Goal: Task Accomplishment & Management: Use online tool/utility

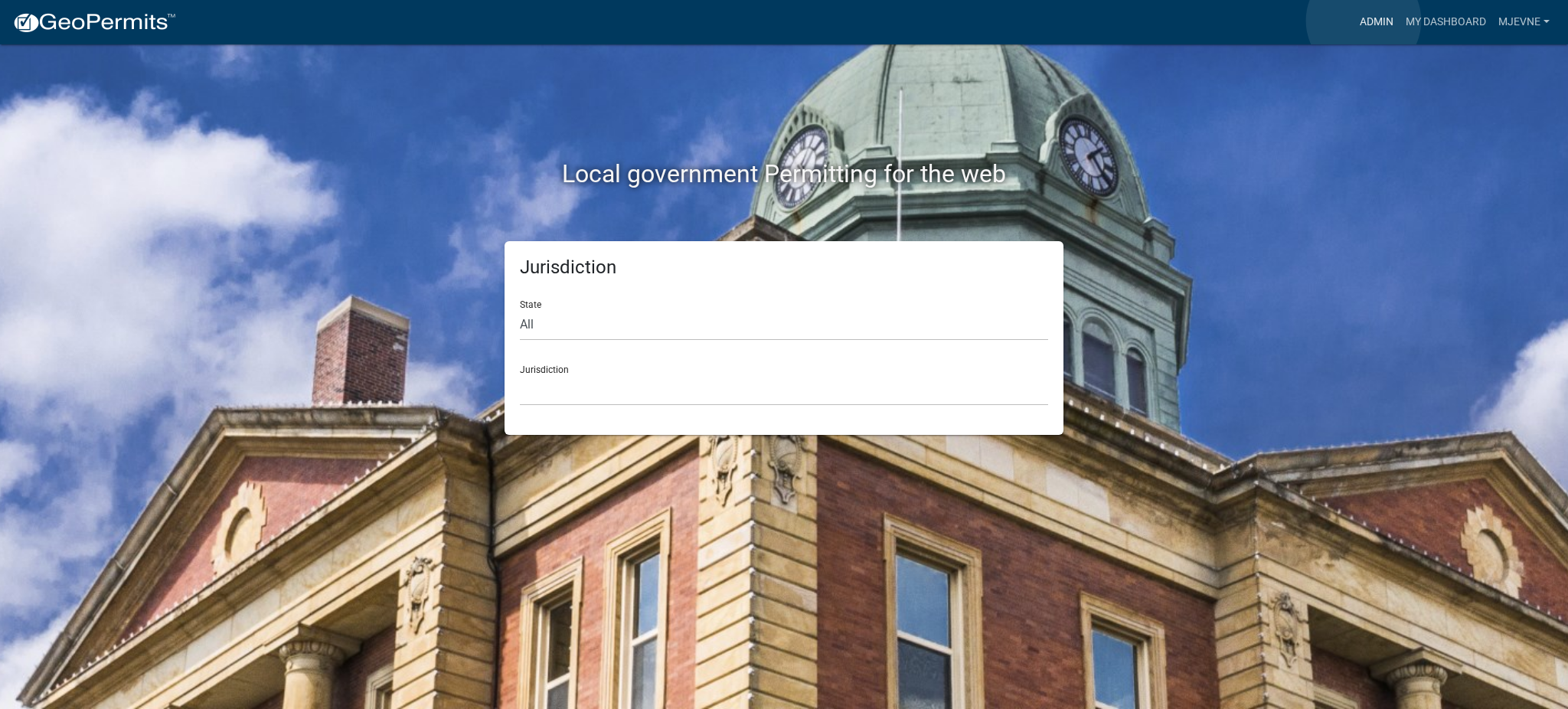
click at [1363, 21] on link "Admin" at bounding box center [1375, 22] width 46 height 29
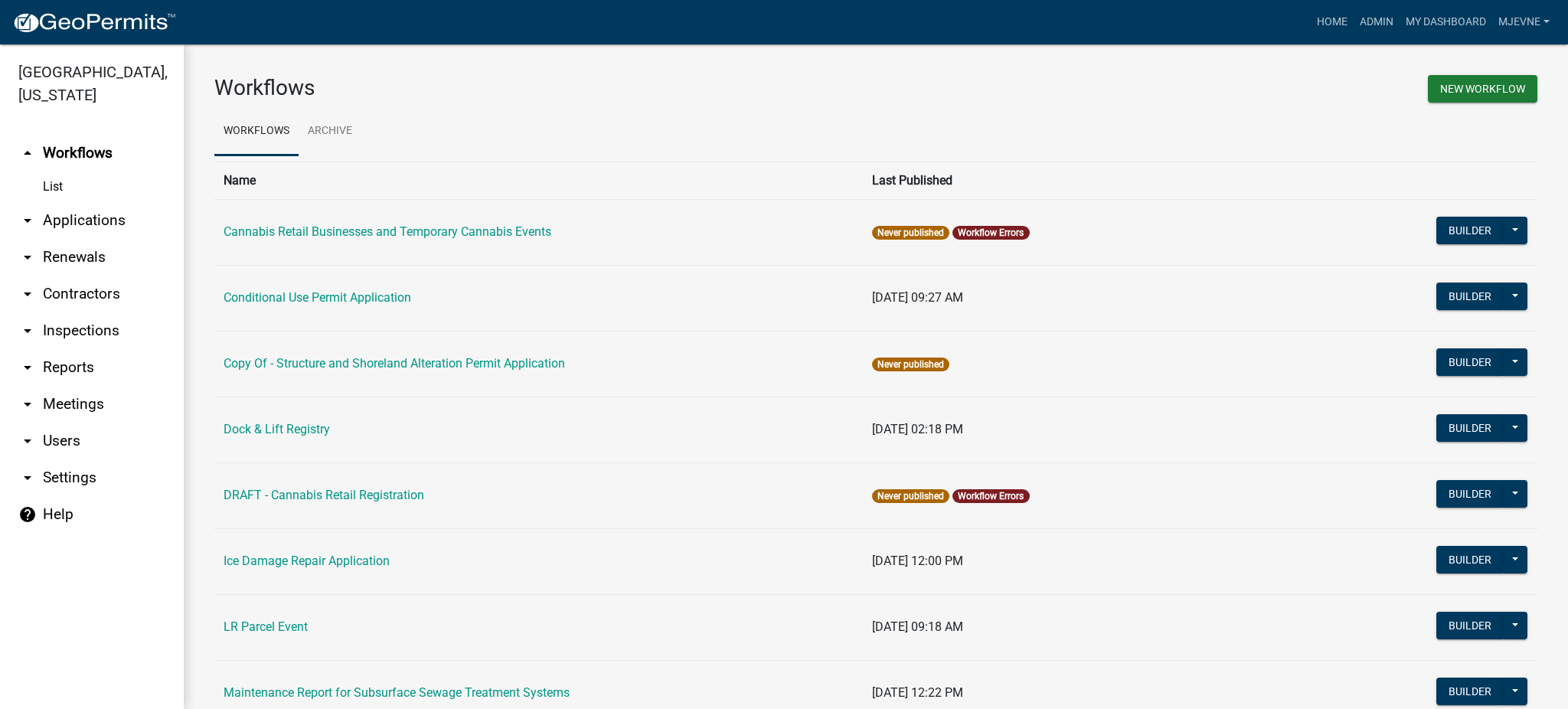
click at [29, 440] on icon "arrow_drop_down" at bounding box center [28, 440] width 19 height 19
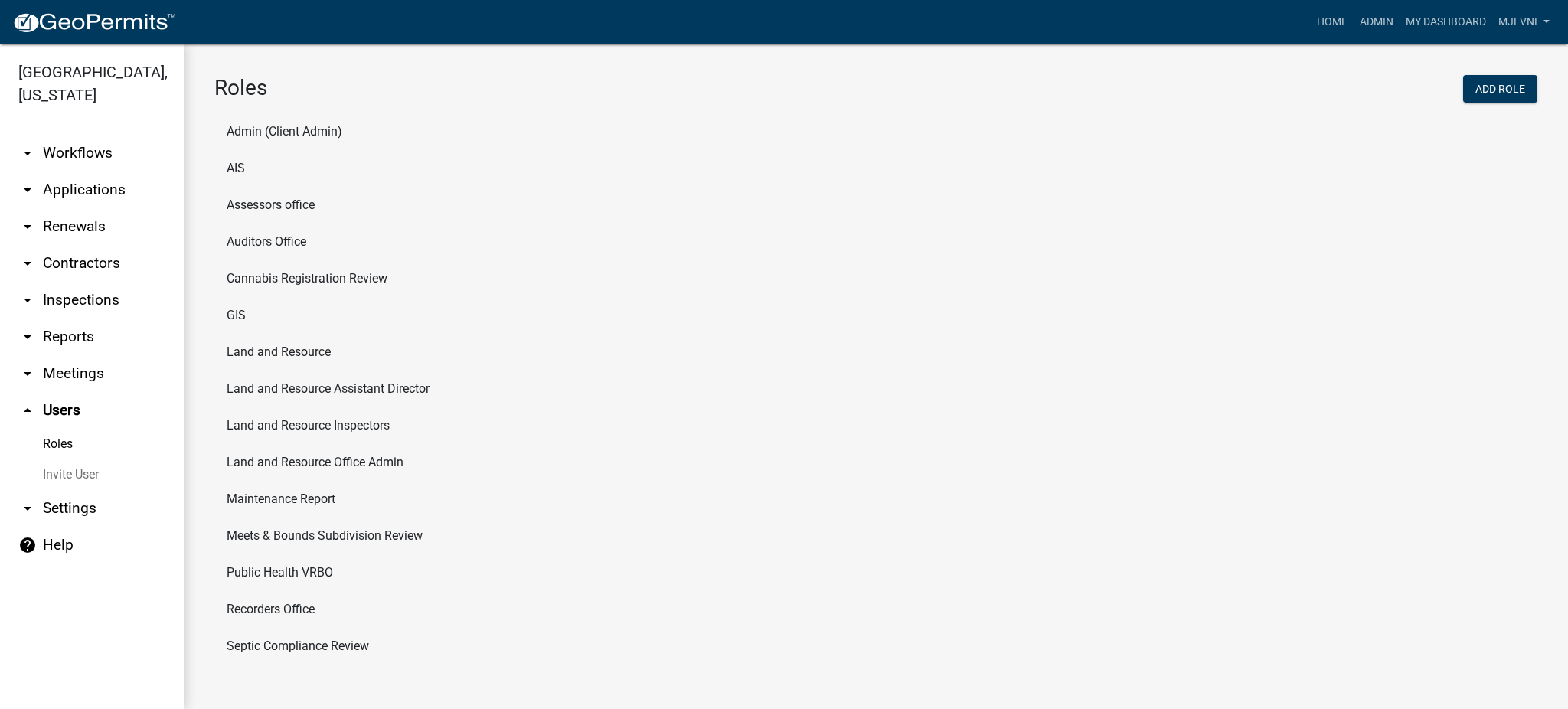
click at [304, 277] on li "Cannabis Registration Review" at bounding box center [875, 278] width 1323 height 37
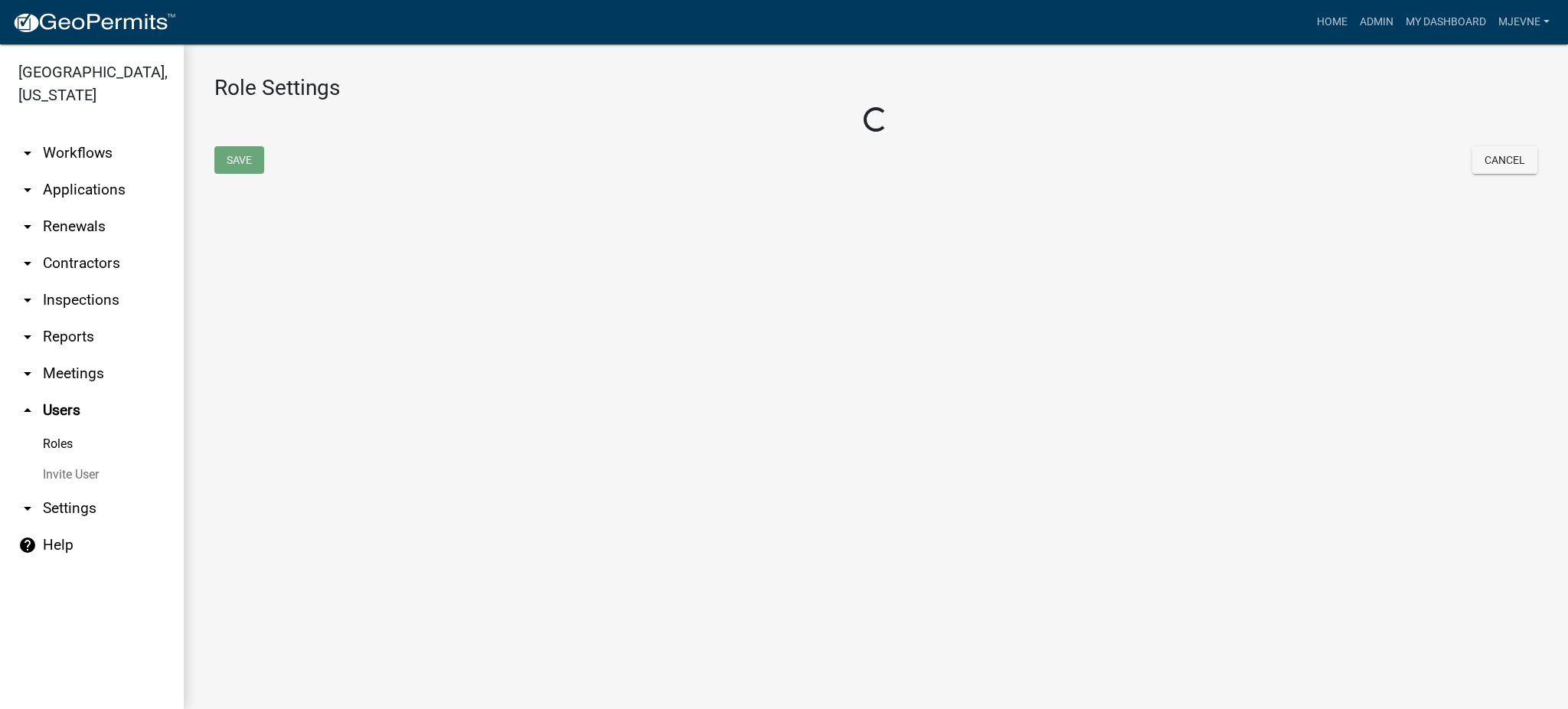
click at [304, 277] on main "Role Settings Loading... Save Cancel" at bounding box center [875, 377] width 1384 height 664
select select "2: yellow"
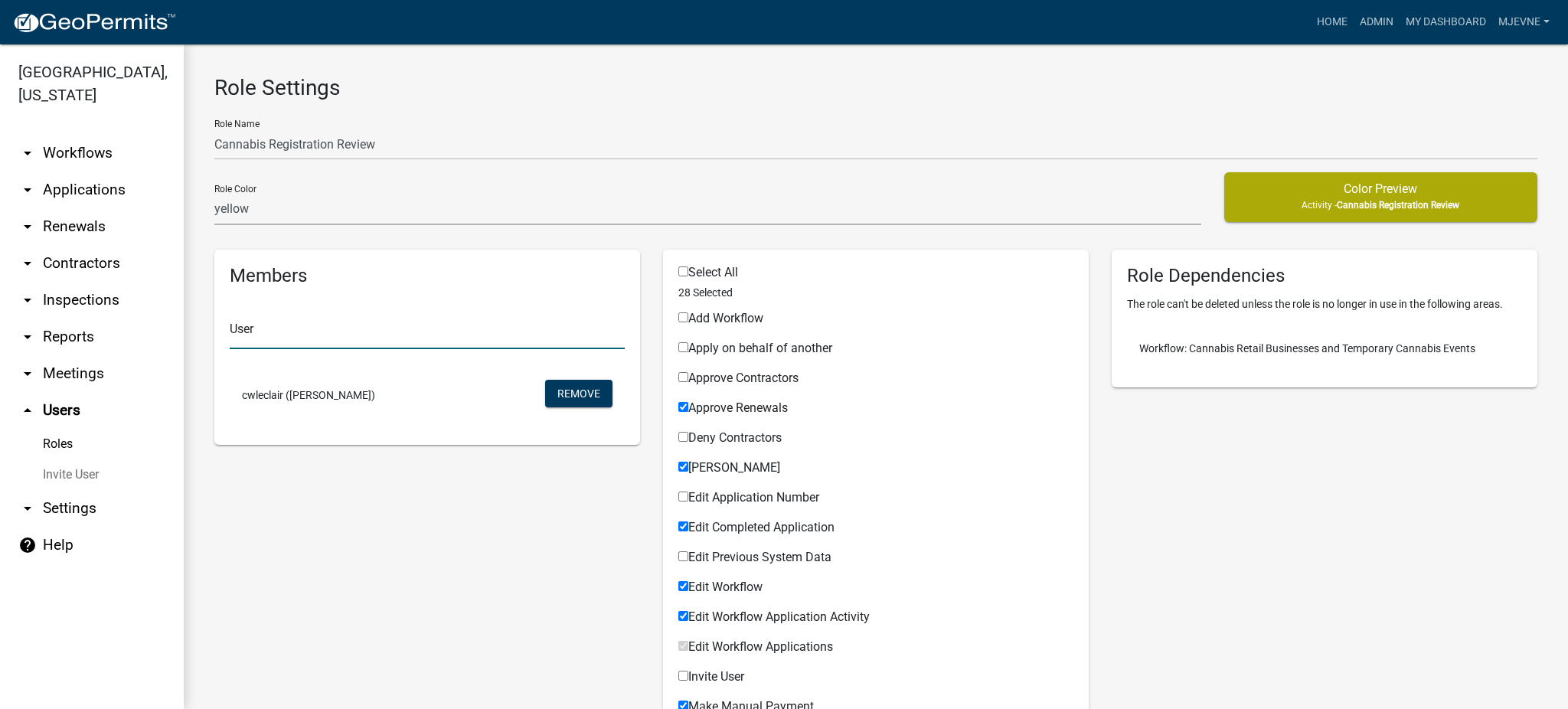
click at [254, 329] on input "text" at bounding box center [426, 333] width 395 height 31
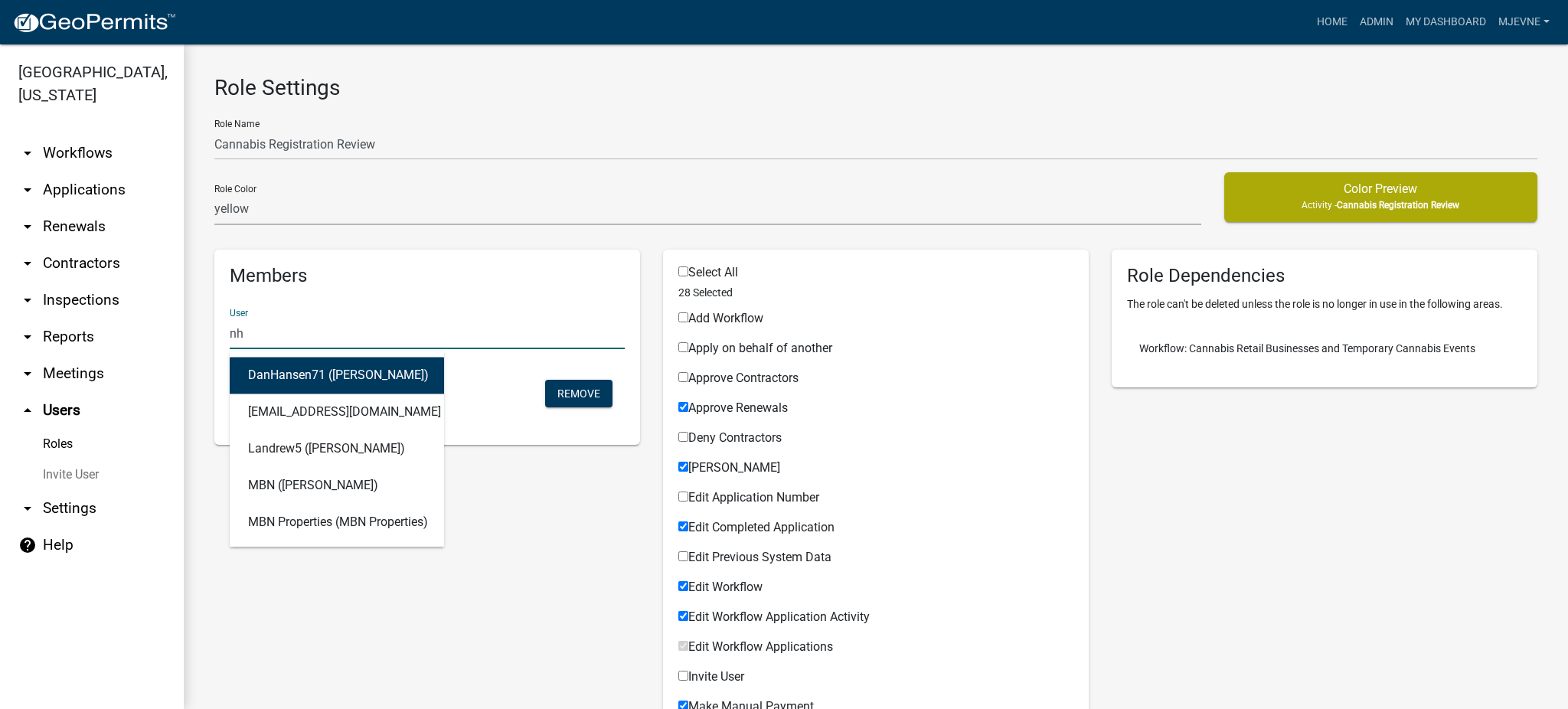
type input "n"
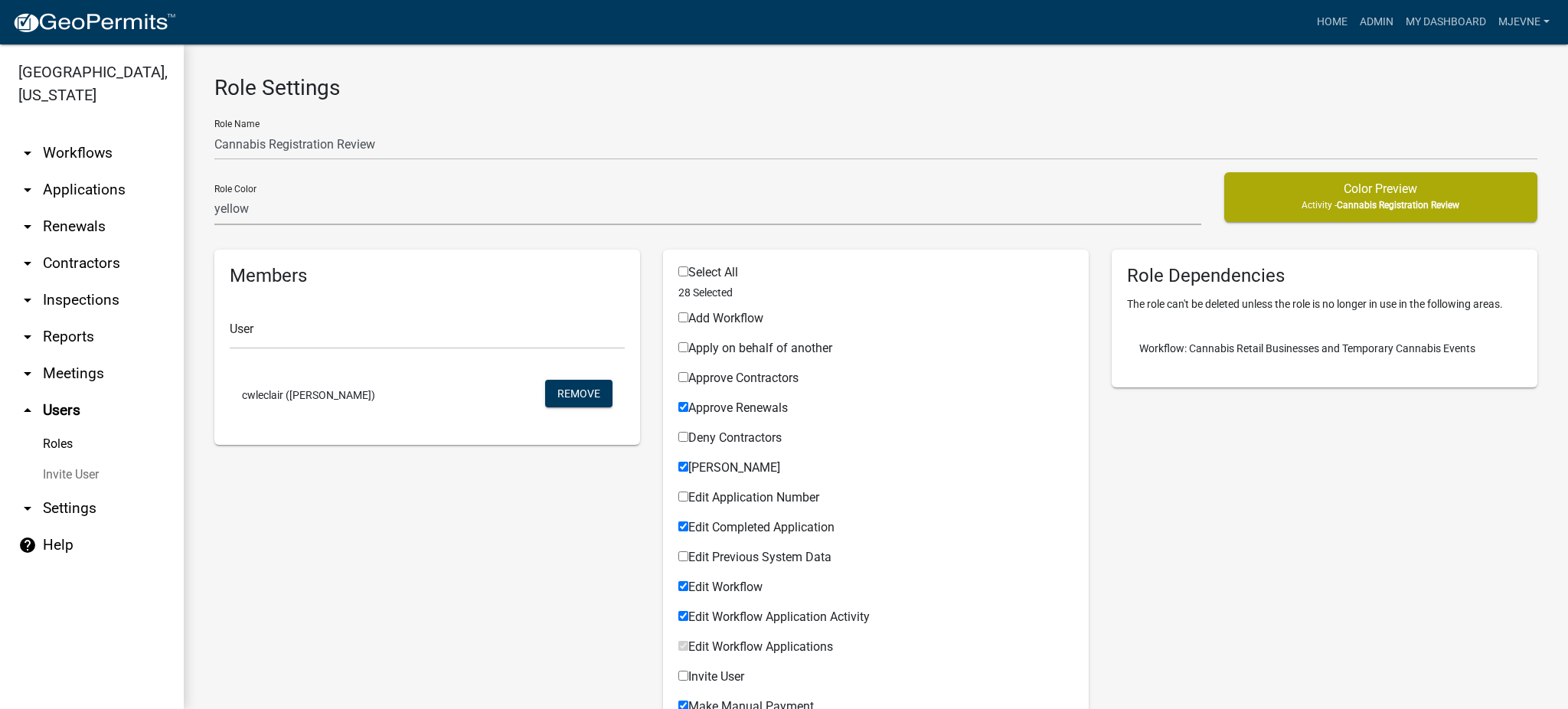
click at [29, 412] on icon "arrow_drop_up" at bounding box center [28, 410] width 19 height 19
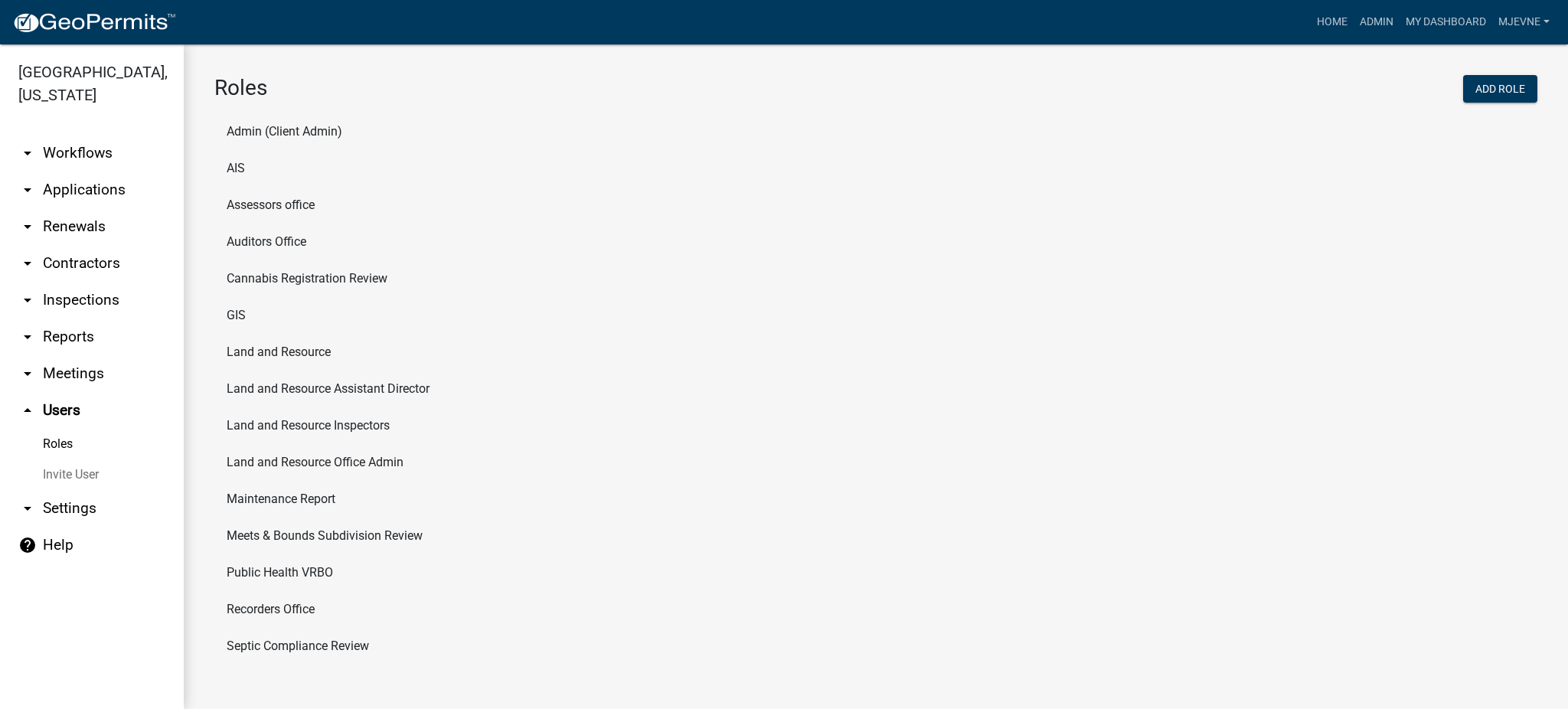
click at [82, 154] on link "arrow_drop_down Workflows" at bounding box center [91, 152] width 184 height 37
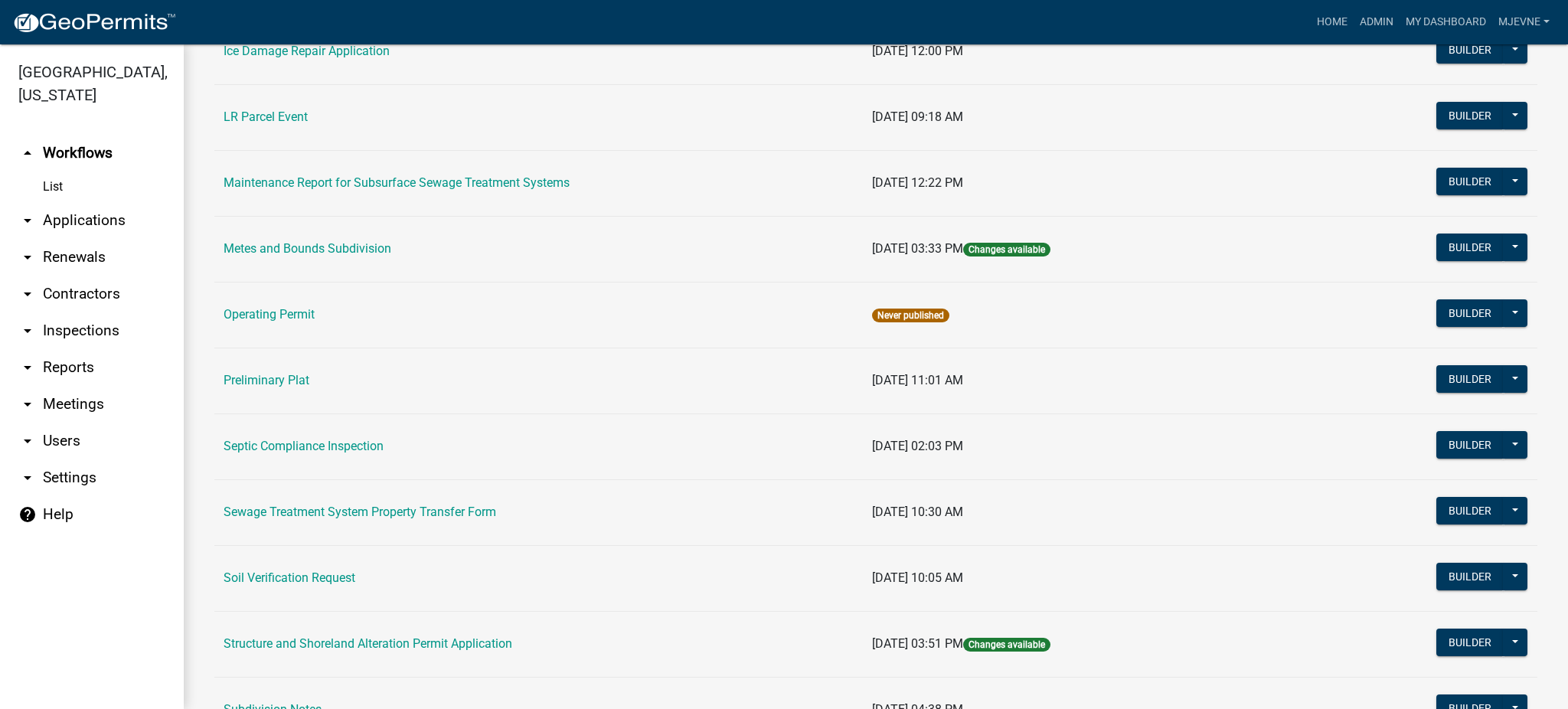
scroll to position [612, 0]
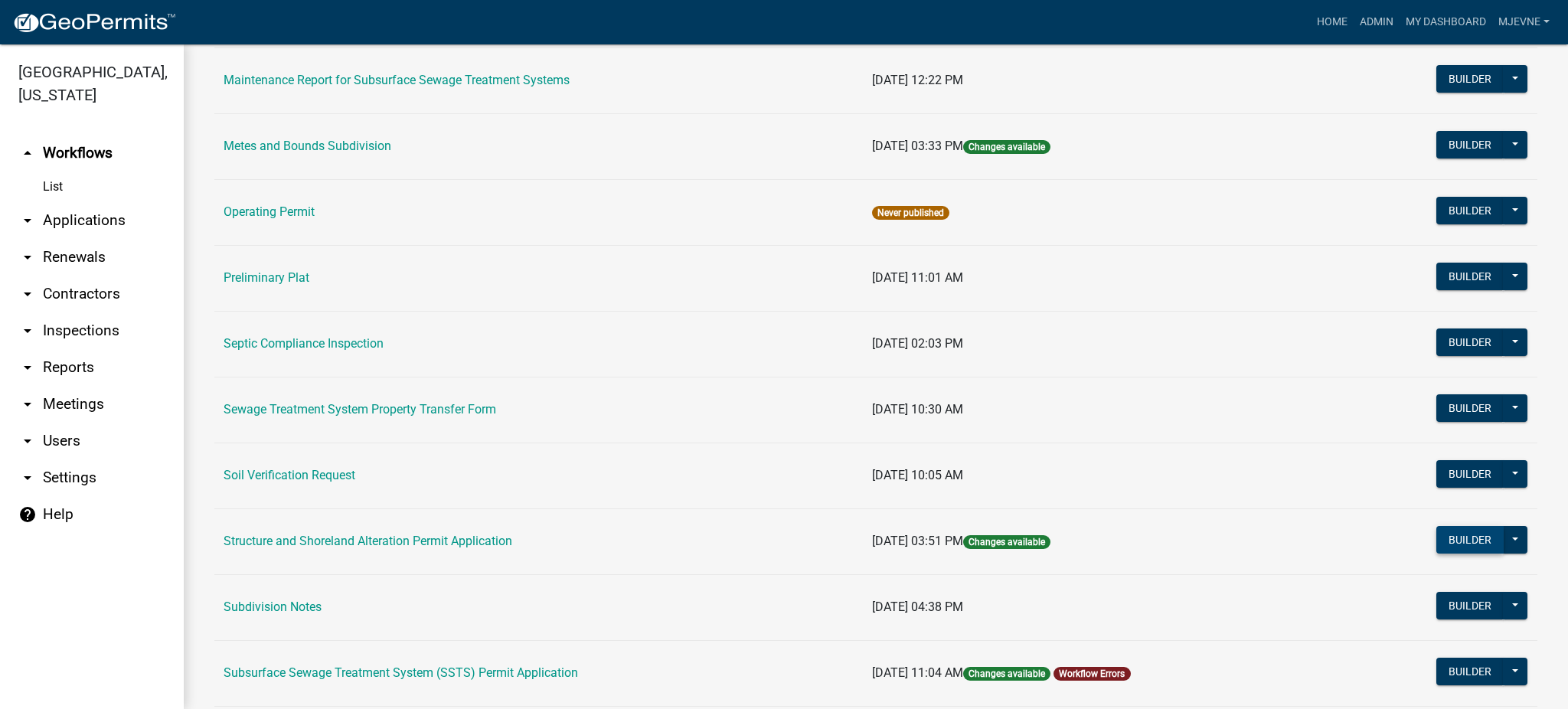
click at [1445, 537] on button "Builder" at bounding box center [1469, 539] width 67 height 28
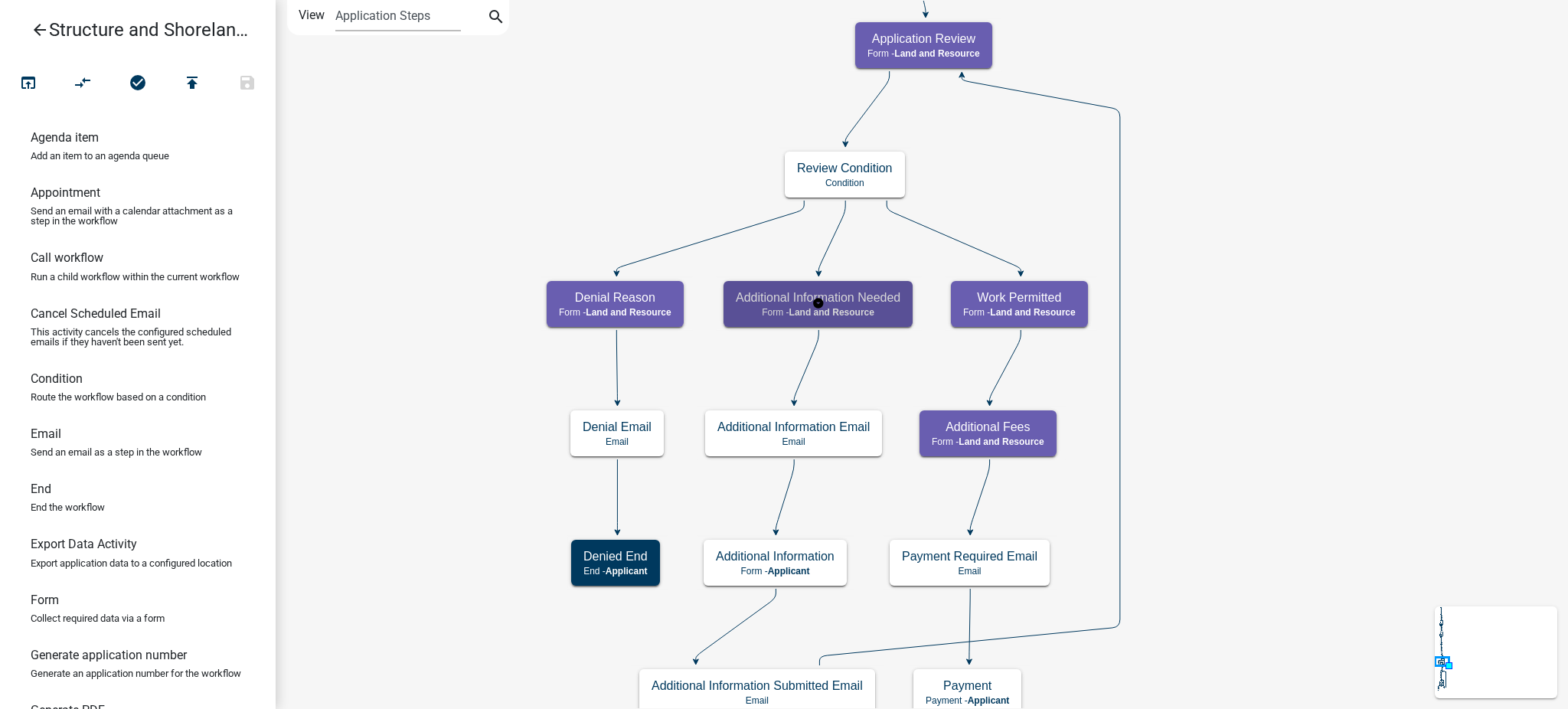
click at [865, 312] on span "Land and Resource" at bounding box center [831, 312] width 85 height 11
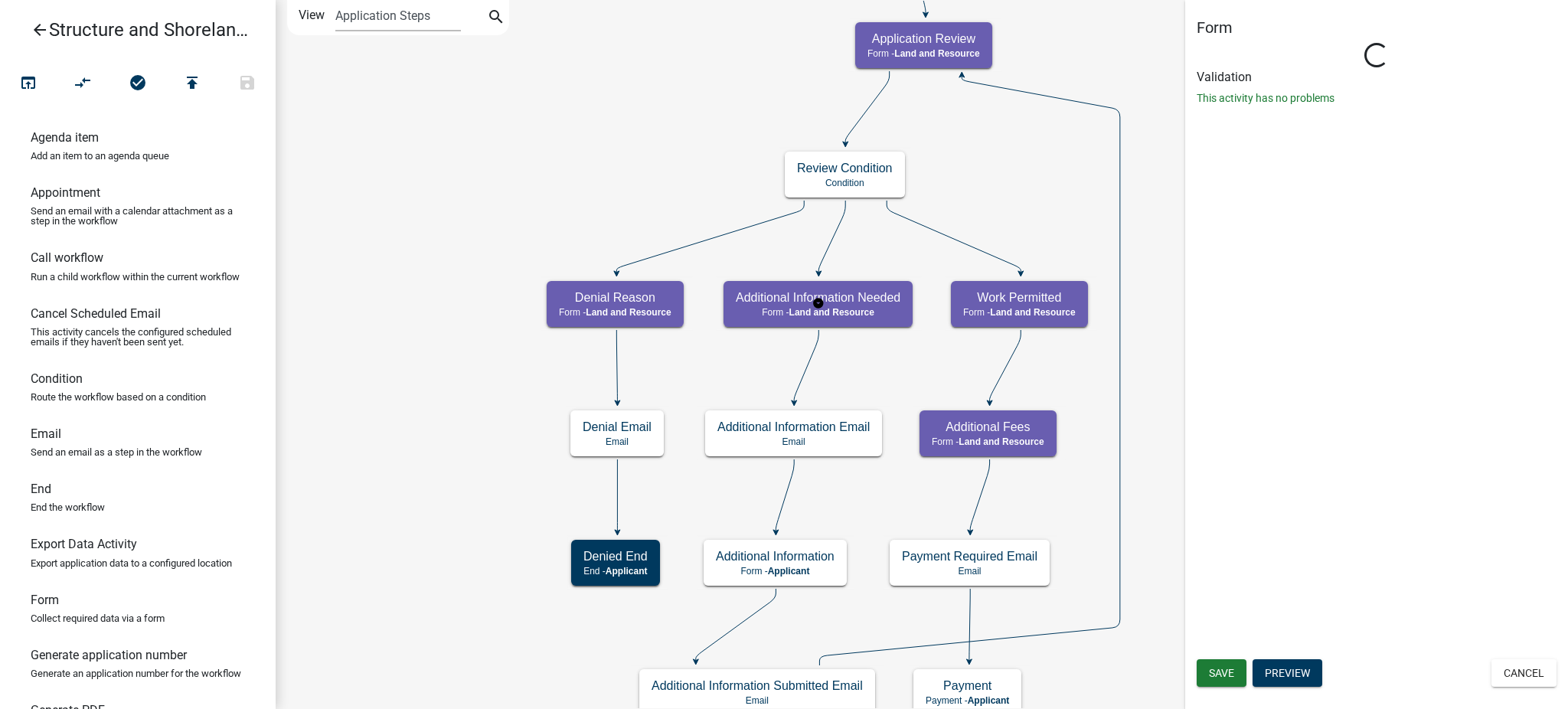
select select "8480AF63-7AD4-4446-8EB2-87DCCDEB9E57"
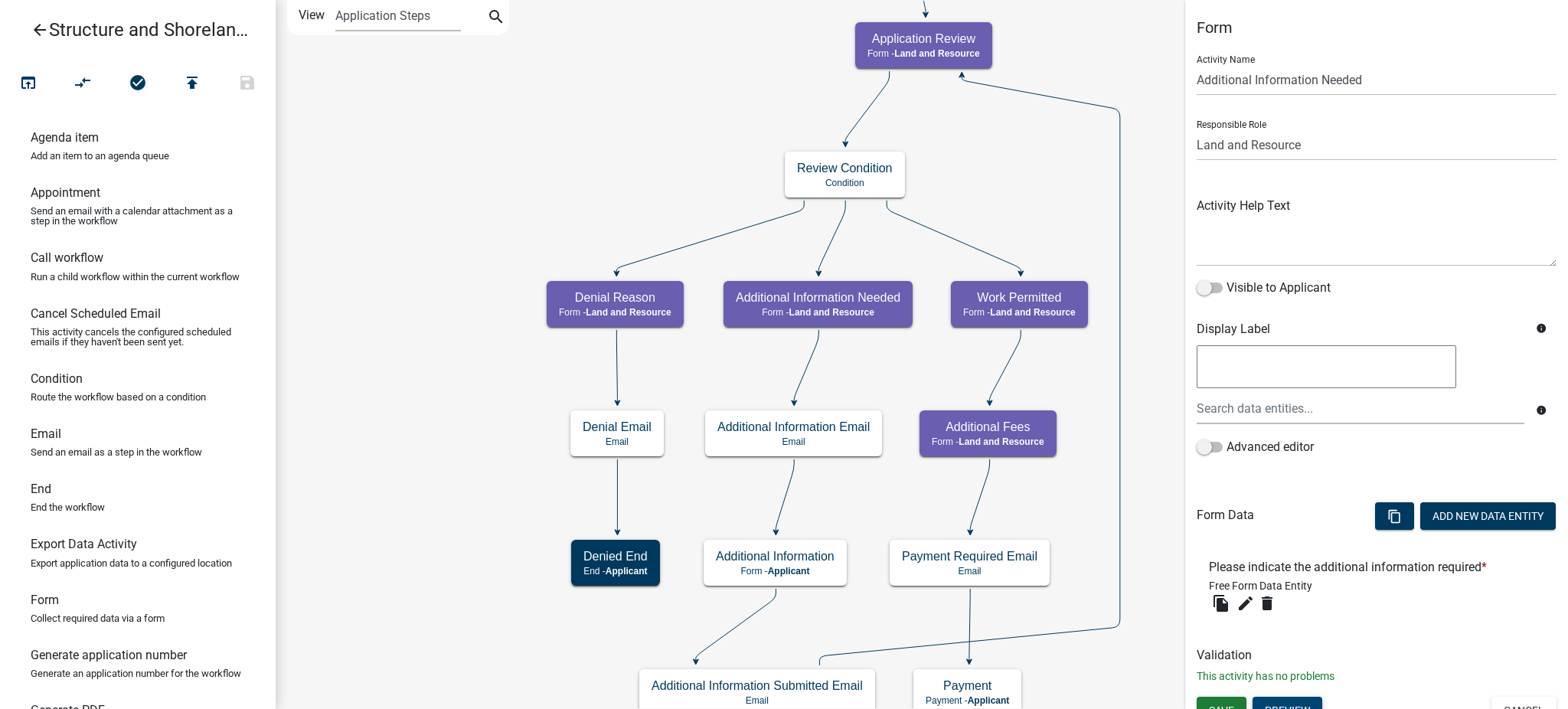
click at [1280, 703] on button "Preview" at bounding box center [1287, 710] width 70 height 28
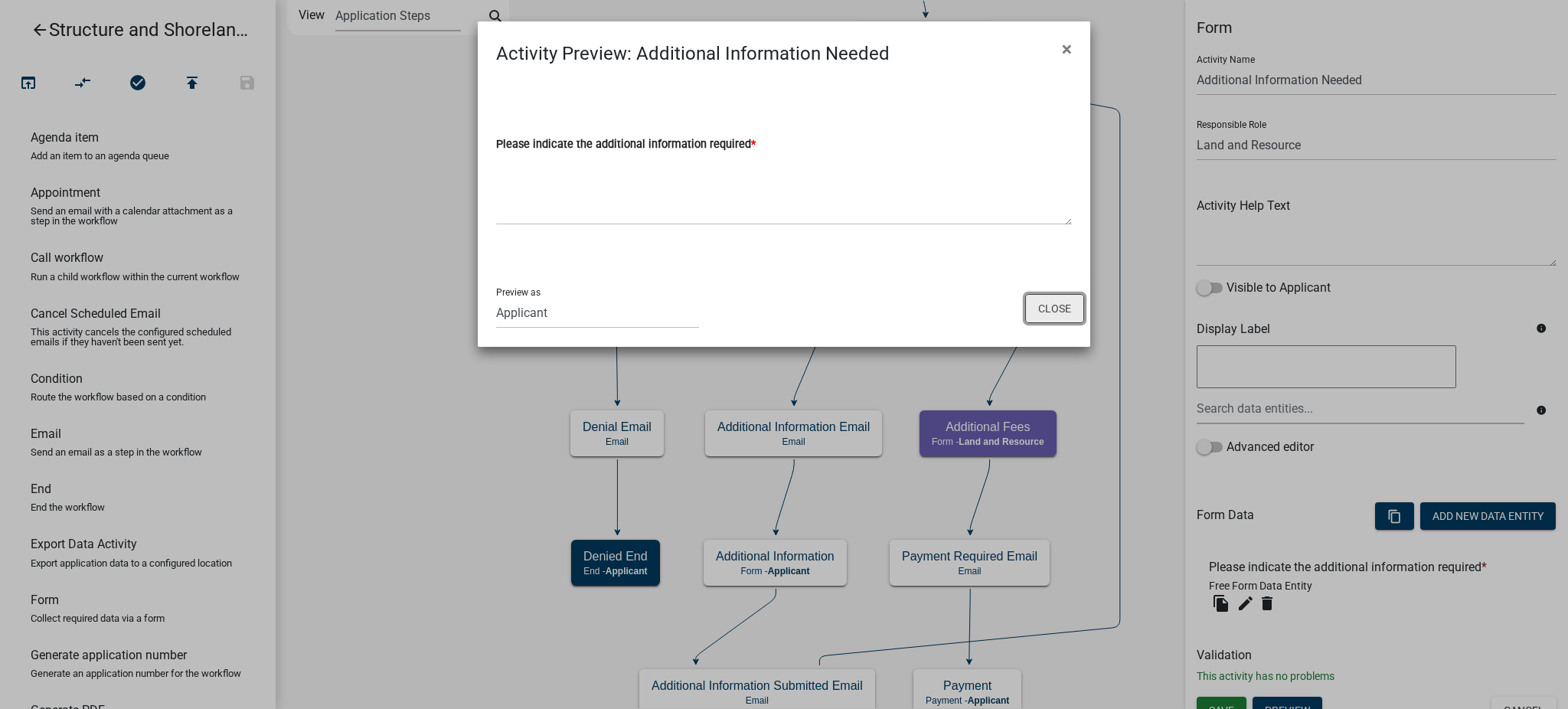
drag, startPoint x: 1046, startPoint y: 303, endPoint x: 1051, endPoint y: 381, distance: 78.2
click at [1046, 303] on button "Close" at bounding box center [1055, 308] width 59 height 29
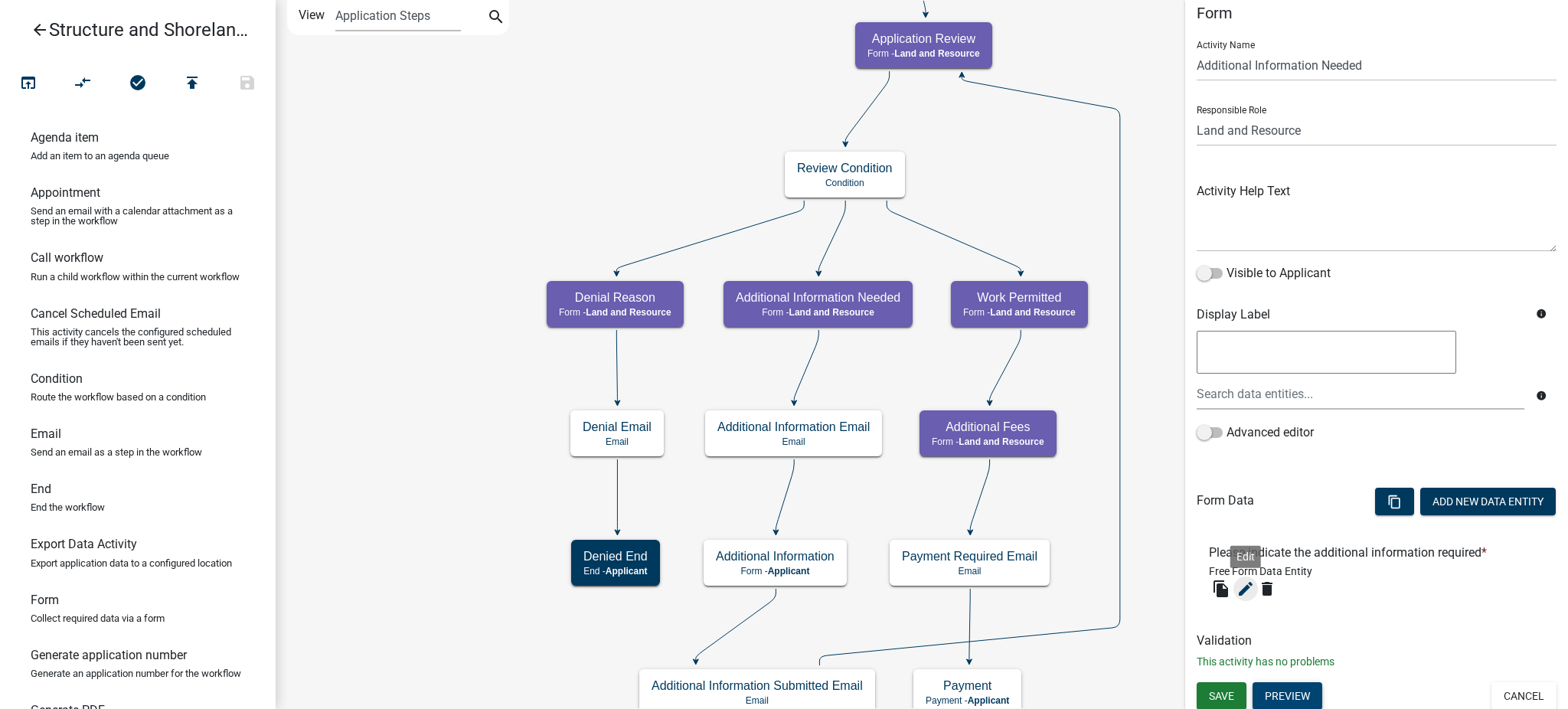
click at [1247, 593] on icon "edit" at bounding box center [1246, 588] width 19 height 19
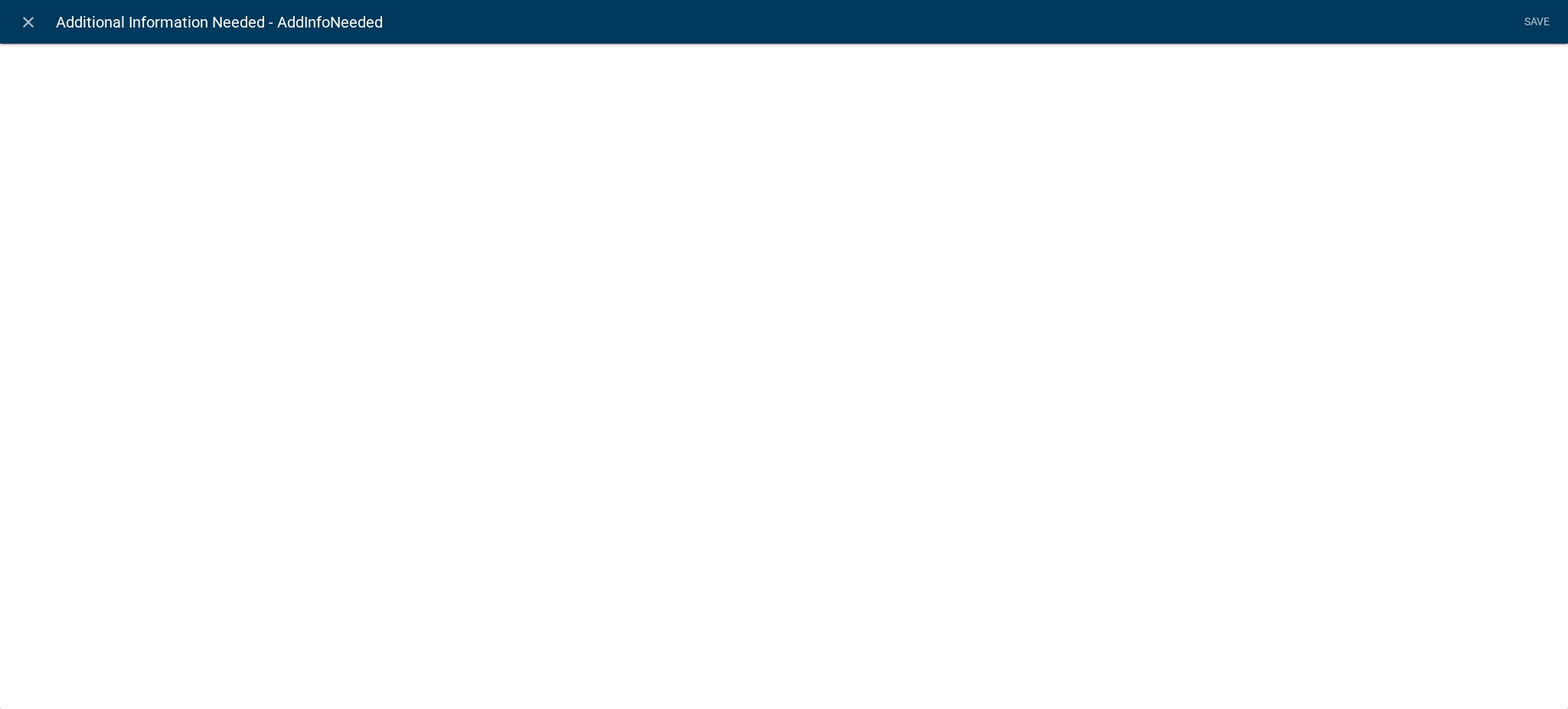
select select
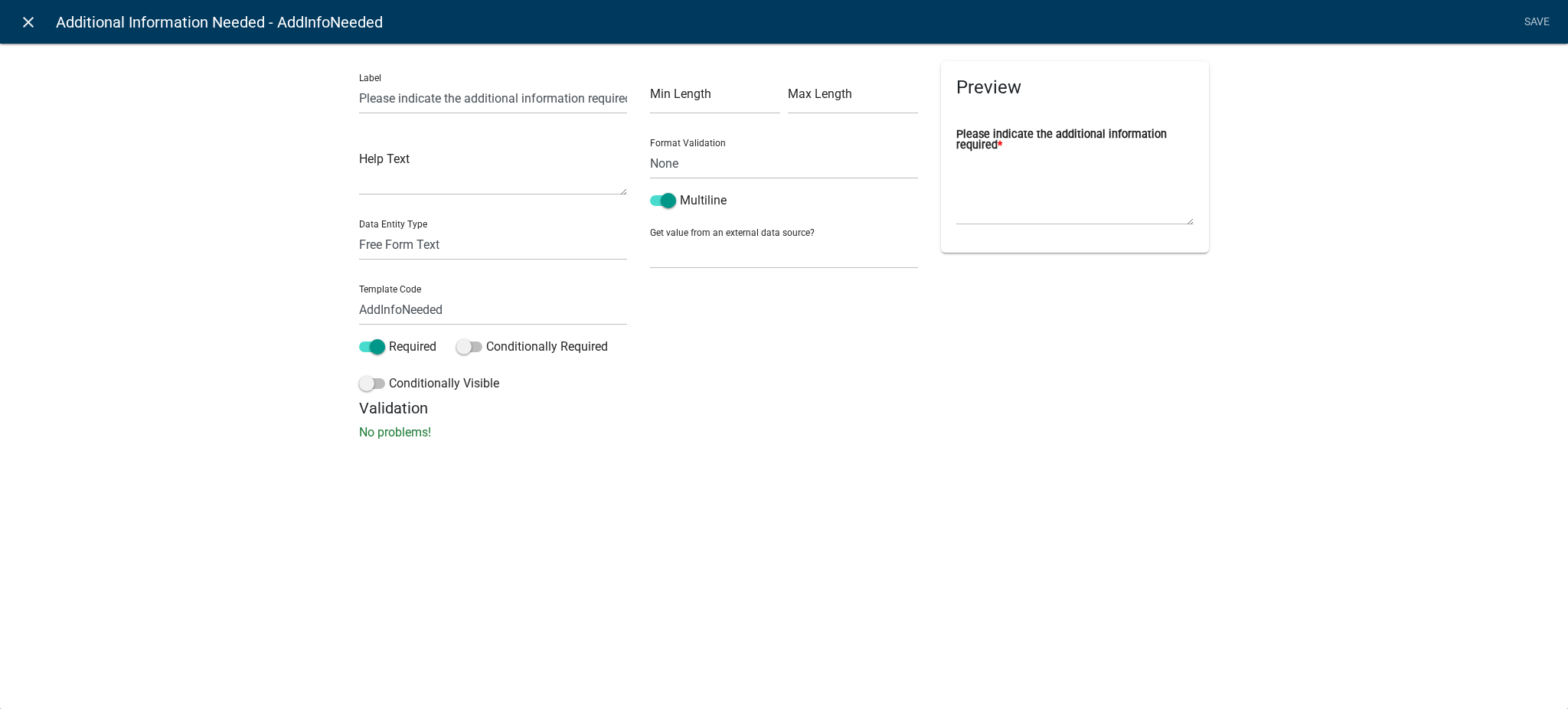
click at [26, 21] on icon "close" at bounding box center [28, 22] width 19 height 19
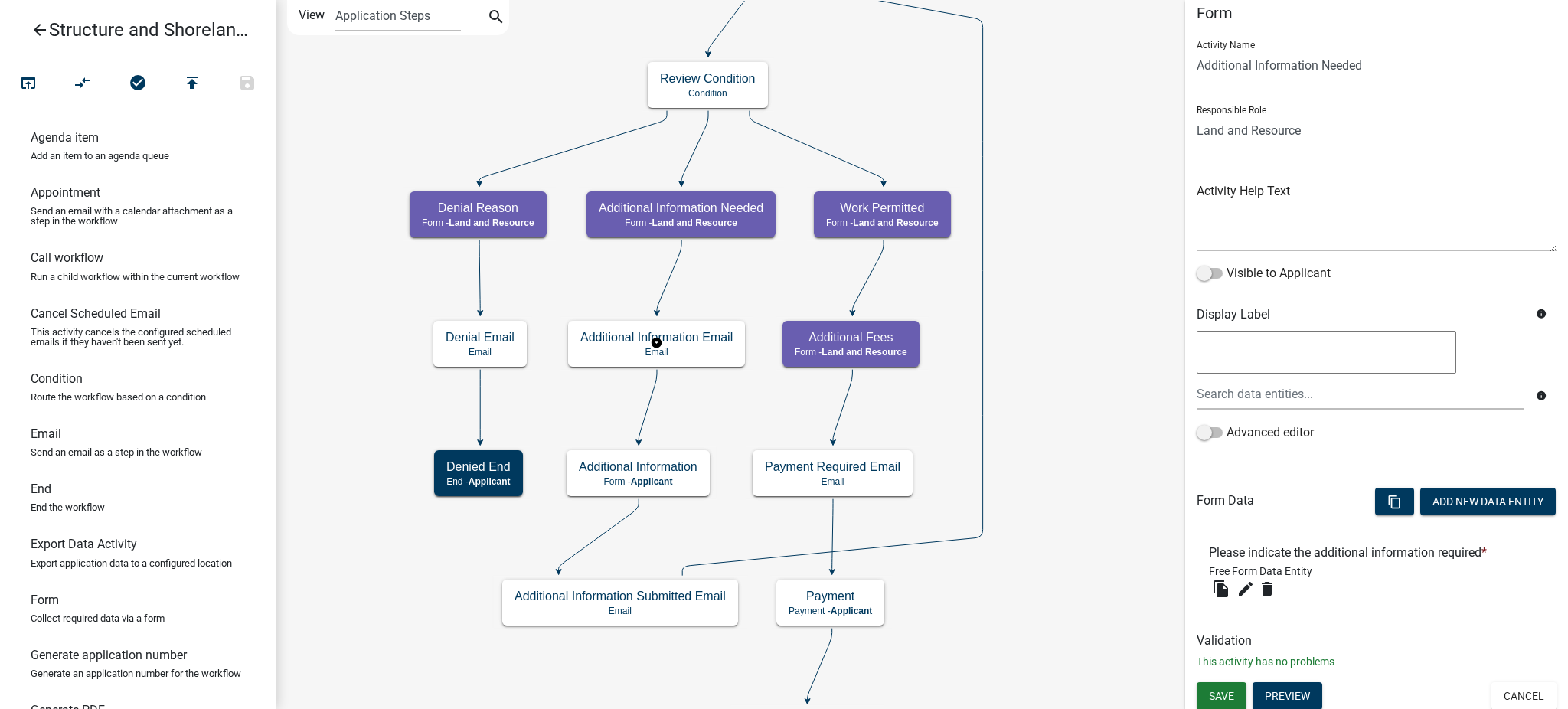
scroll to position [0, 0]
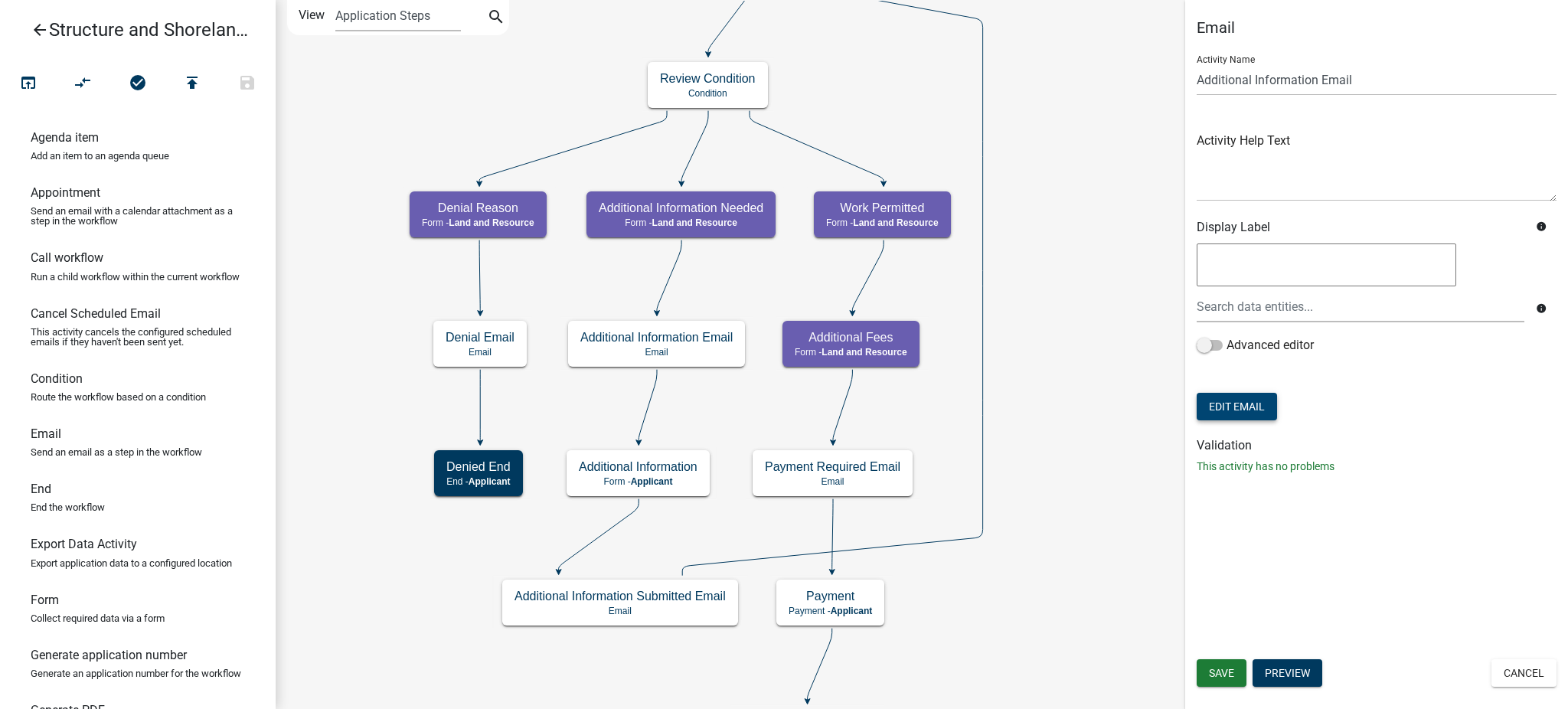
click at [1239, 408] on button "Edit Email" at bounding box center [1237, 406] width 81 height 28
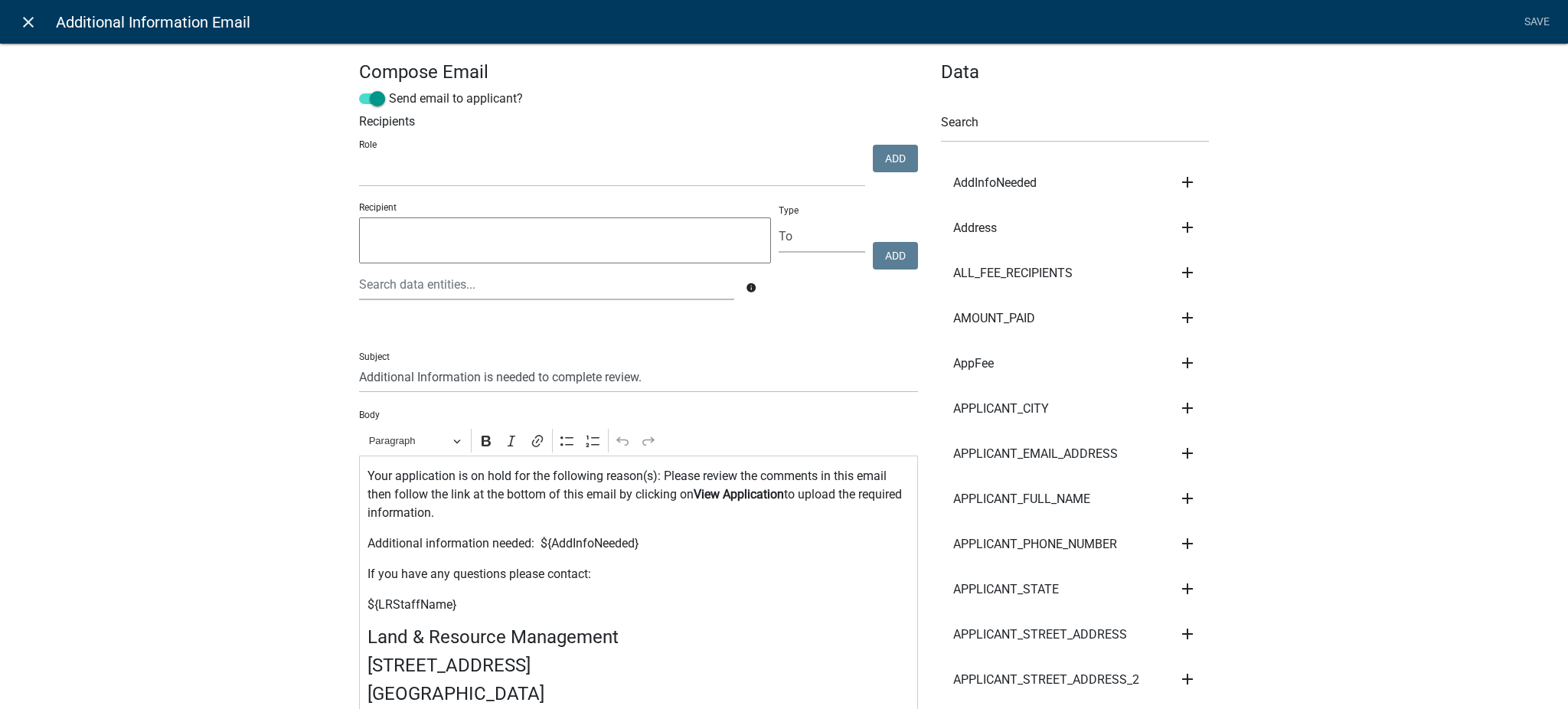
click at [29, 23] on icon "close" at bounding box center [28, 22] width 19 height 19
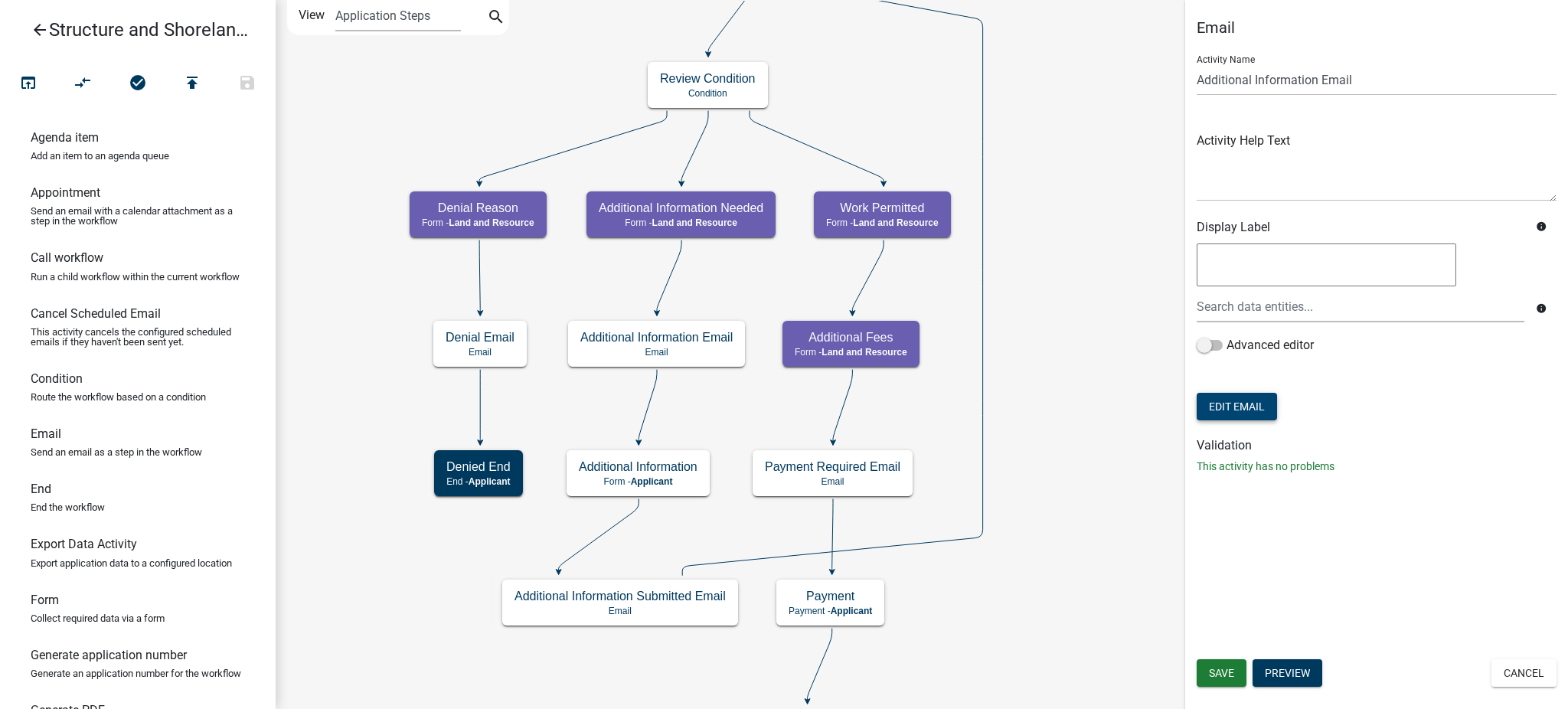
click at [1235, 413] on button "Edit Email" at bounding box center [1237, 406] width 81 height 28
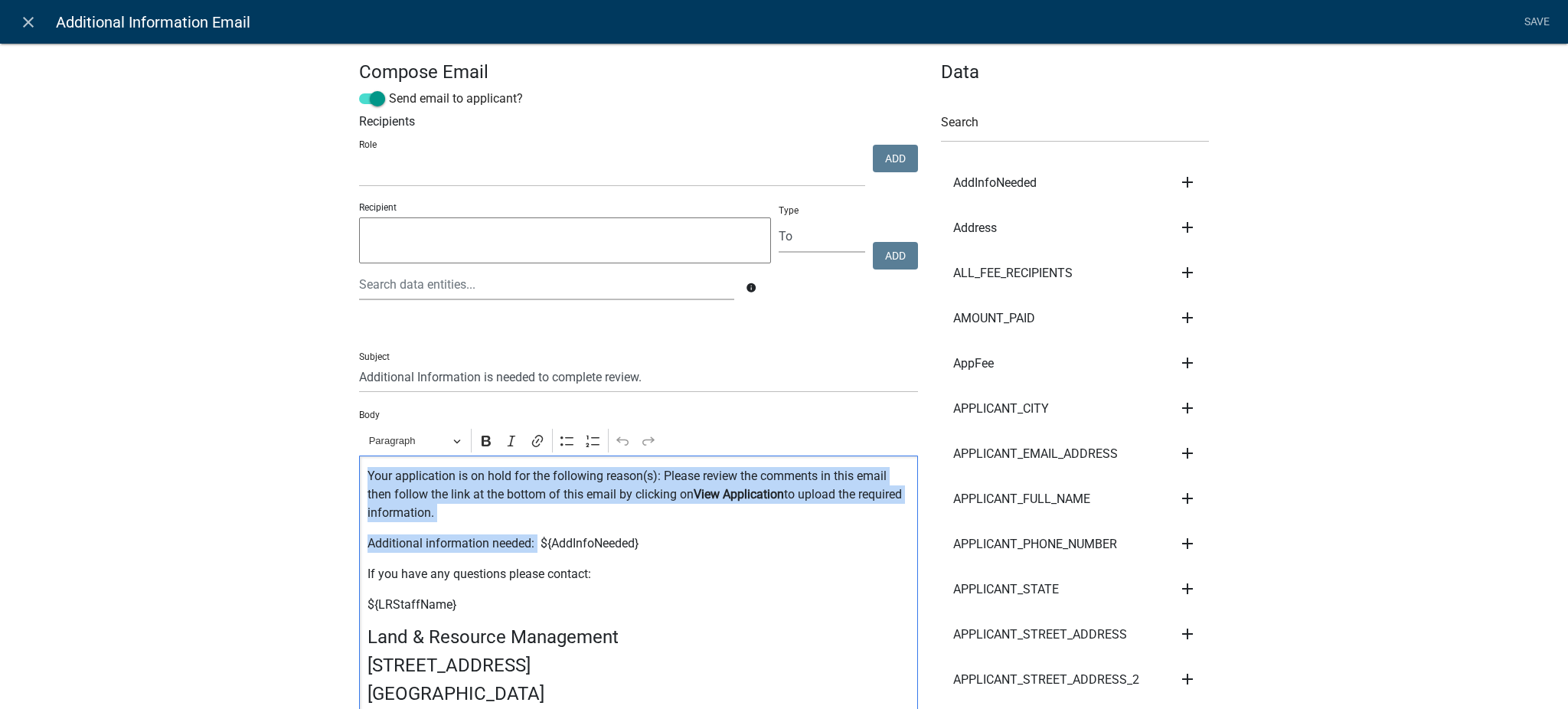
drag, startPoint x: 360, startPoint y: 475, endPoint x: 529, endPoint y: 542, distance: 181.8
click at [529, 542] on div "Your application is on hold for the following reason(s): Please review the comm…" at bounding box center [638, 651] width 559 height 391
copy div "Your application is on hold for the following reason(s): Please review the comm…"
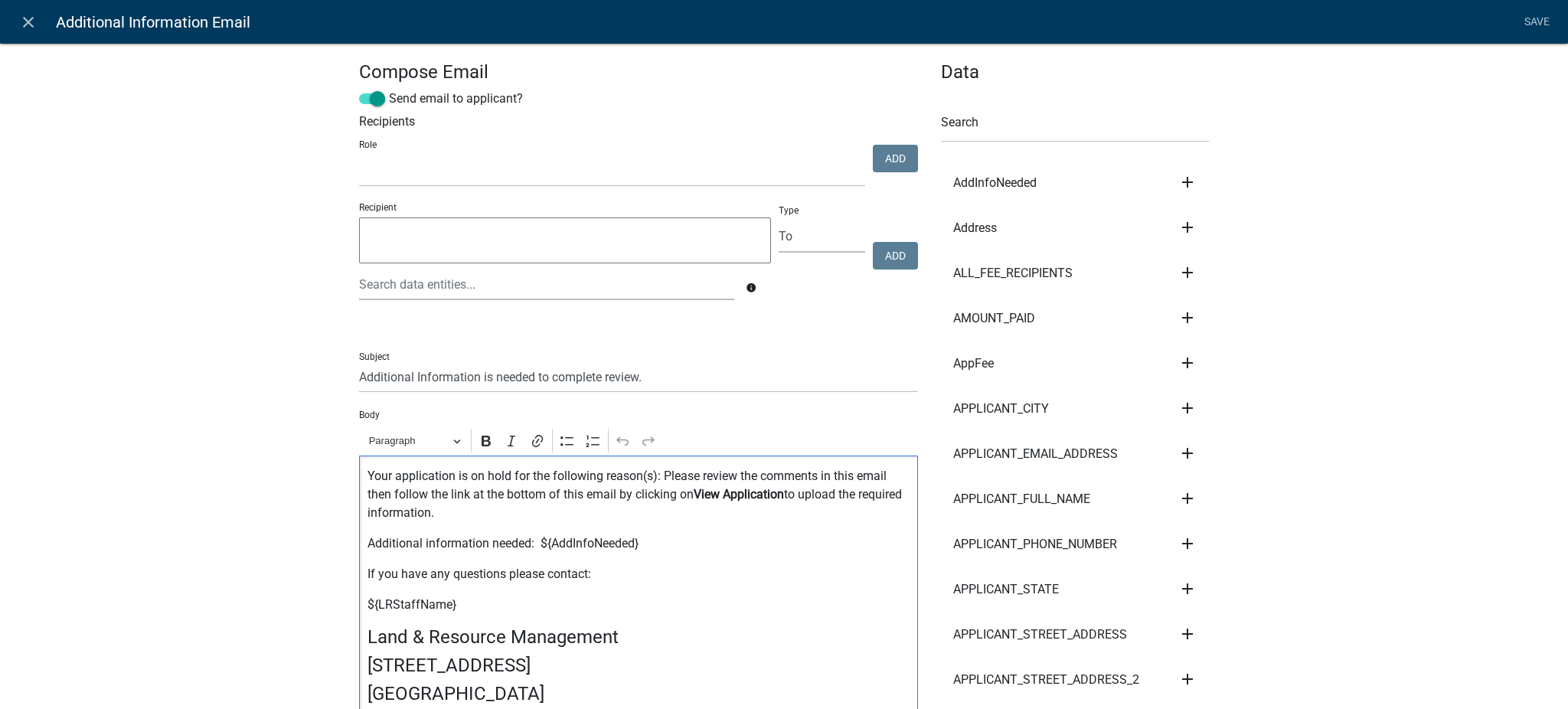
click at [727, 581] on p "If you have any questions please contact:" at bounding box center [638, 574] width 543 height 19
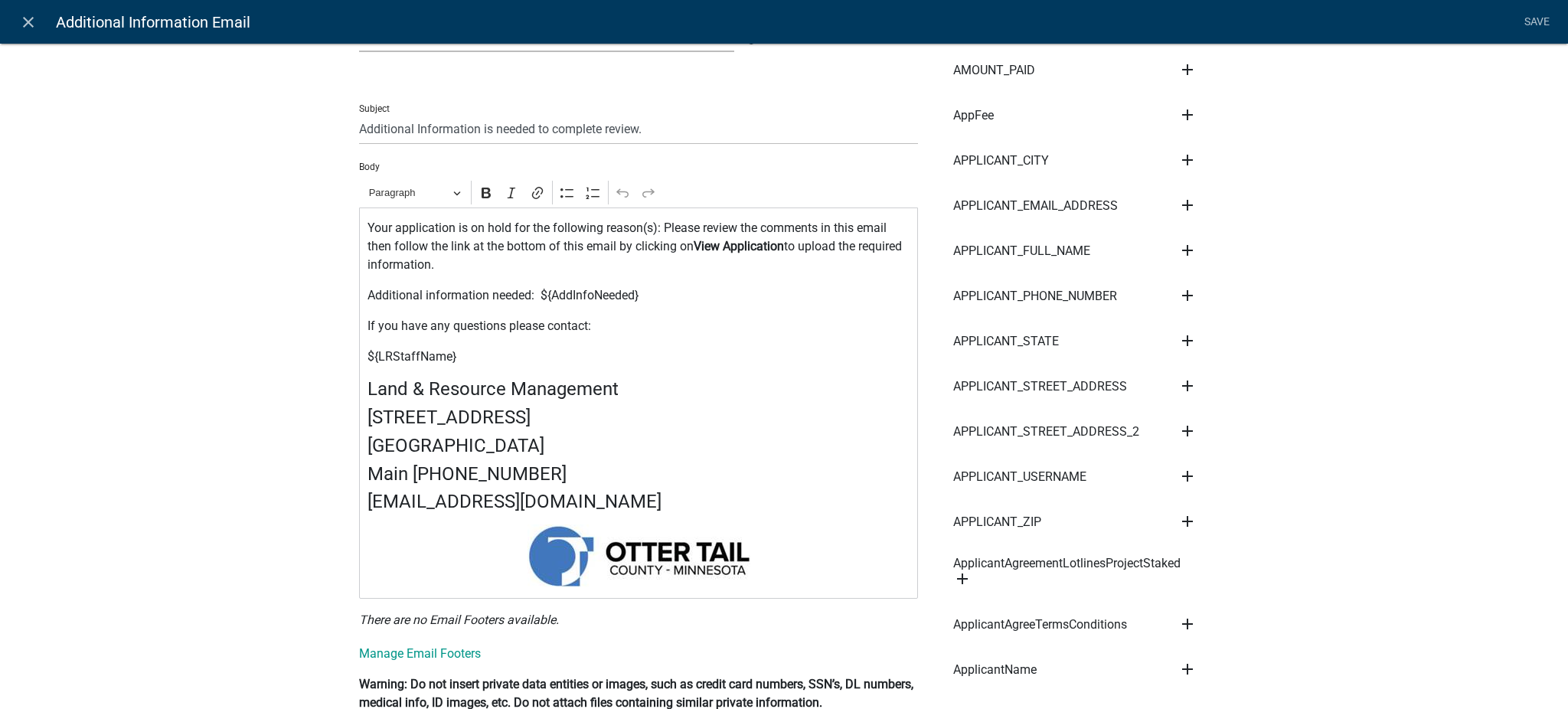
scroll to position [306, 0]
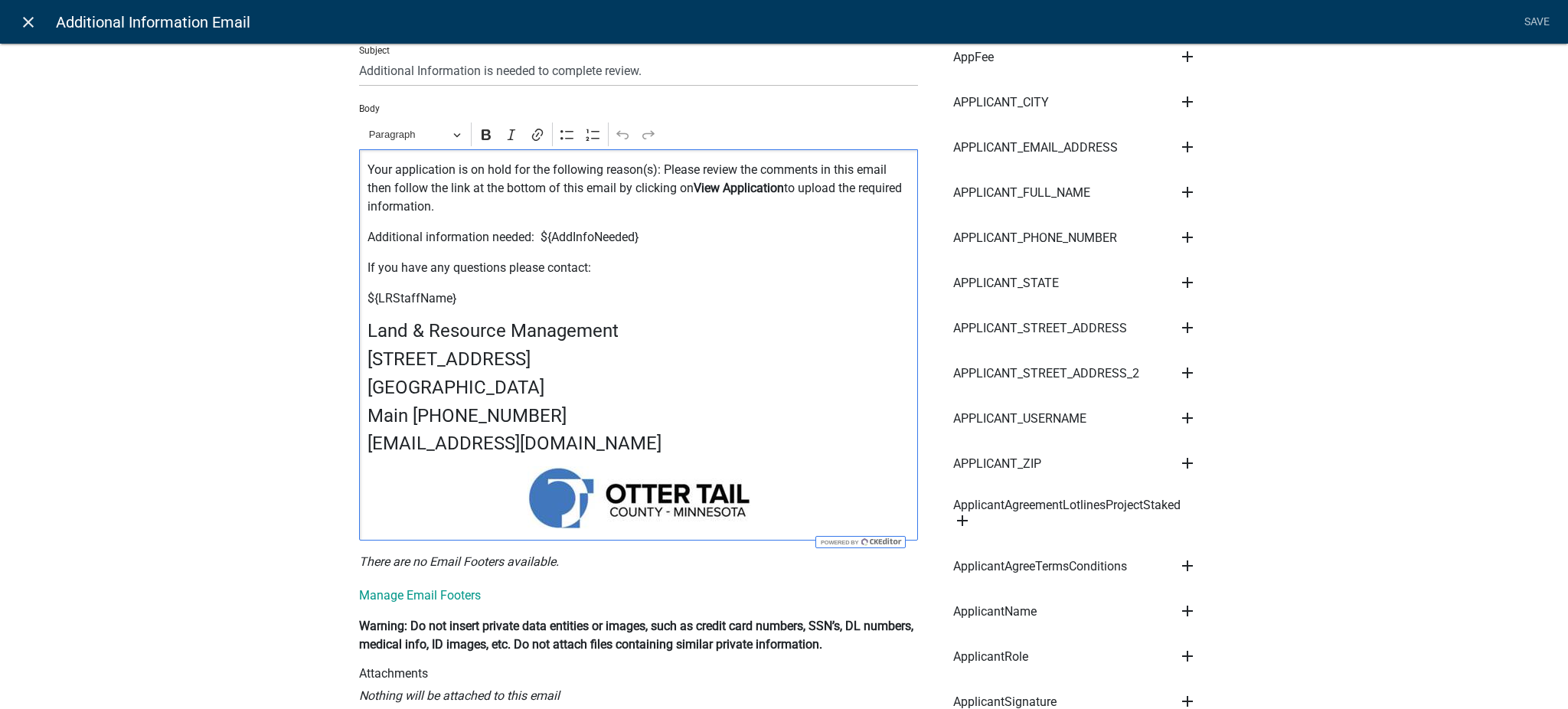
click at [30, 13] on icon "close" at bounding box center [28, 22] width 19 height 19
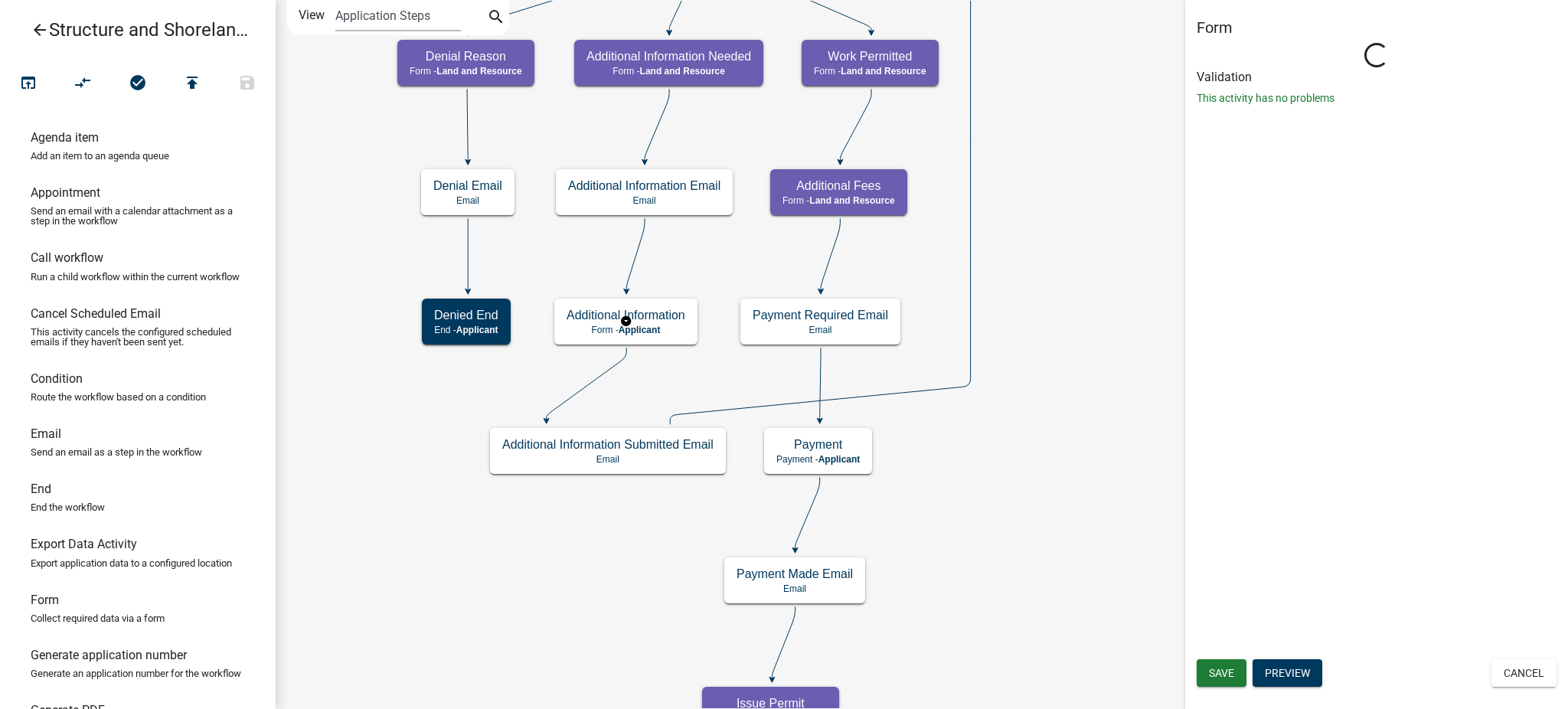
select select "8480AF63-7AD4-4446-8EB2-87DCCDEB9E57"
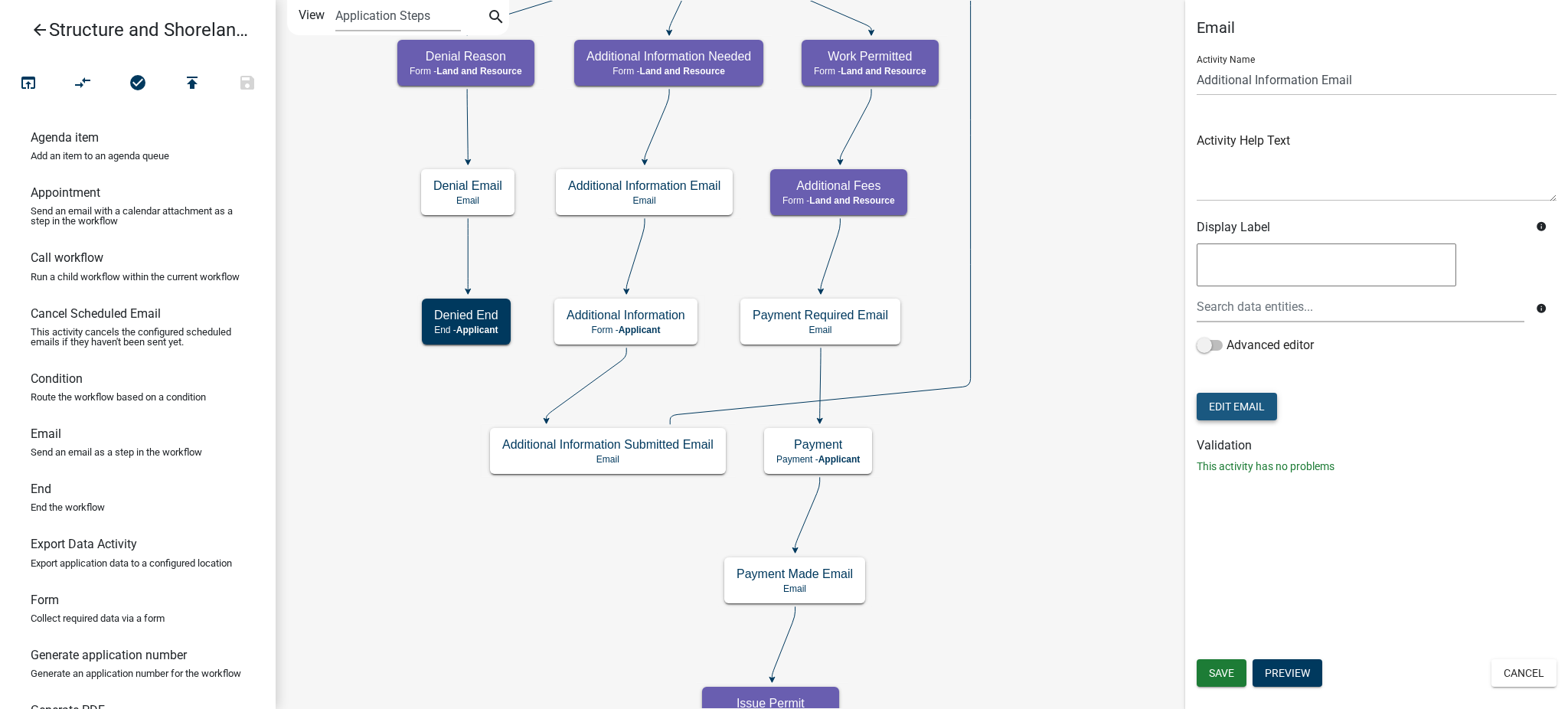
click at [1245, 402] on button "Edit Email" at bounding box center [1237, 406] width 81 height 28
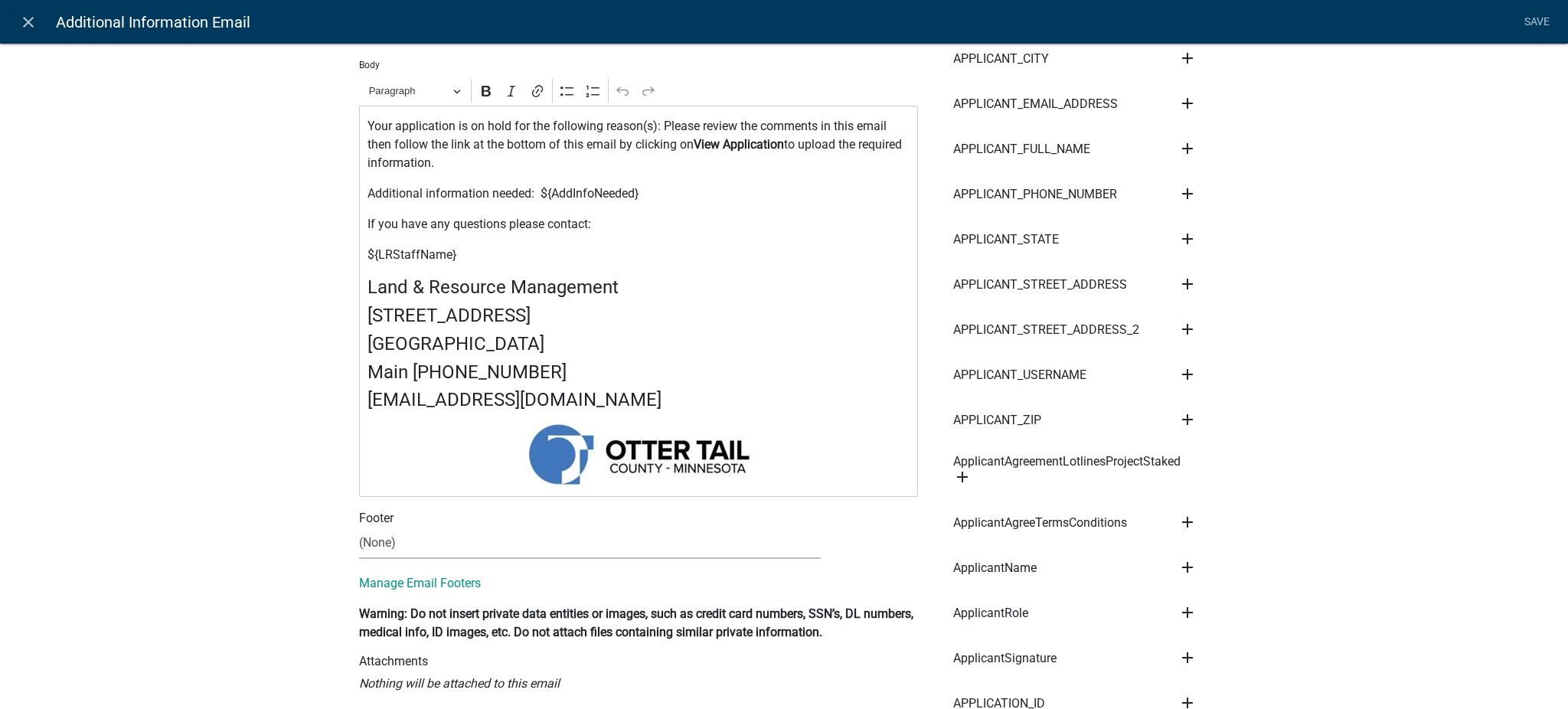
scroll to position [408, 0]
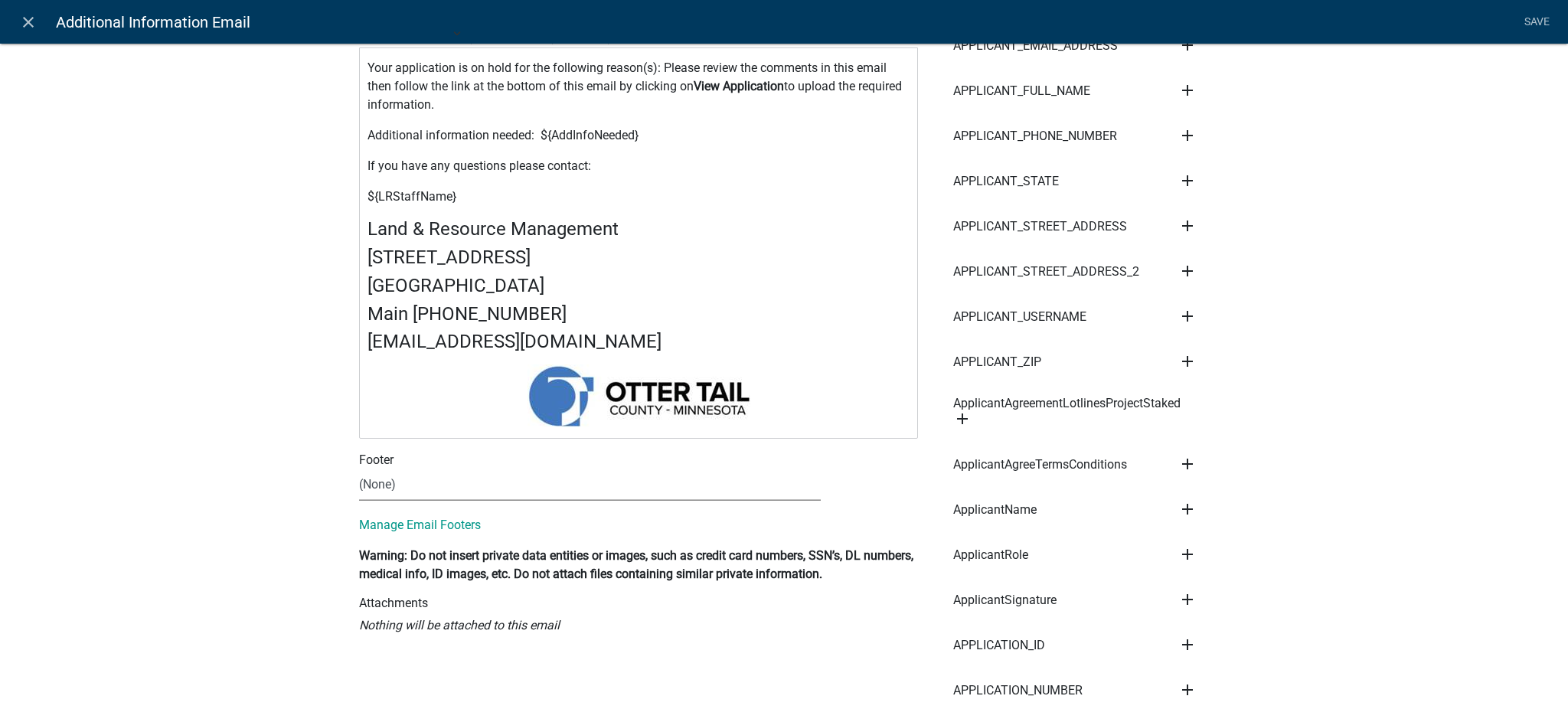
click at [388, 483] on select "(None) Cannabis Review Coordinator Land & Resource Management" at bounding box center [589, 484] width 461 height 31
select select "b7028af5-adef-448b-b8b1-0cea921e0b8e"
click at [359, 471] on select "(None) Cannabis Review Coordinator Land & Resource Management" at bounding box center [589, 484] width 461 height 31
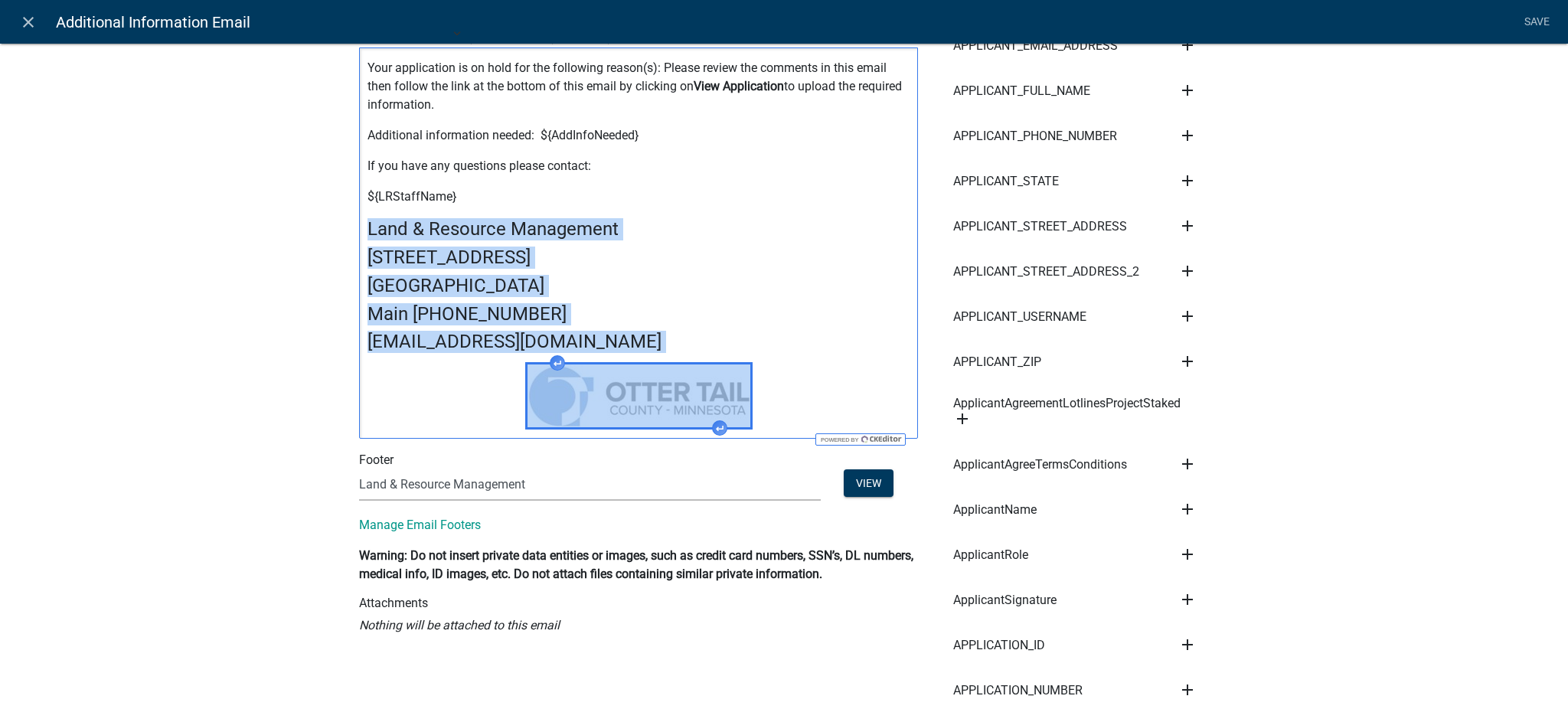
drag, startPoint x: 357, startPoint y: 228, endPoint x: 767, endPoint y: 408, distance: 447.8
click at [767, 408] on div "Your application is on hold for the following reason(s): Please review the comm…" at bounding box center [638, 243] width 559 height 391
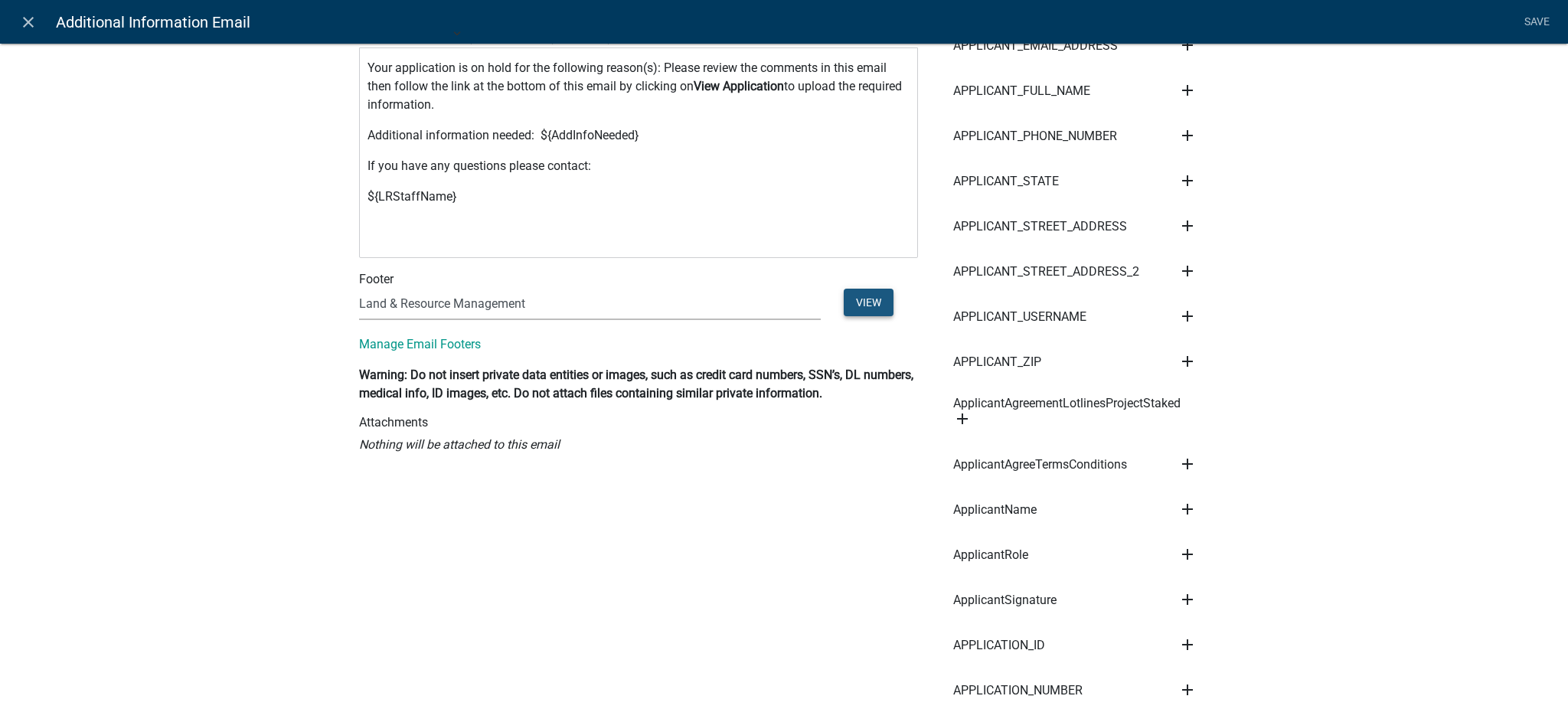
click at [861, 308] on button "View" at bounding box center [869, 302] width 50 height 28
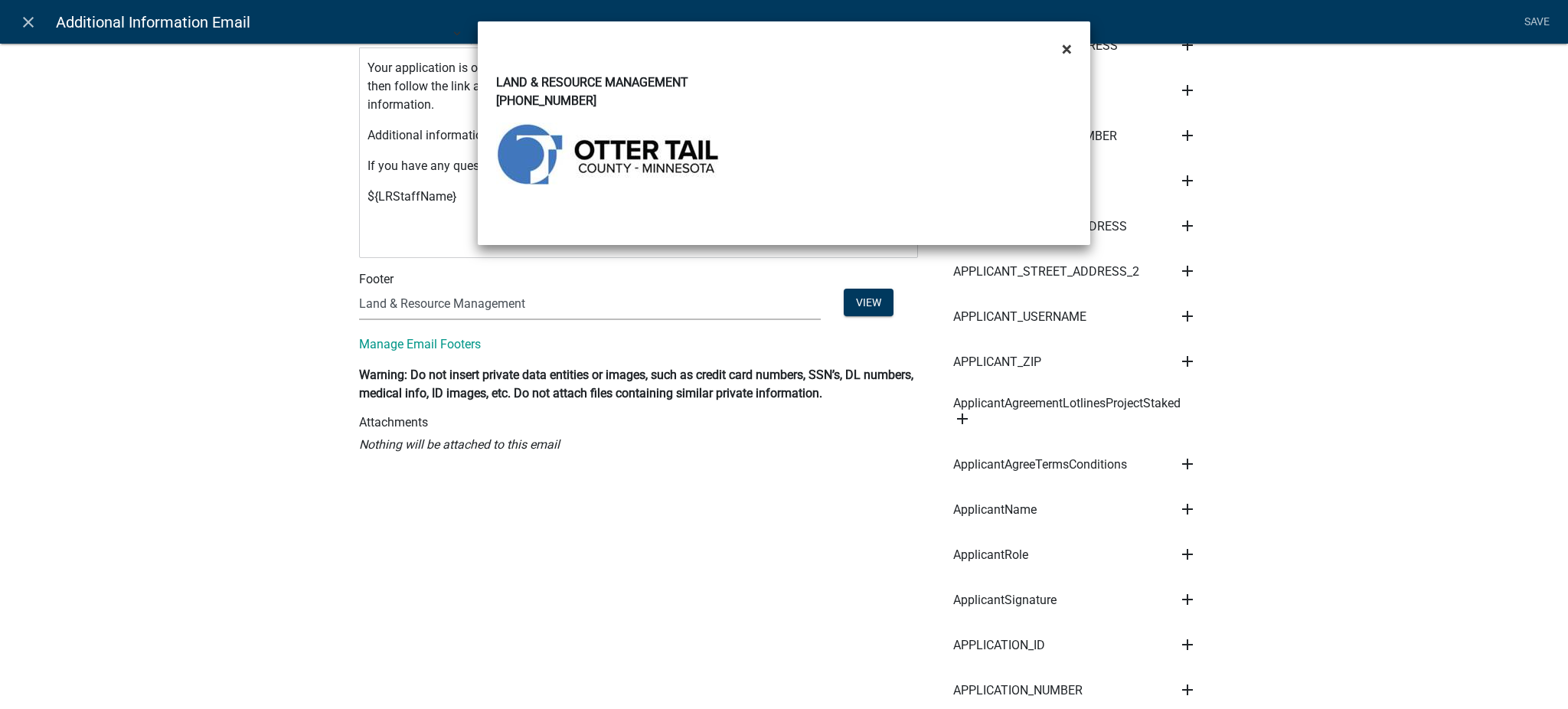
click at [1067, 47] on span "×" at bounding box center [1067, 49] width 10 height 21
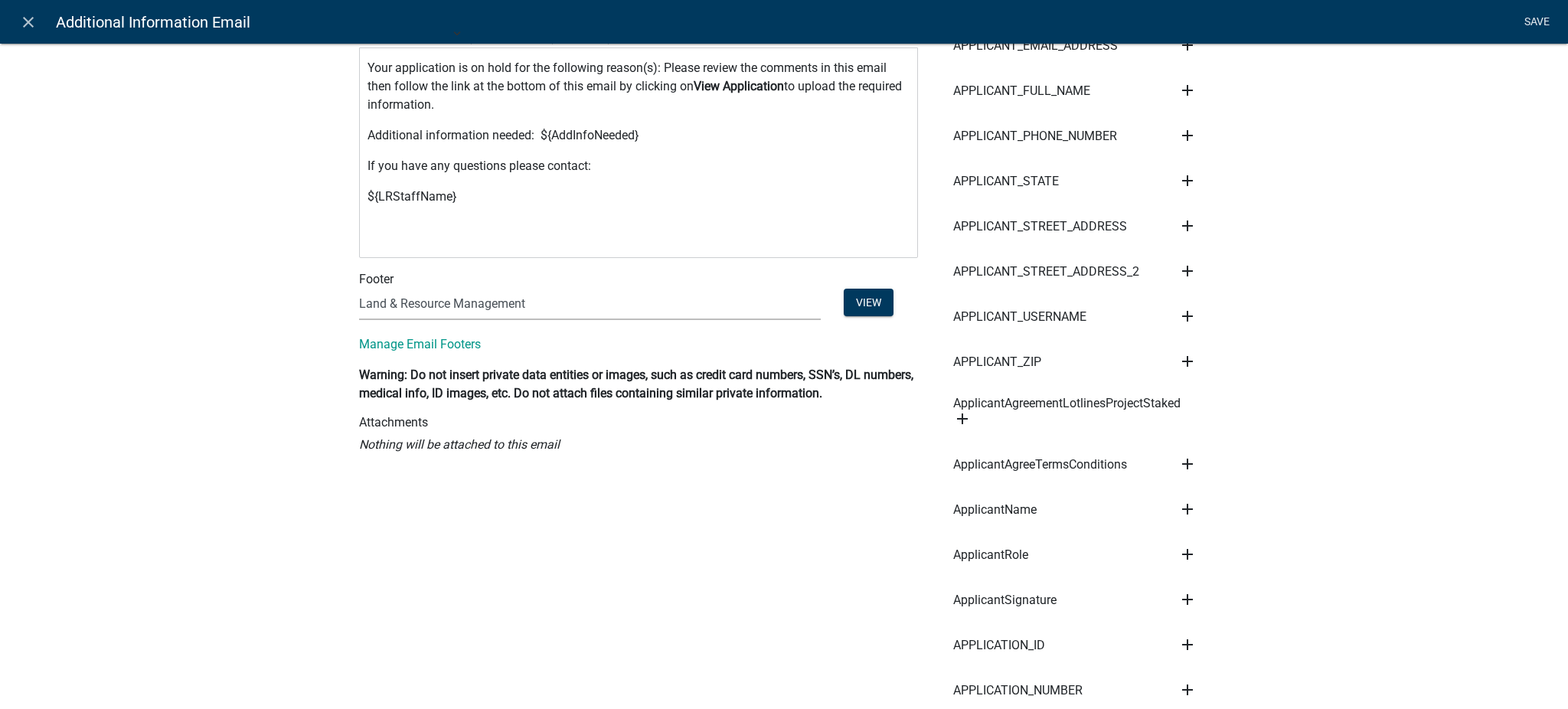
click at [1531, 24] on link "Save" at bounding box center [1536, 22] width 39 height 29
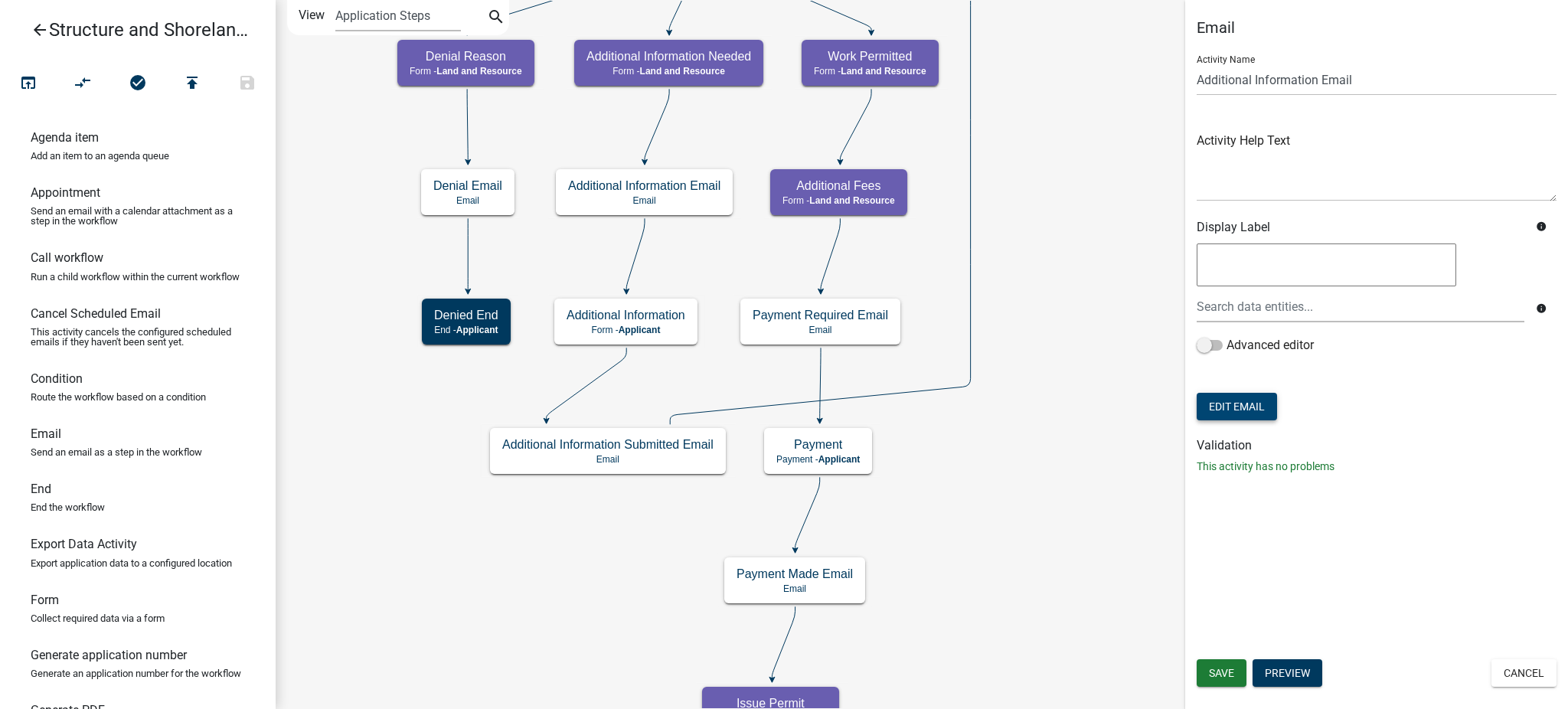
scroll to position [0, 0]
click at [1219, 671] on span "Save" at bounding box center [1221, 673] width 25 height 13
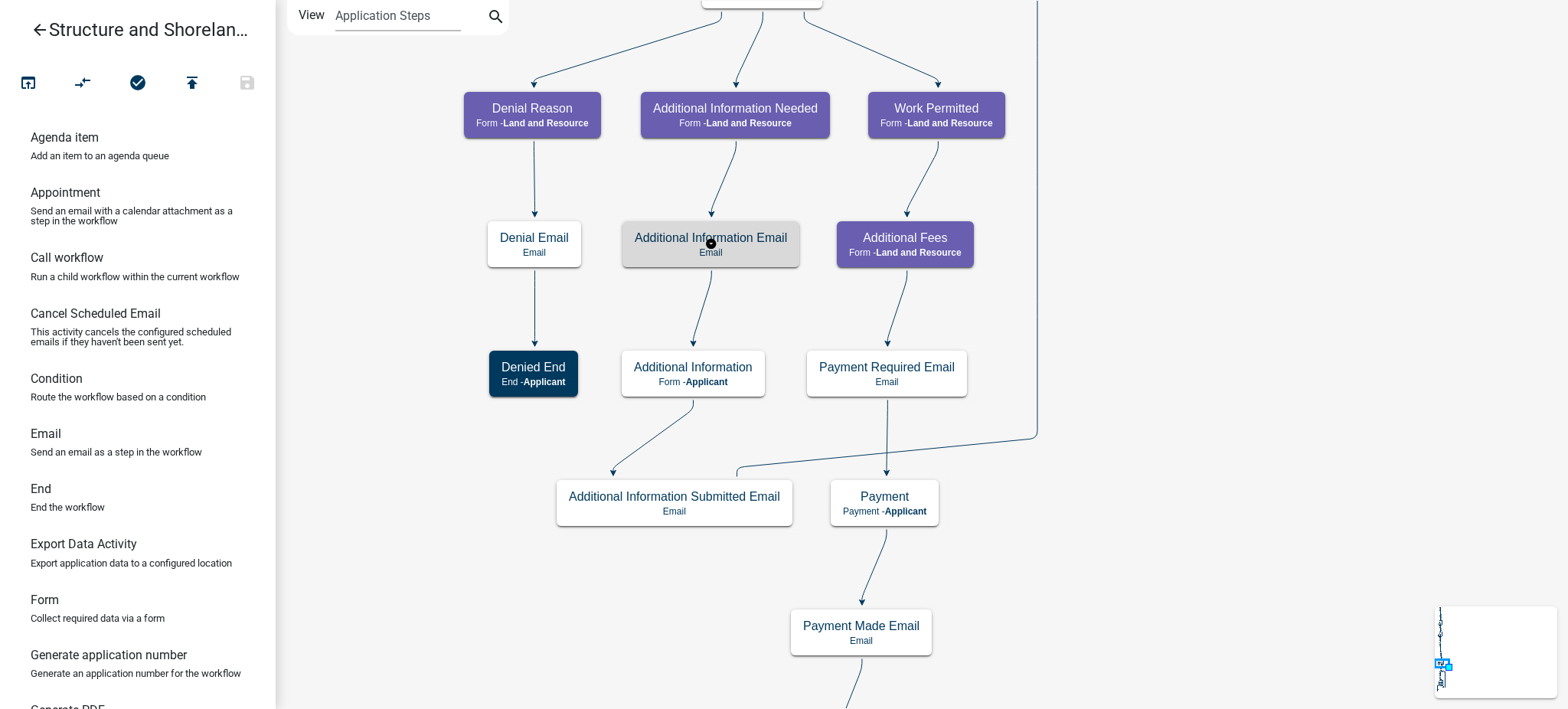
click at [765, 247] on p "Email" at bounding box center [711, 252] width 152 height 11
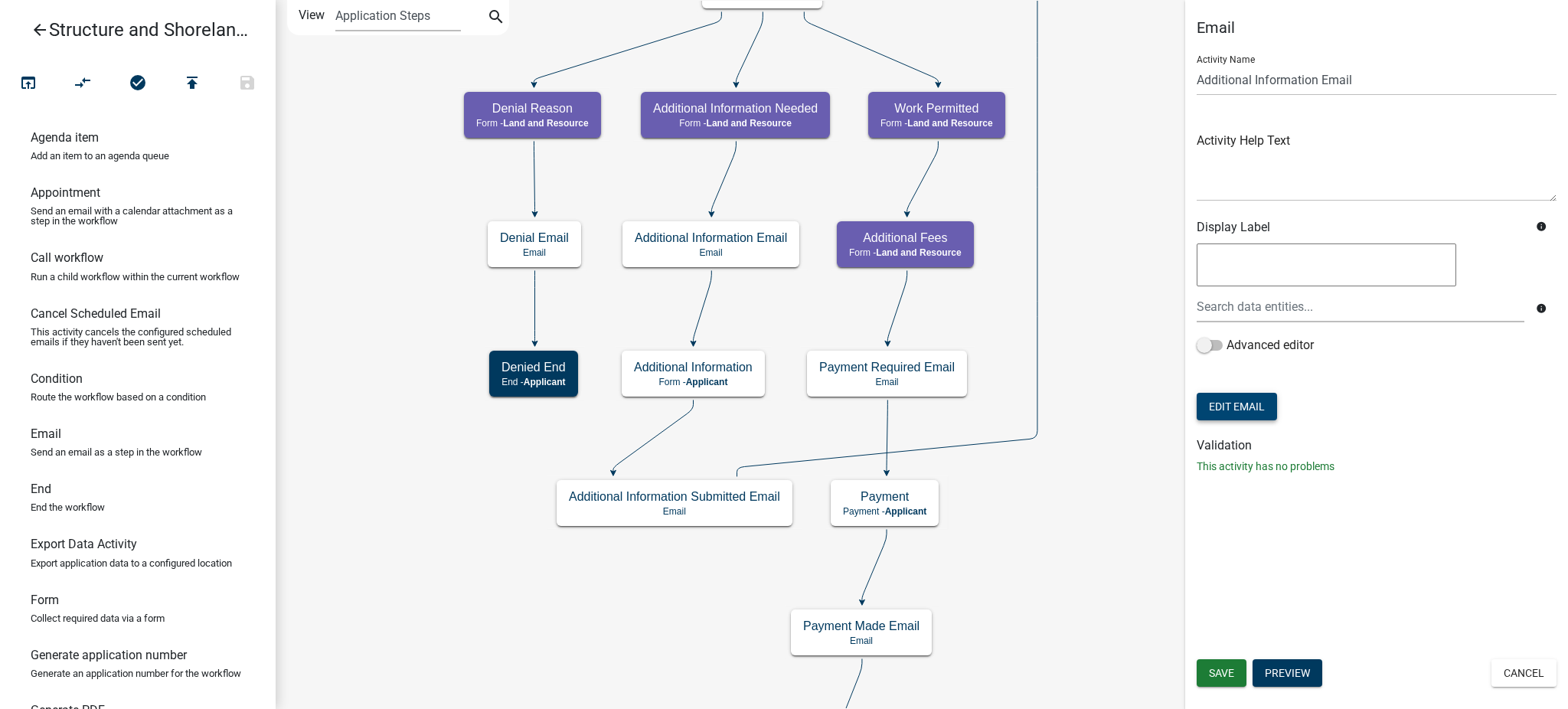
click at [1228, 403] on button "Edit Email" at bounding box center [1237, 406] width 81 height 28
select select "b7028af5-adef-448b-b8b1-0cea921e0b8e"
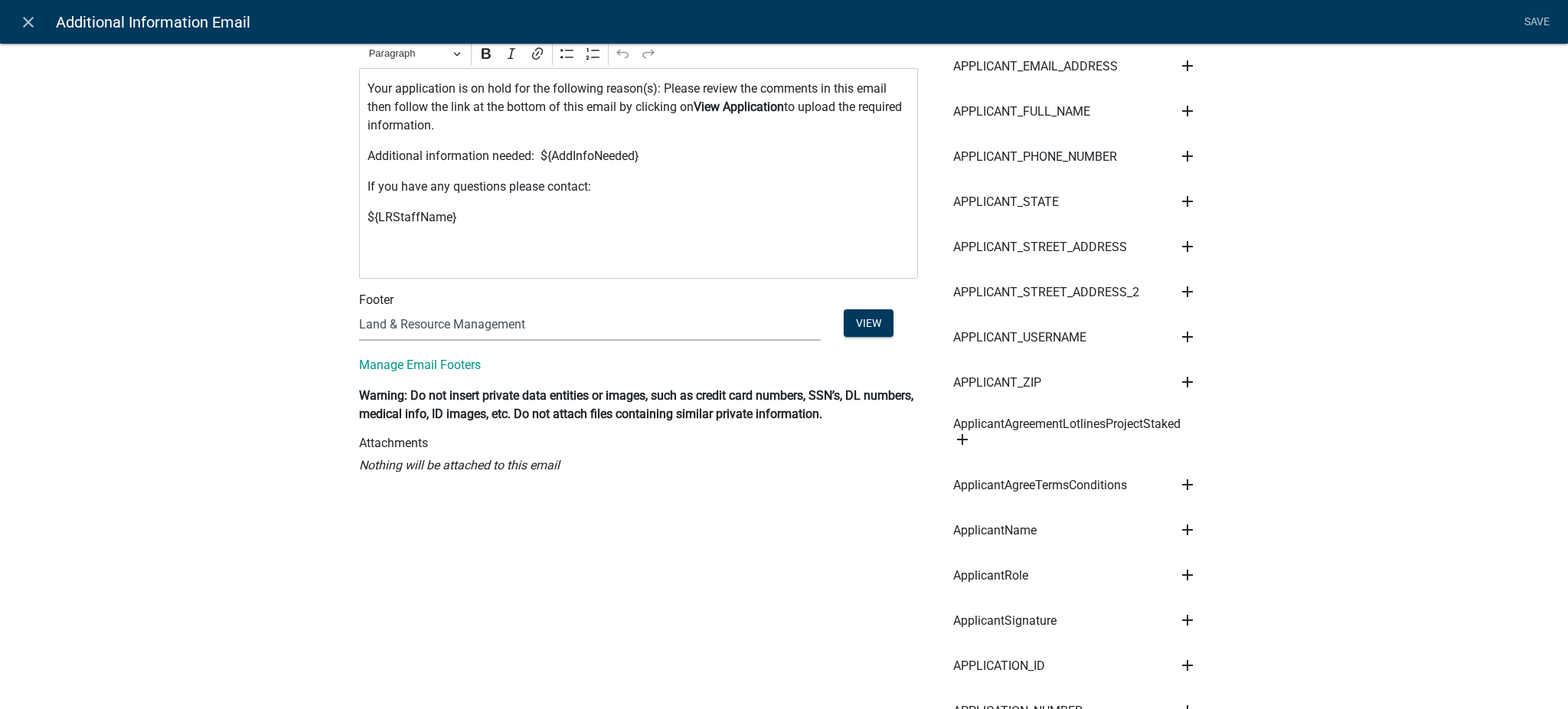
scroll to position [408, 0]
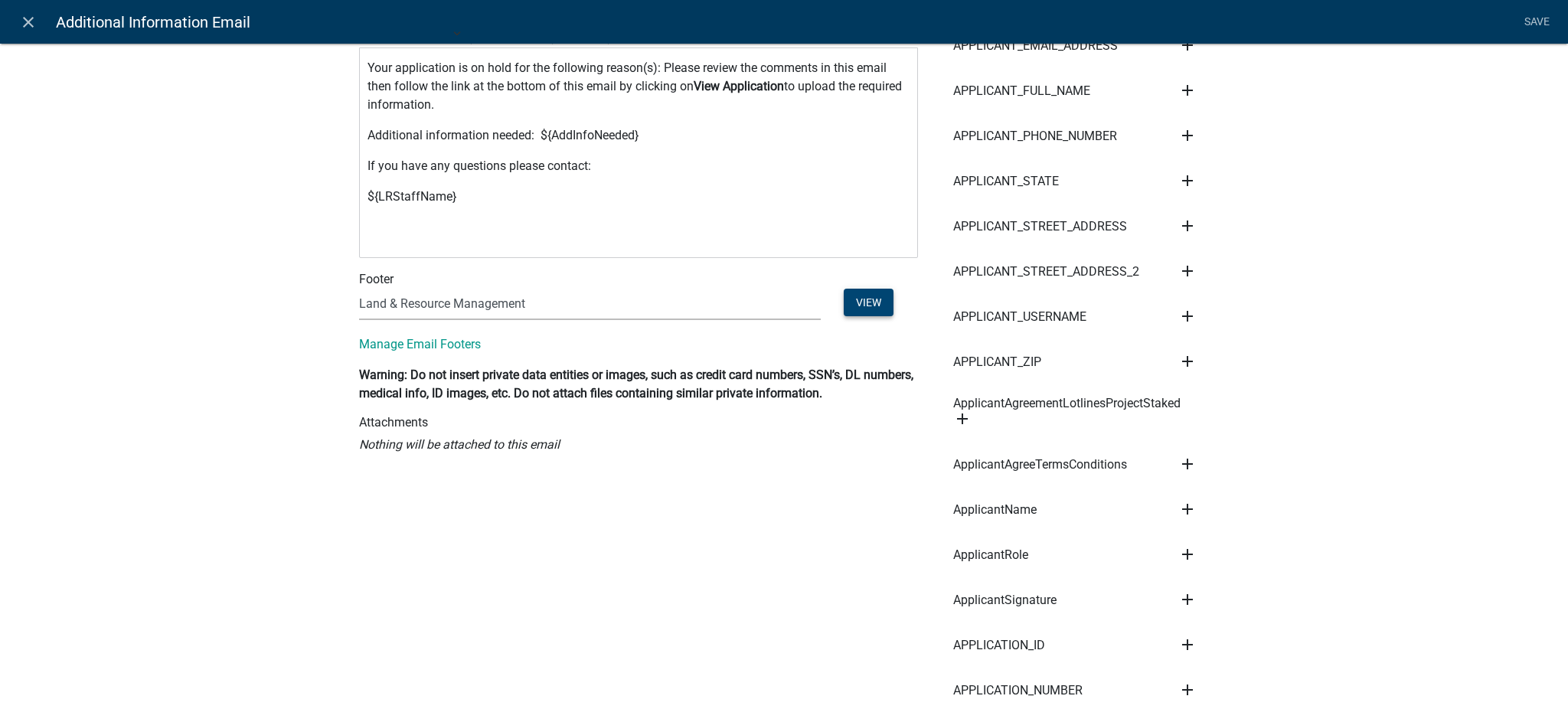
click at [856, 303] on button "View" at bounding box center [869, 302] width 50 height 28
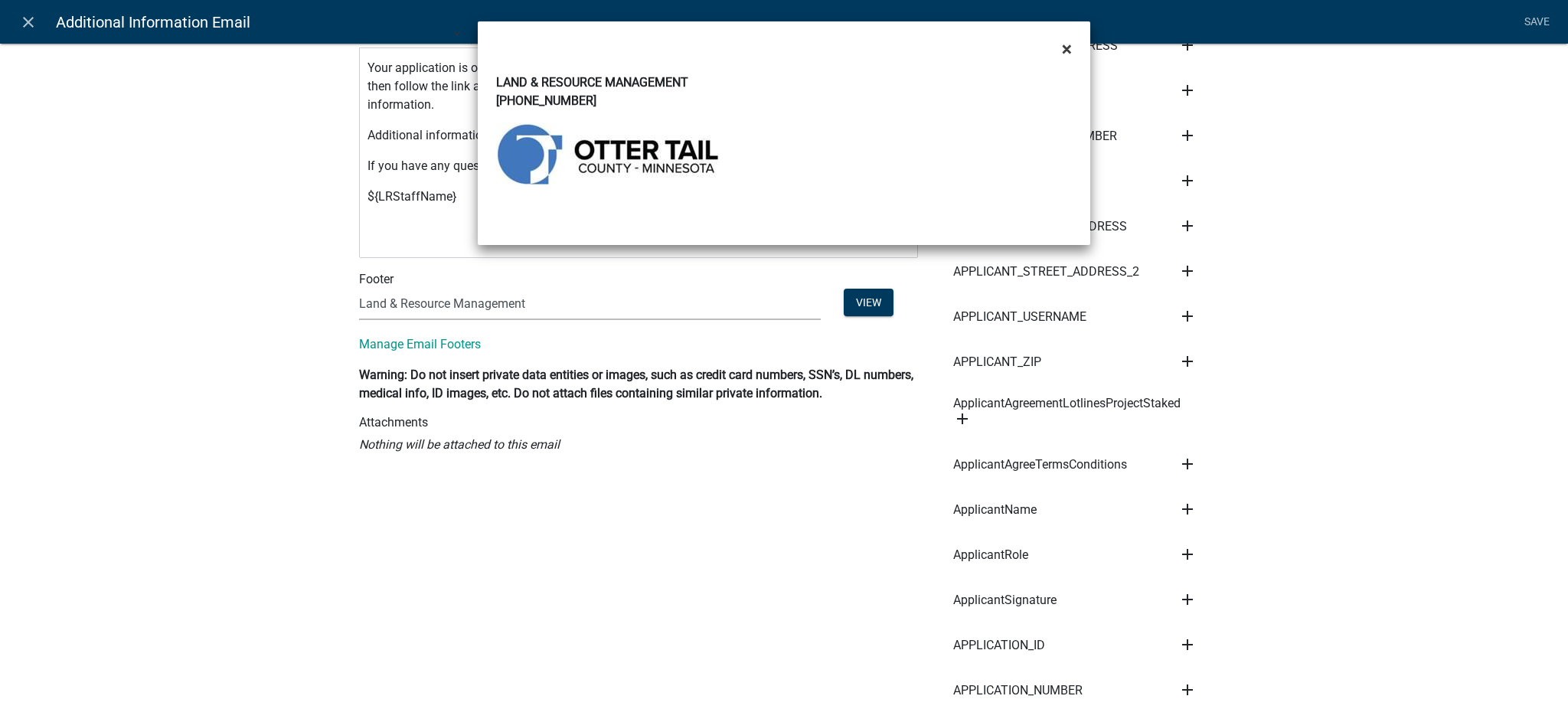
click at [1062, 53] on span "×" at bounding box center [1067, 49] width 10 height 21
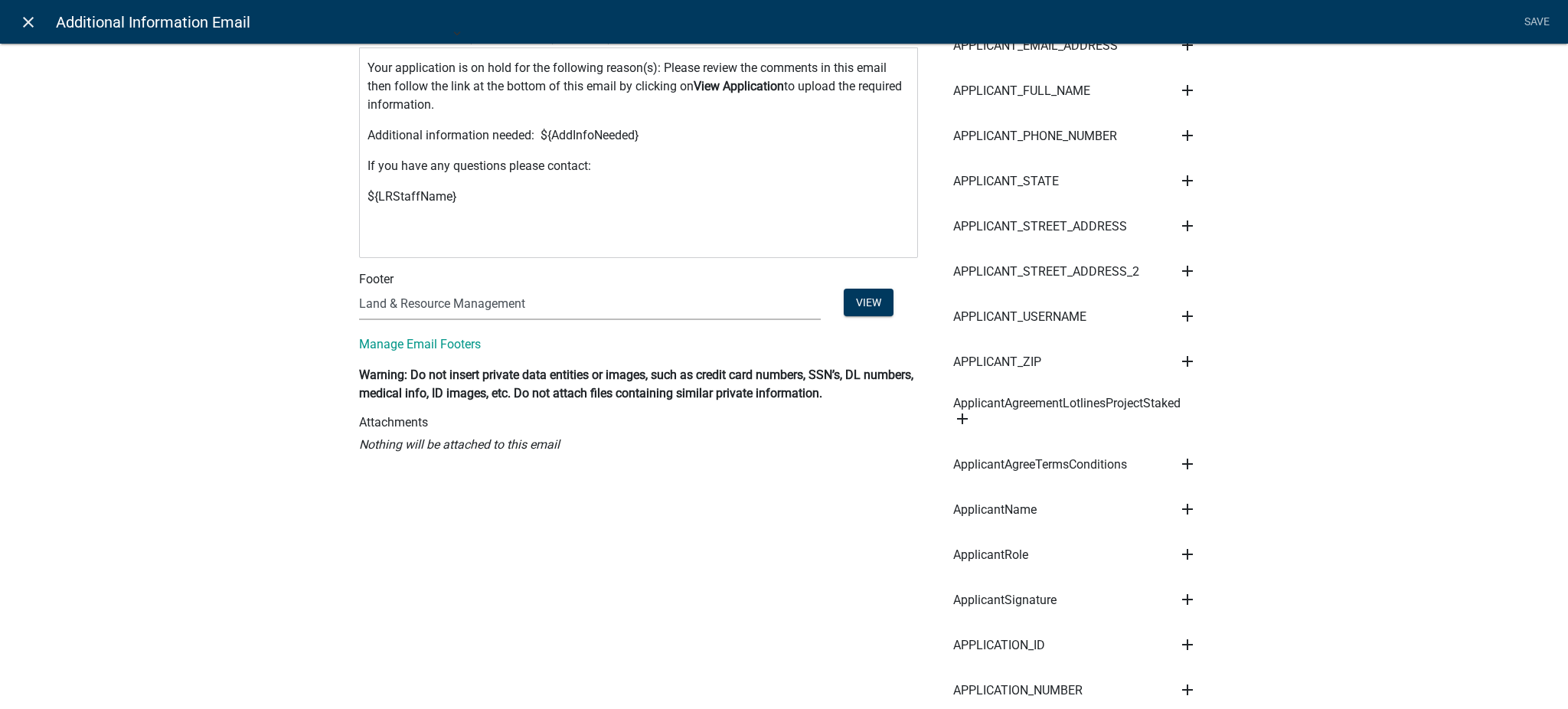
click at [31, 21] on icon "close" at bounding box center [28, 22] width 19 height 19
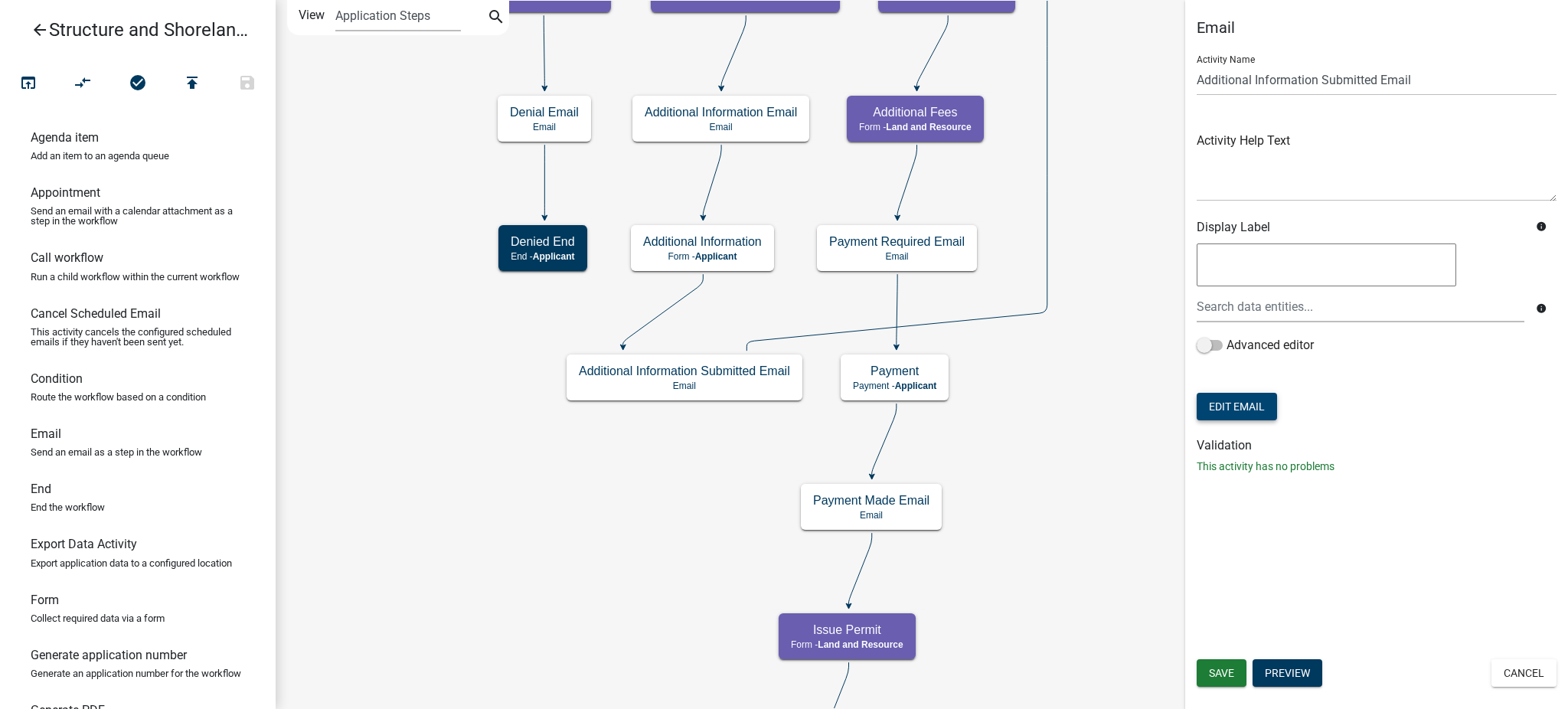
click at [1226, 405] on button "Edit Email" at bounding box center [1237, 406] width 81 height 28
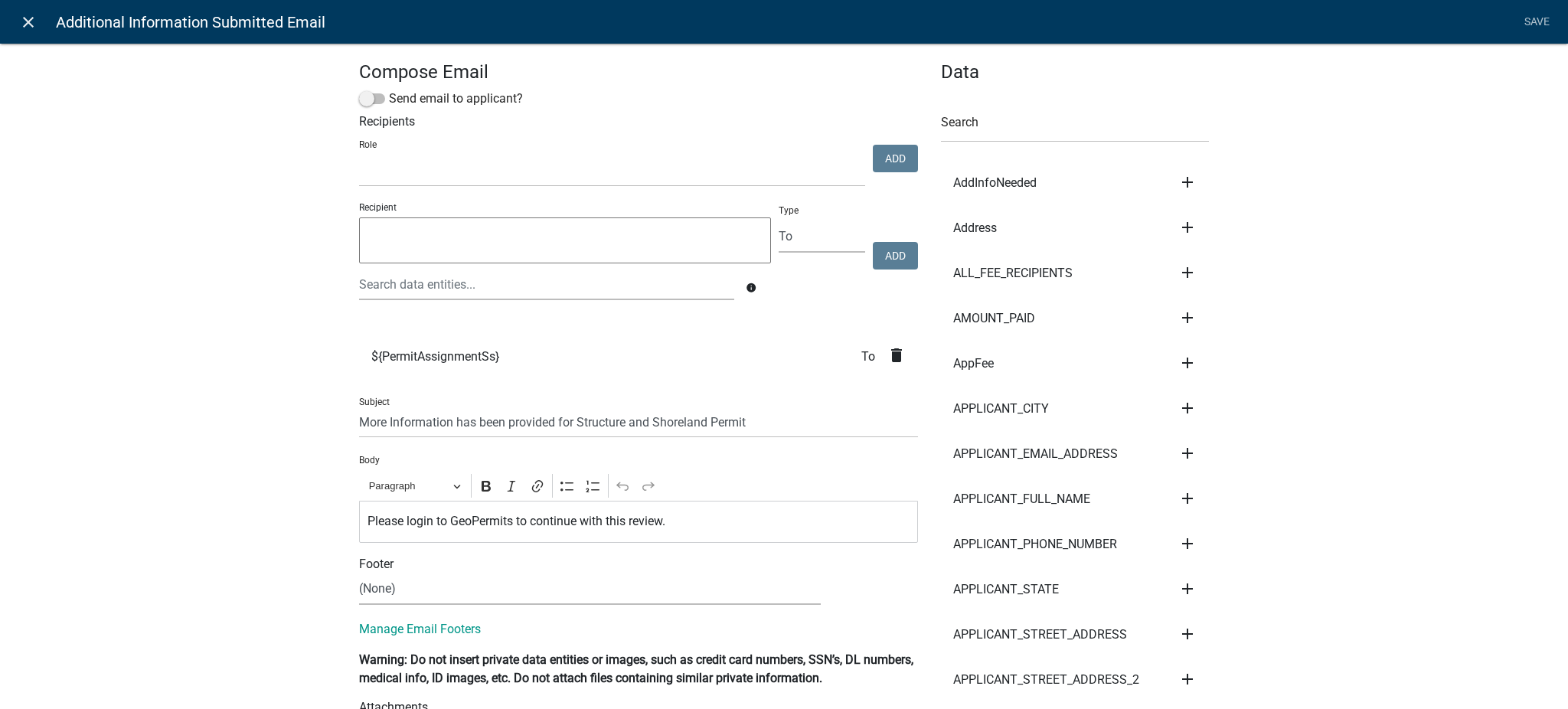
click at [27, 13] on icon "close" at bounding box center [28, 22] width 19 height 19
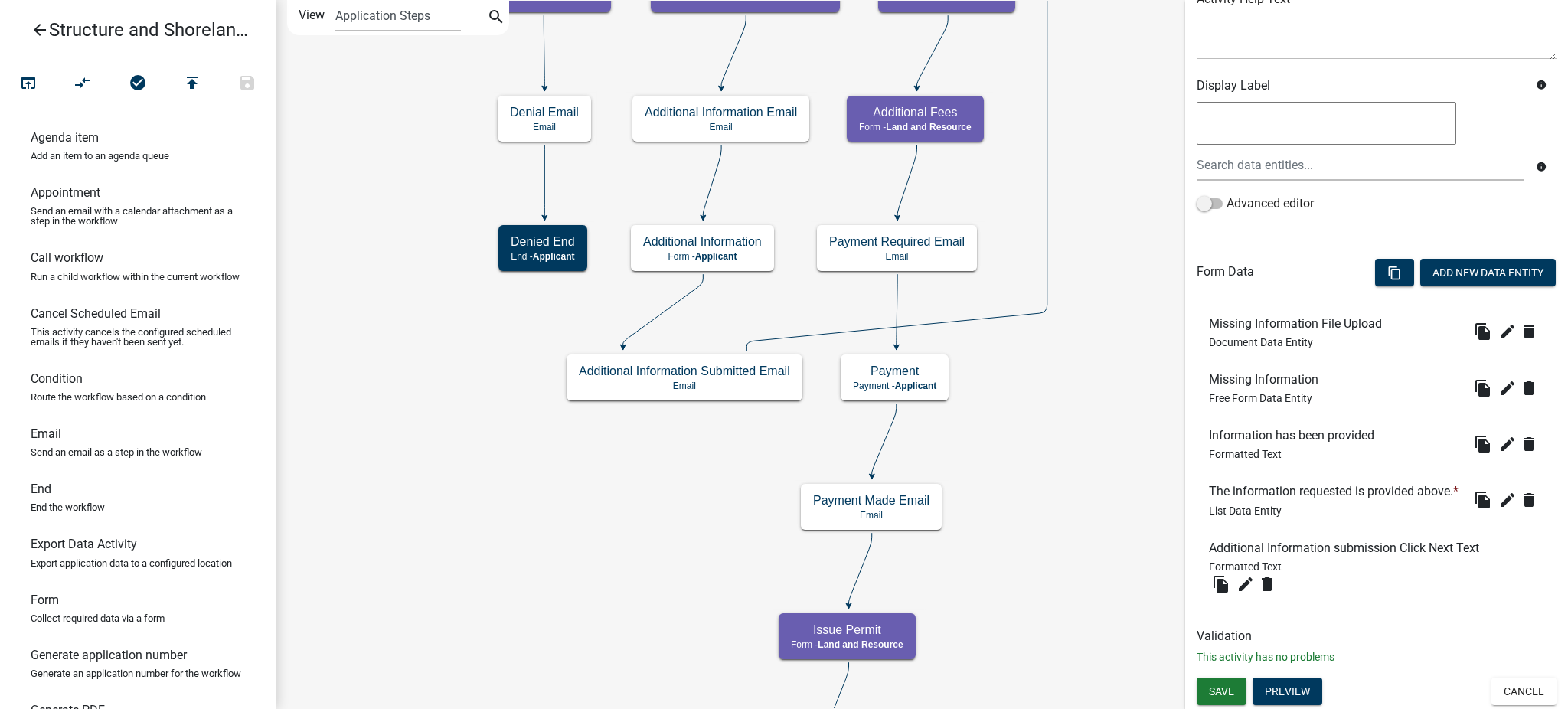
scroll to position [229, 0]
click at [1284, 692] on button "Preview" at bounding box center [1287, 691] width 70 height 28
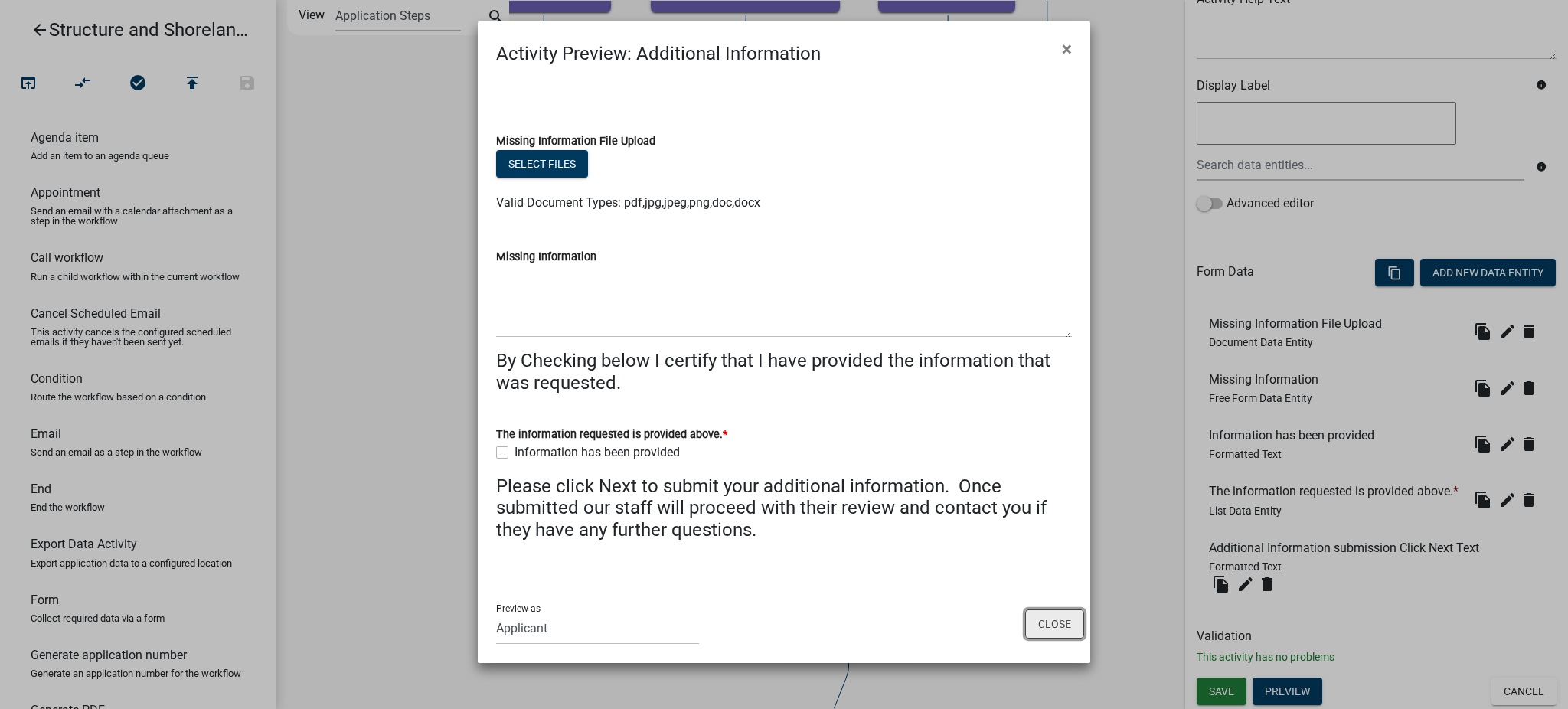
click at [1044, 628] on button "Close" at bounding box center [1055, 623] width 59 height 29
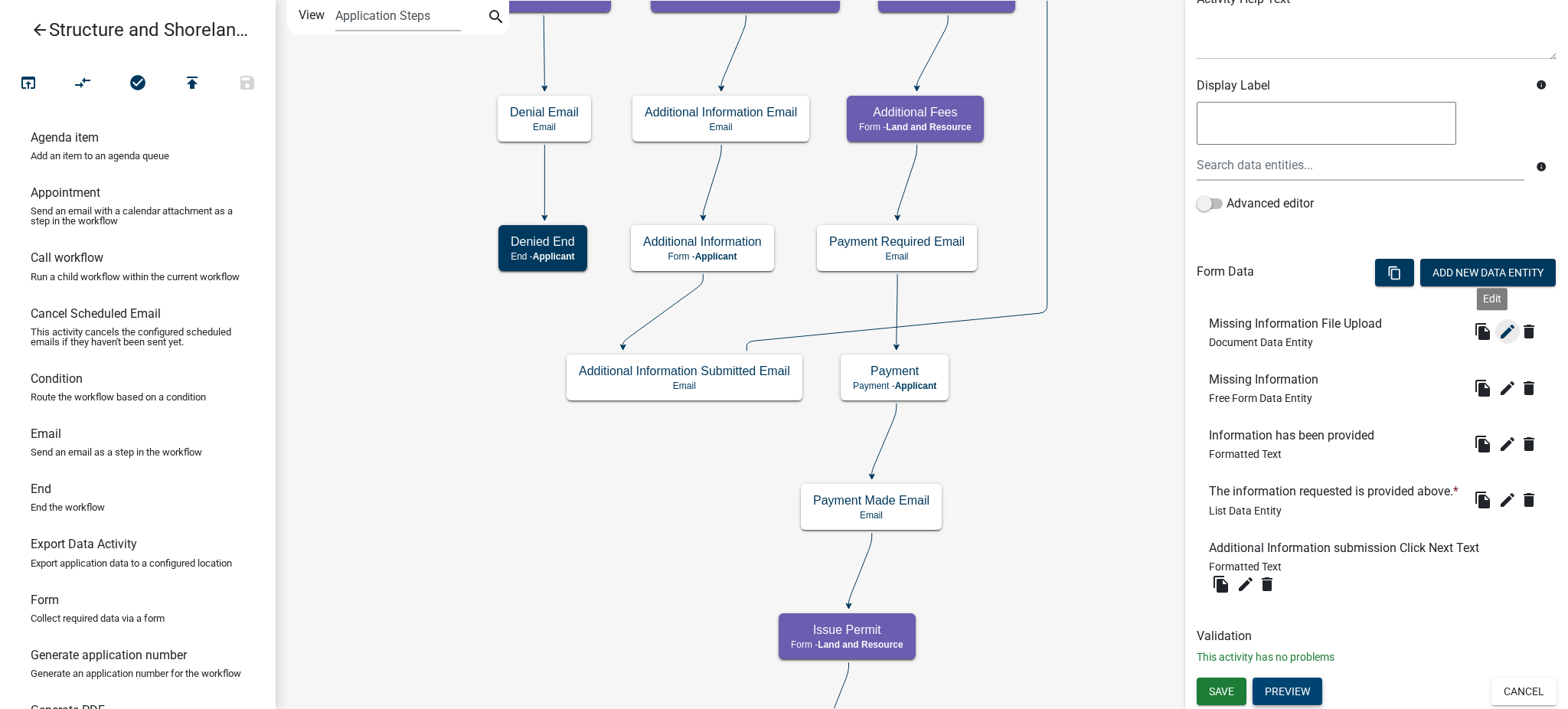
click at [1498, 322] on icon "edit" at bounding box center [1507, 331] width 19 height 19
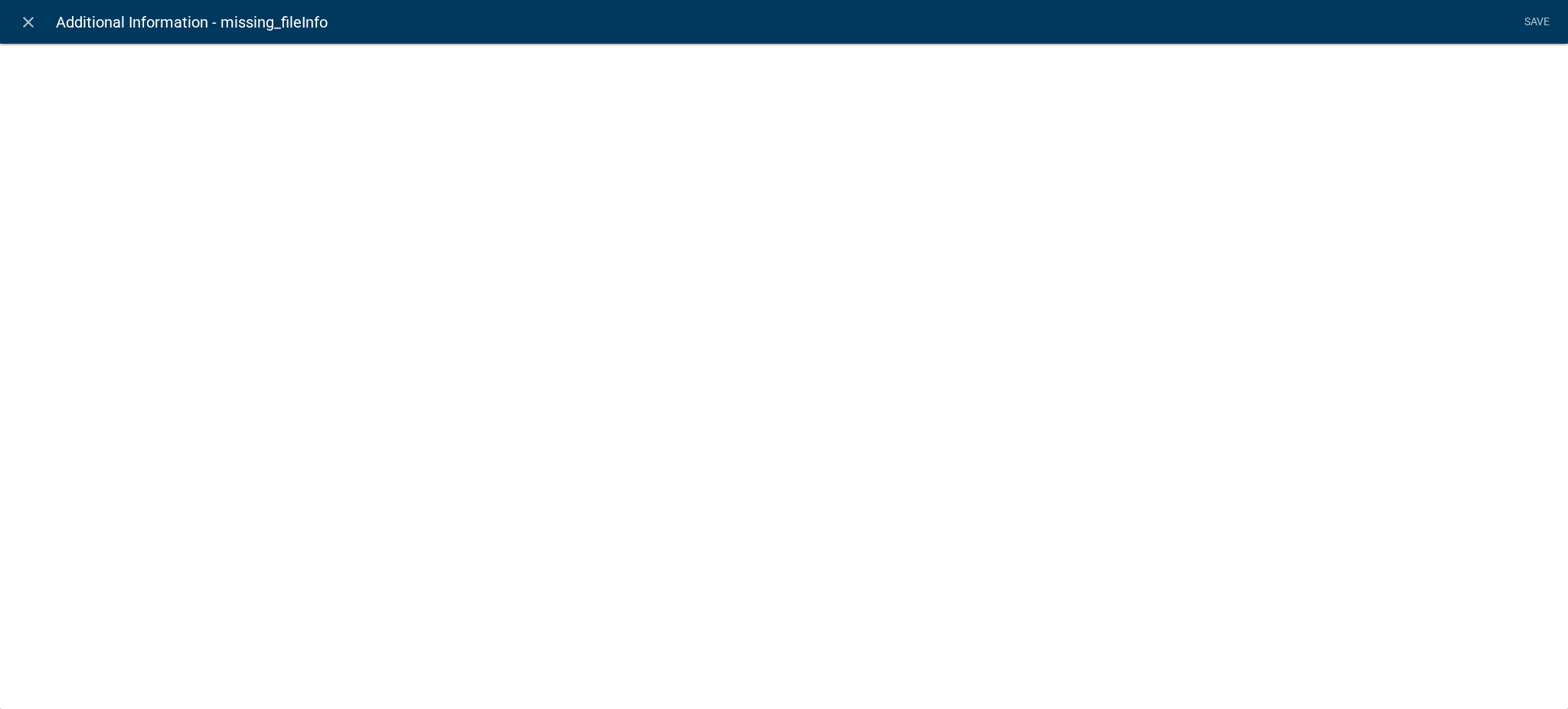
select select "document"
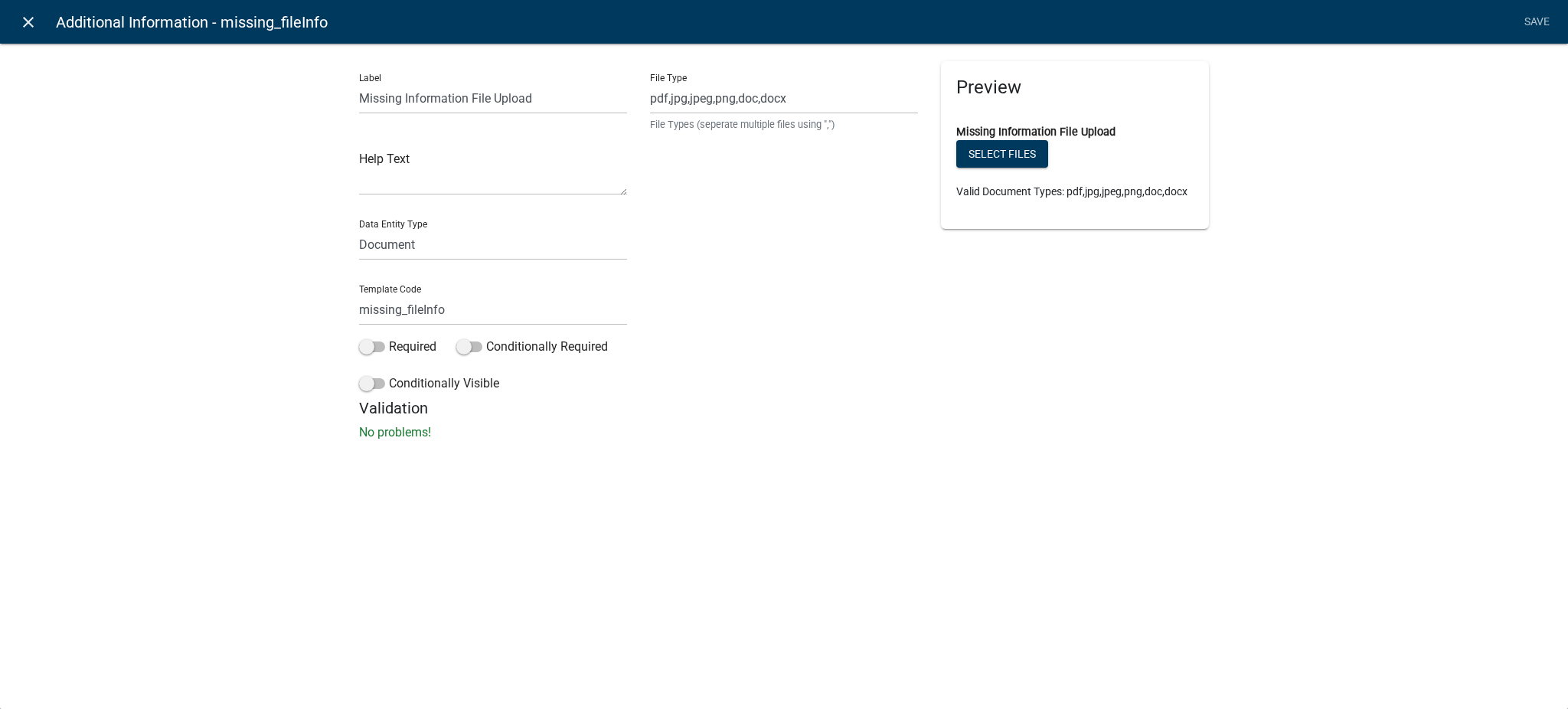
click at [23, 17] on icon "close" at bounding box center [28, 22] width 19 height 19
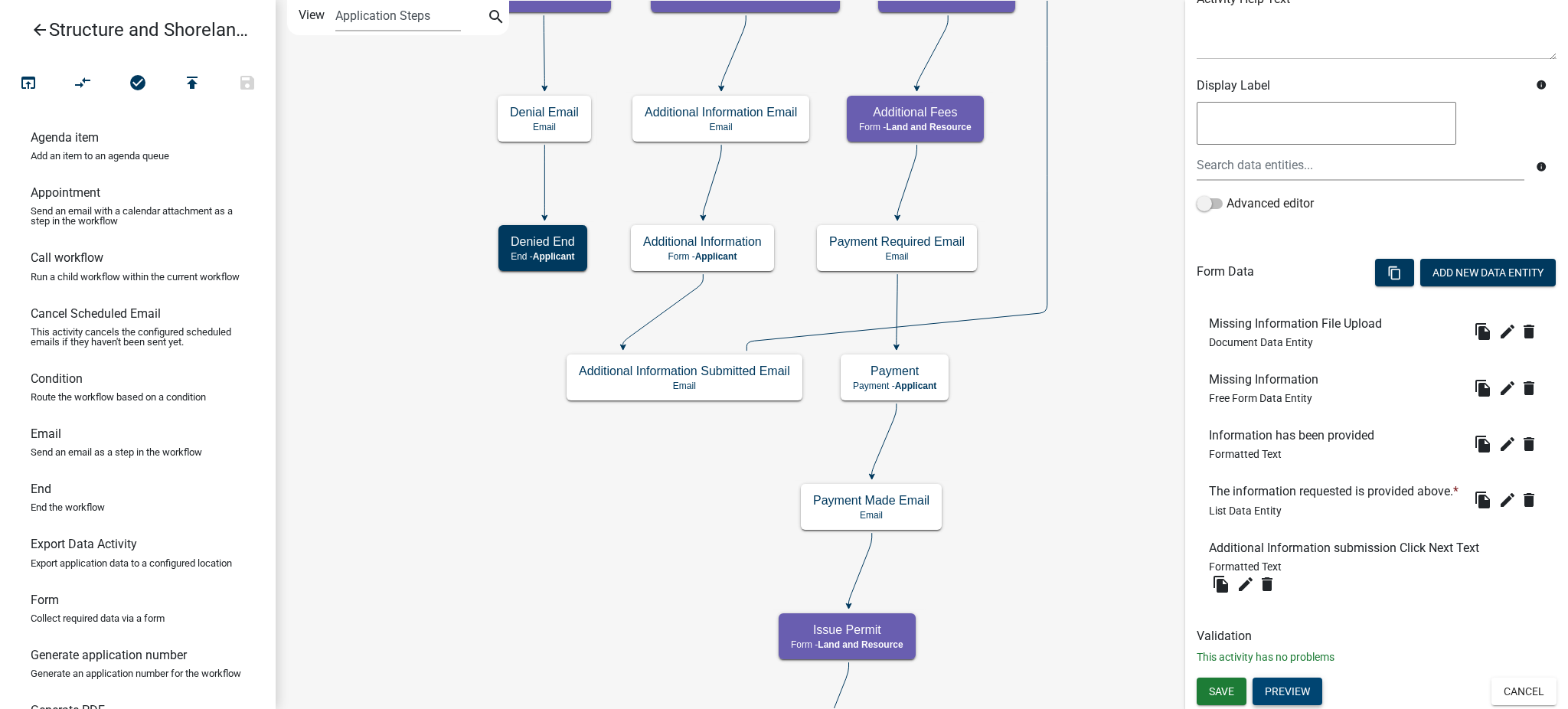
click at [1289, 693] on button "Preview" at bounding box center [1287, 691] width 70 height 28
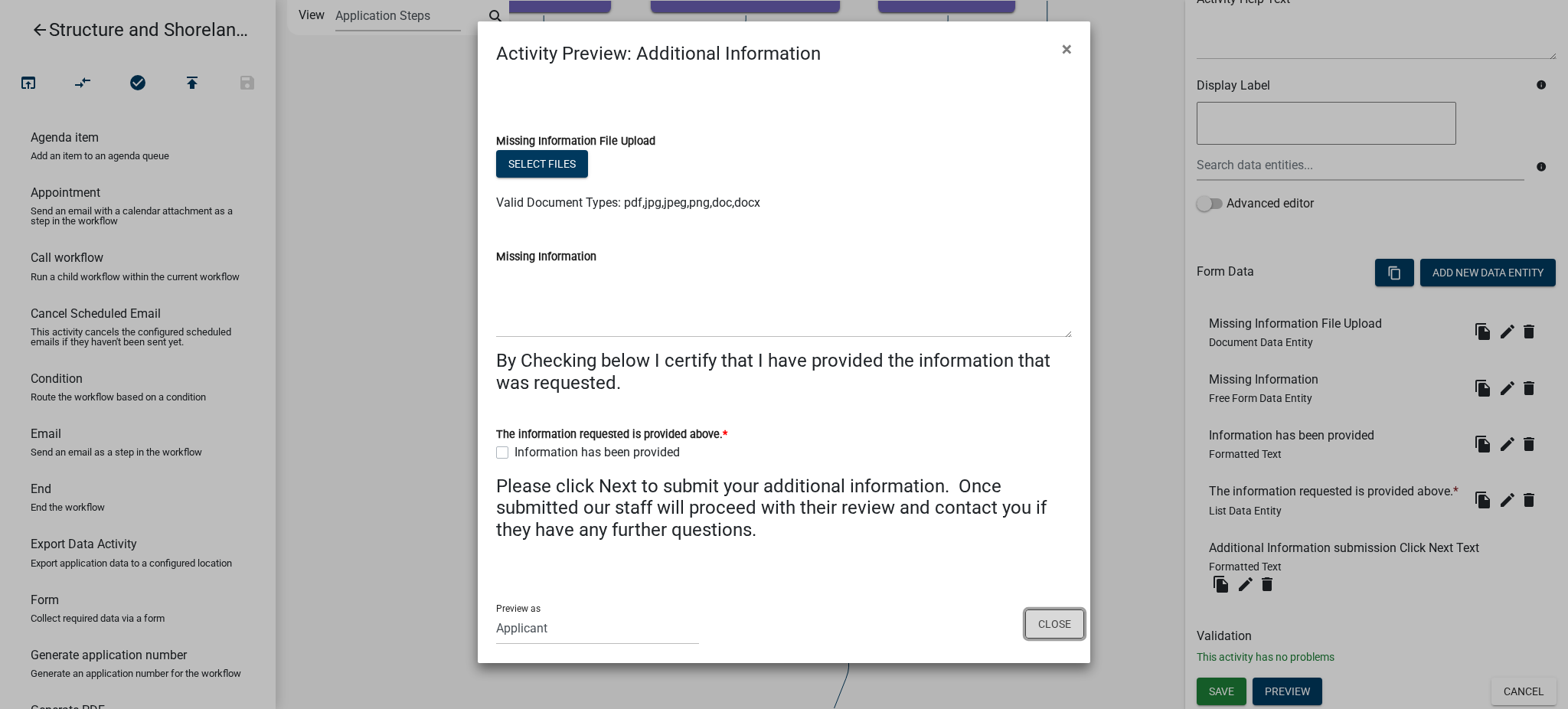
click at [1057, 628] on button "Close" at bounding box center [1055, 623] width 59 height 29
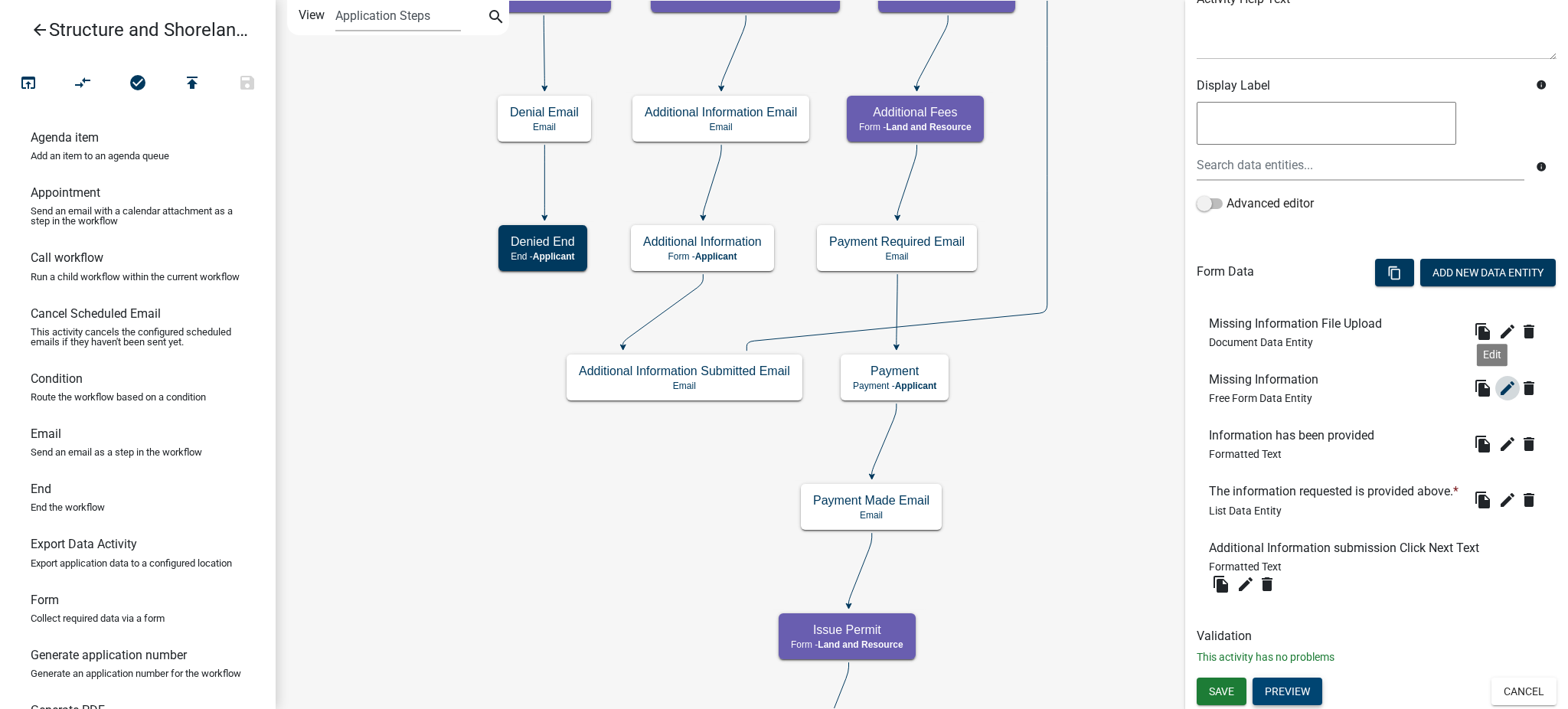
click at [1498, 379] on icon "edit" at bounding box center [1507, 388] width 19 height 19
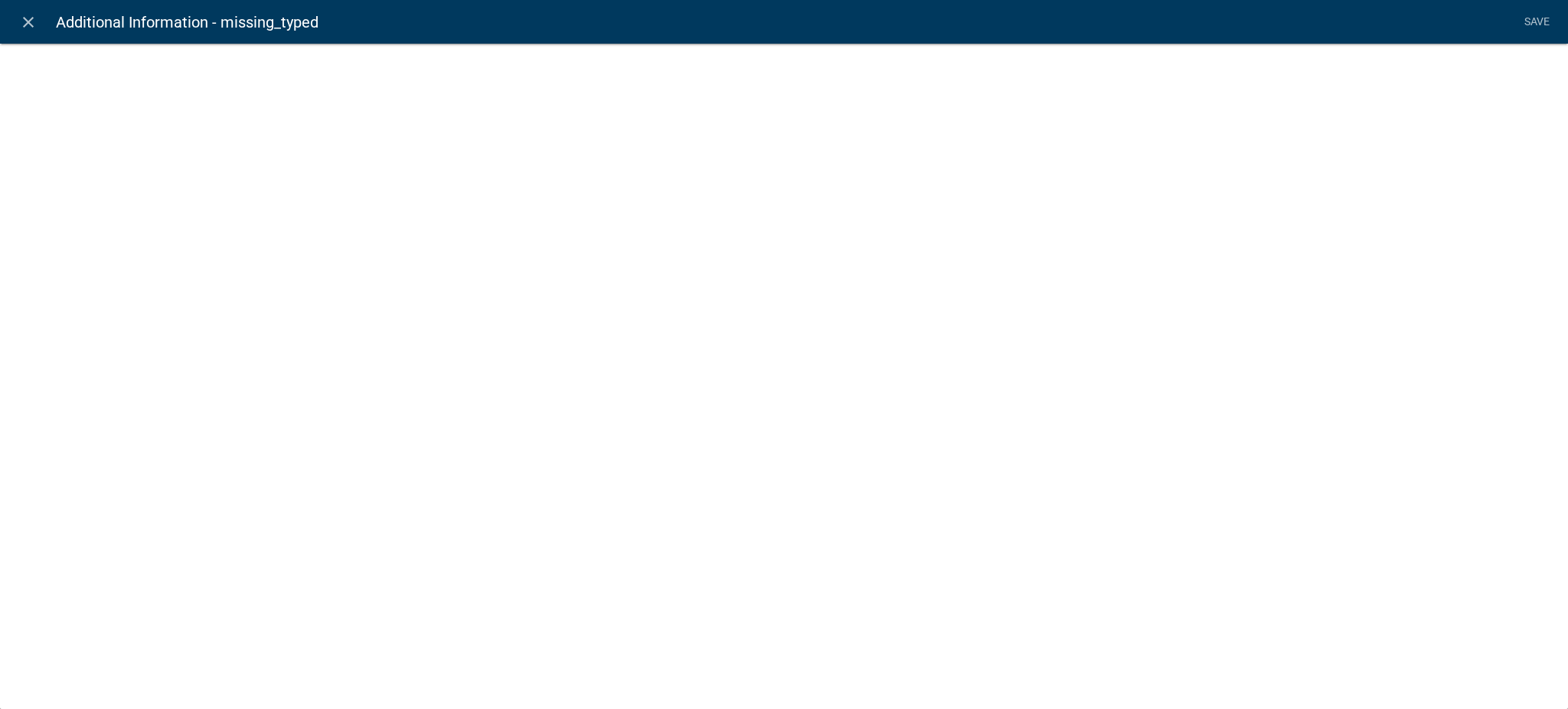
select select
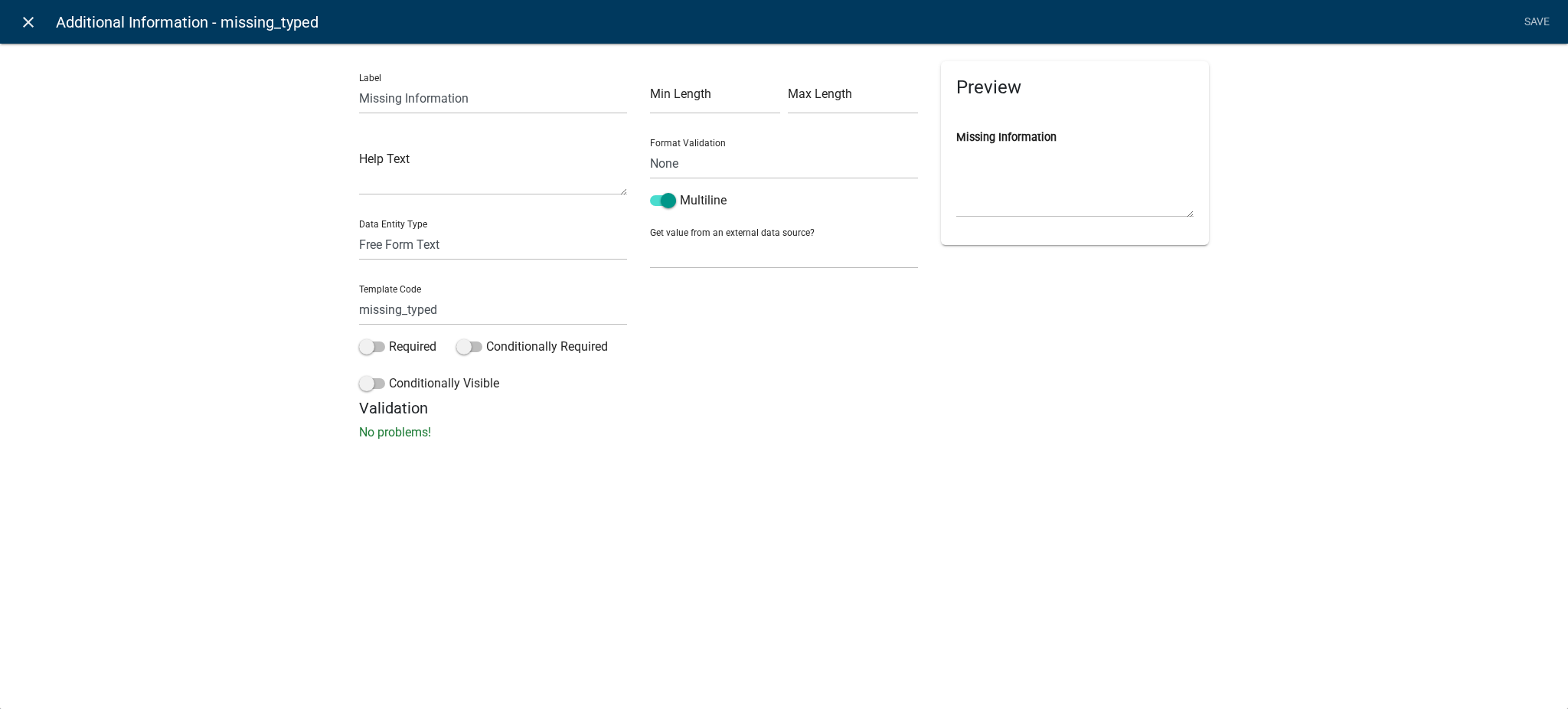
click at [30, 20] on icon "close" at bounding box center [28, 22] width 19 height 19
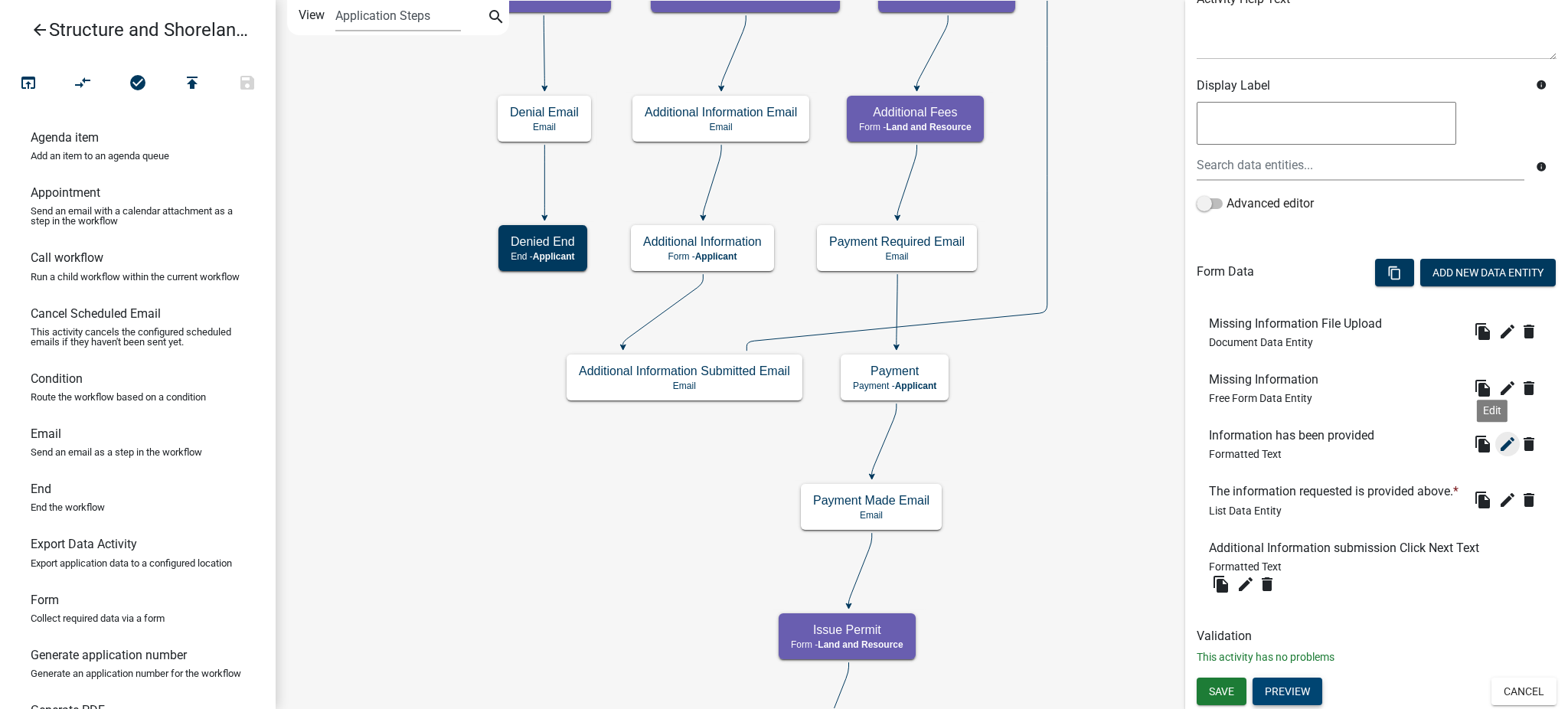
click at [1498, 435] on icon "edit" at bounding box center [1507, 444] width 19 height 19
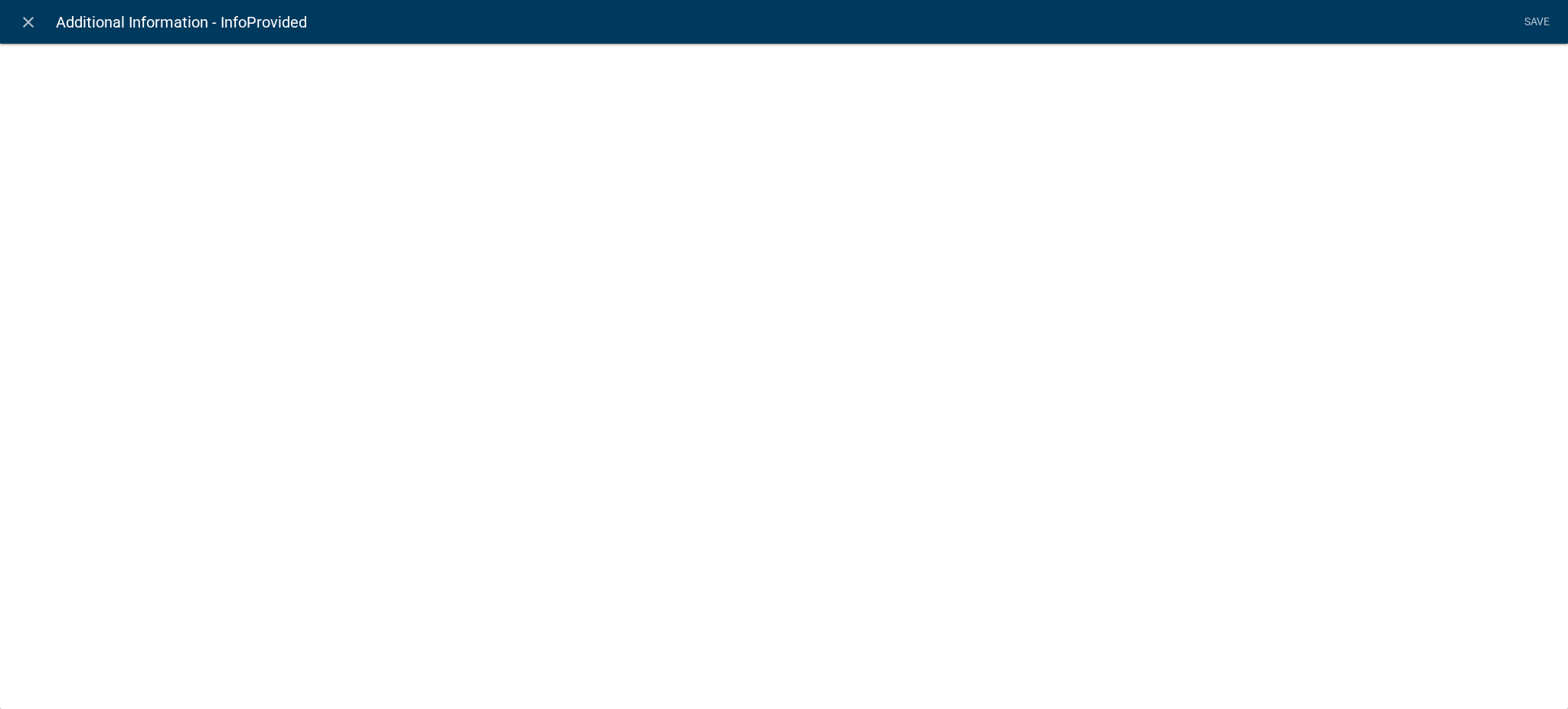
select select "rich-text"
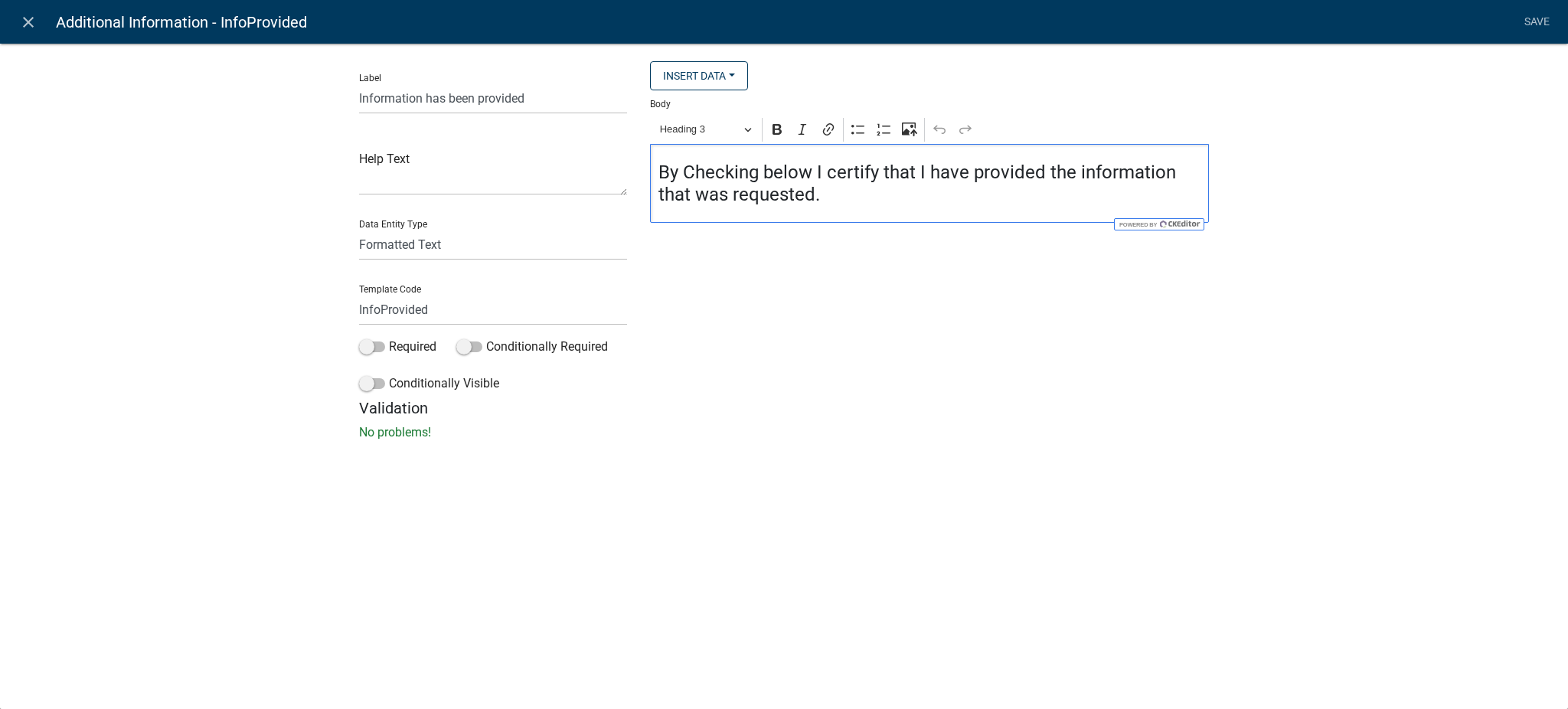
drag, startPoint x: 662, startPoint y: 171, endPoint x: 833, endPoint y: 192, distance: 172.3
click at [833, 192] on h4 "By Checking below I certify that I have provided the information that was reque…" at bounding box center [930, 184] width 543 height 45
copy h4 "By Checking below I certify that I have provided the information that was reque…"
click at [21, 19] on icon "close" at bounding box center [28, 22] width 19 height 19
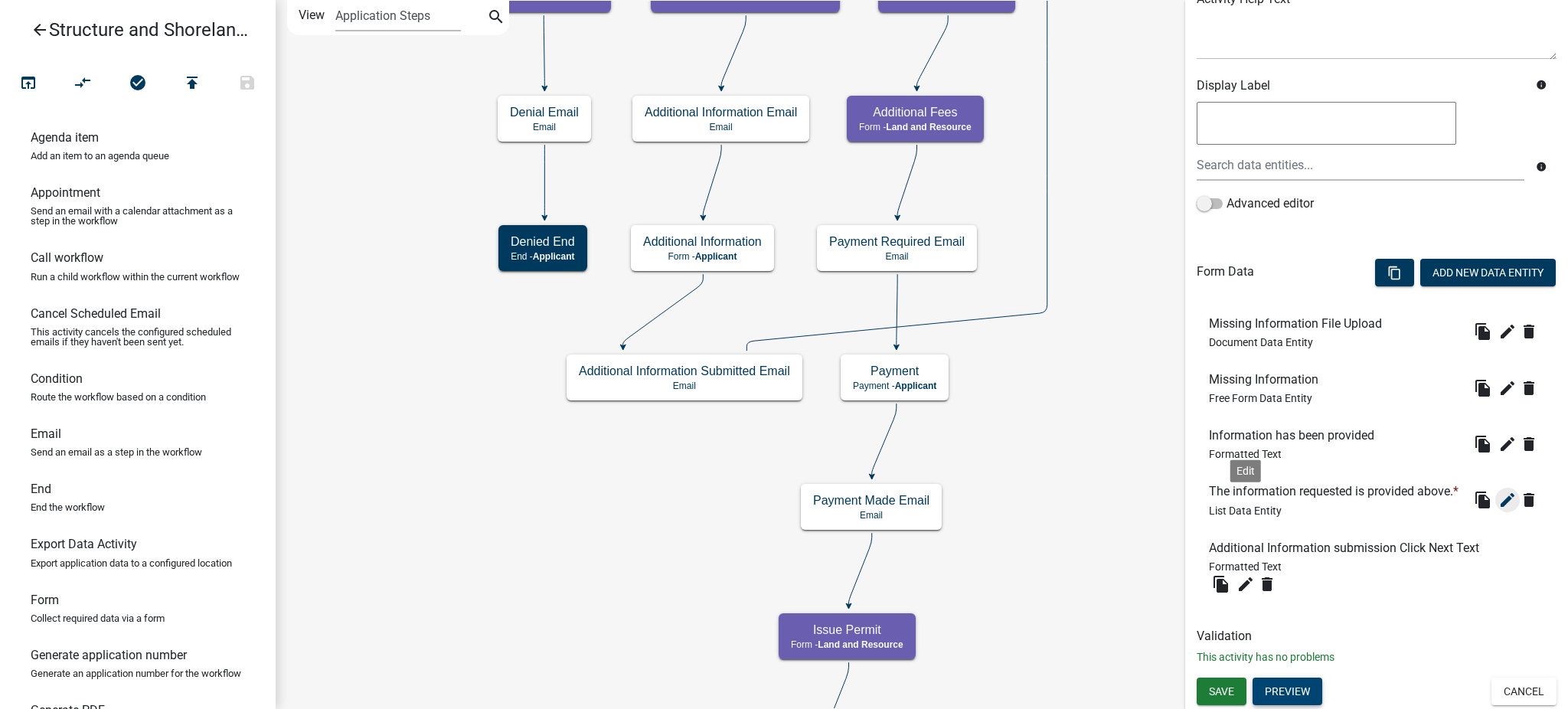
click at [1498, 501] on icon "edit" at bounding box center [1507, 500] width 19 height 19
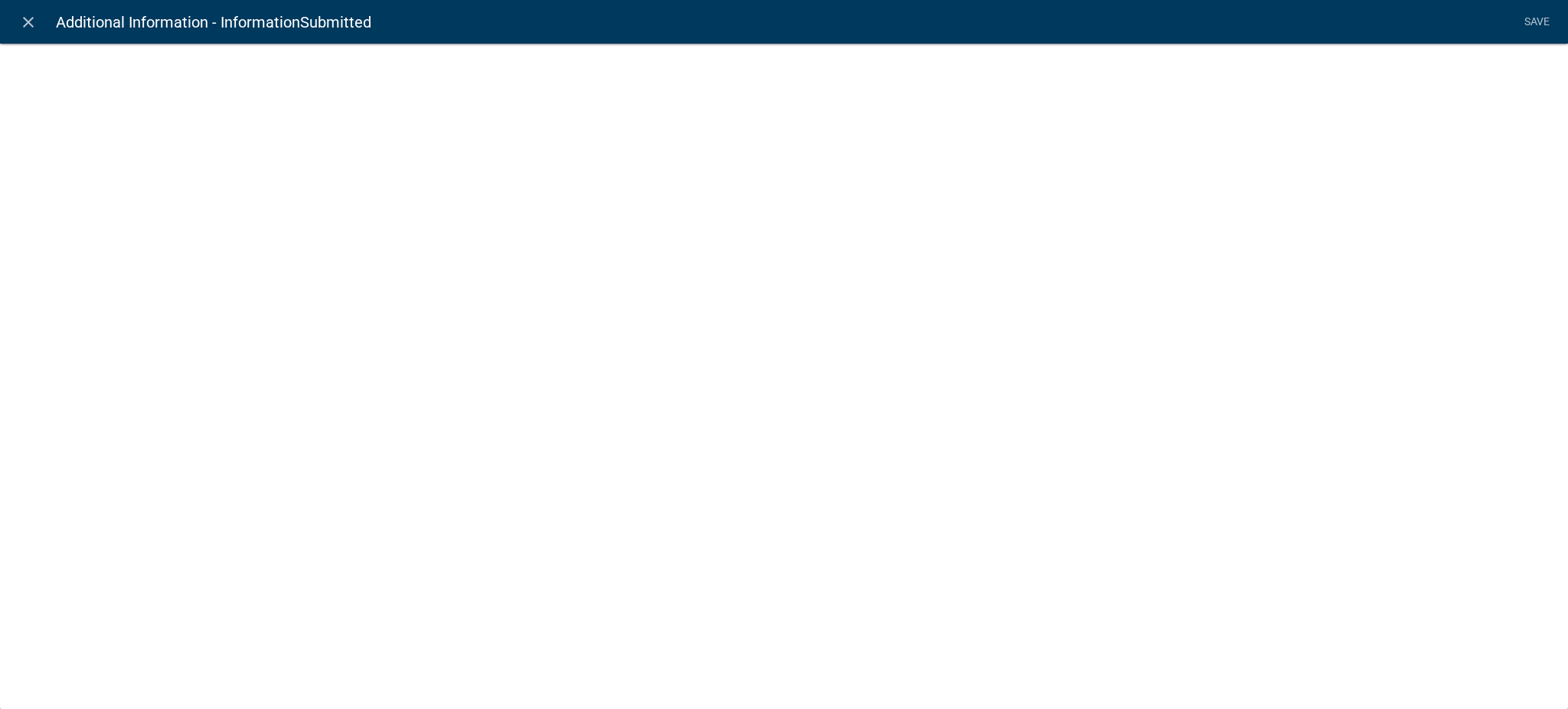
select select "list-data"
select select
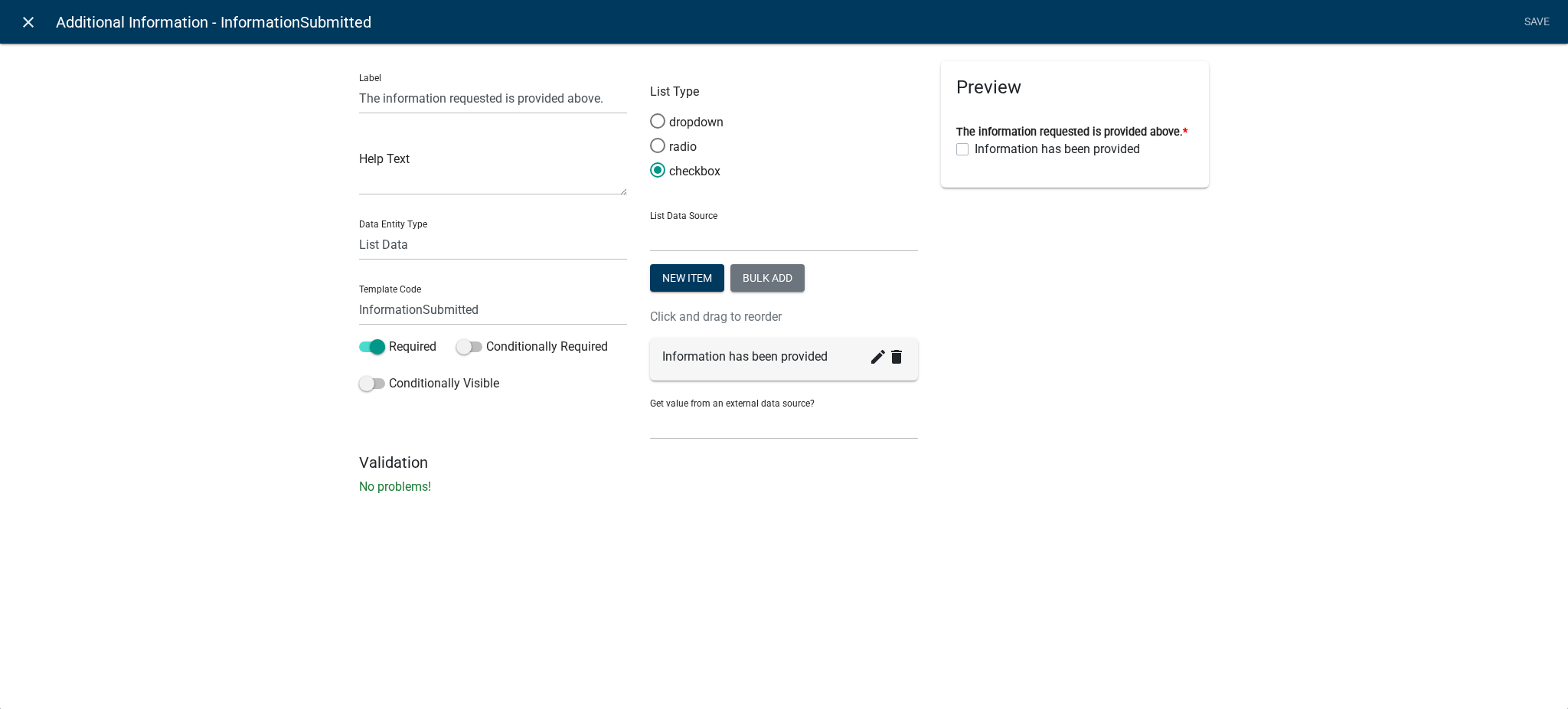
click at [34, 13] on icon "close" at bounding box center [28, 22] width 19 height 19
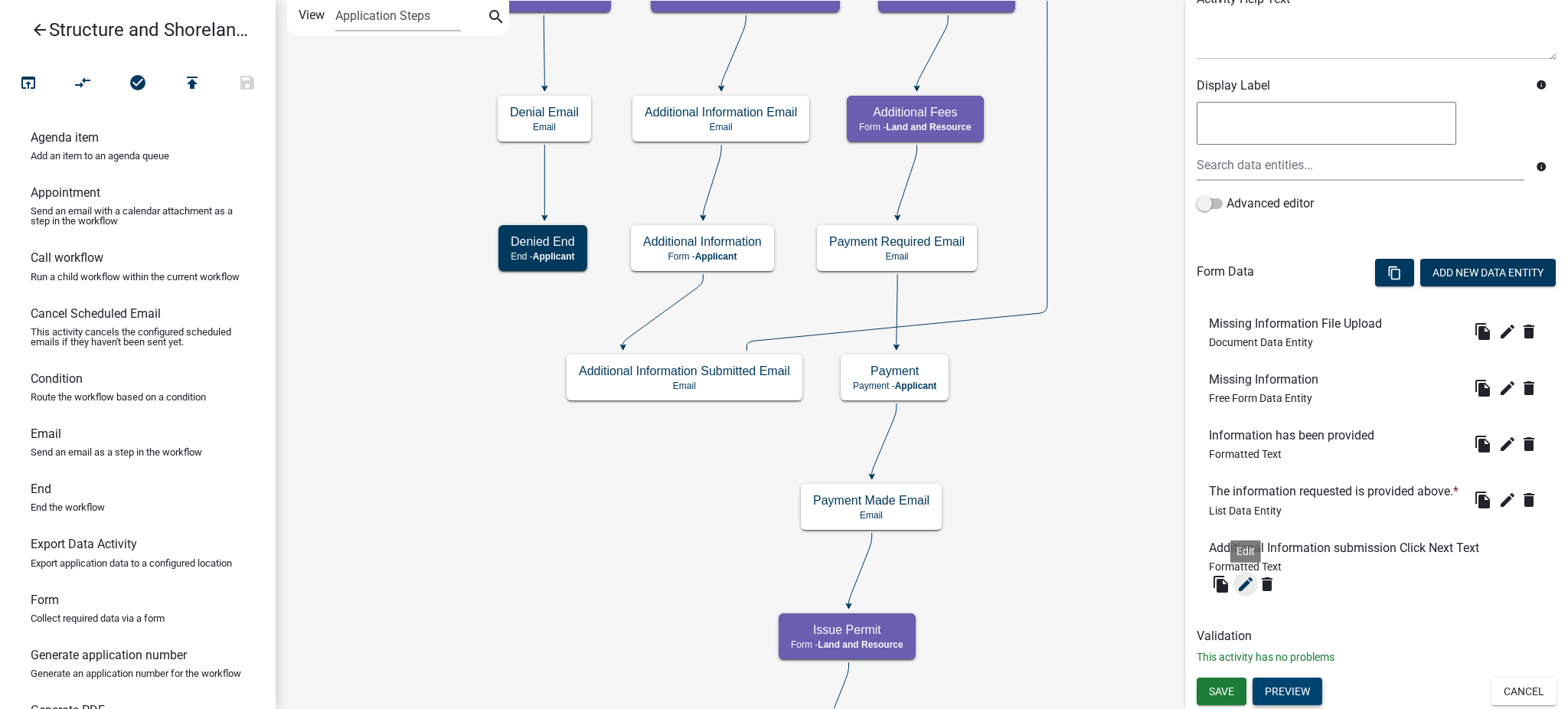
click at [1243, 581] on icon "edit" at bounding box center [1246, 584] width 19 height 19
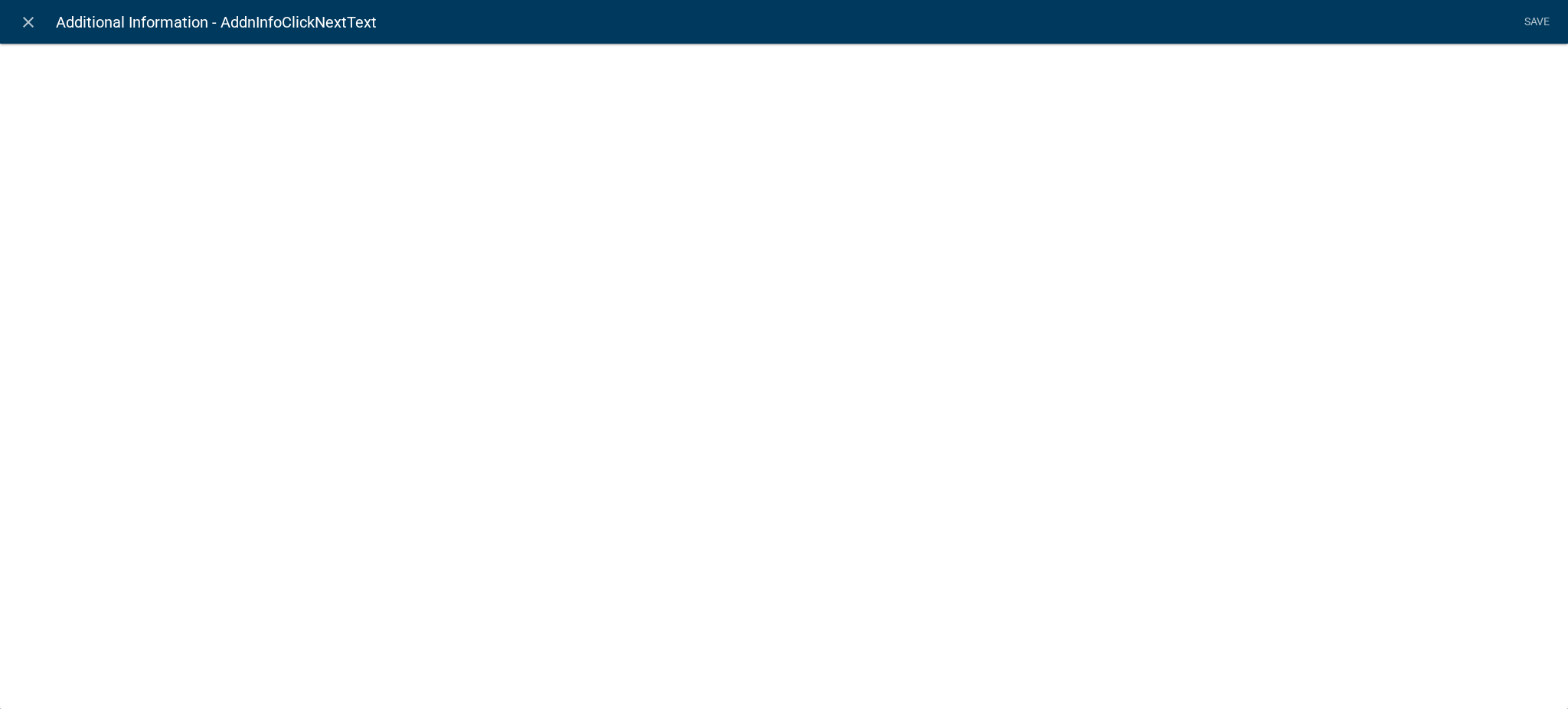
select select "rich-text"
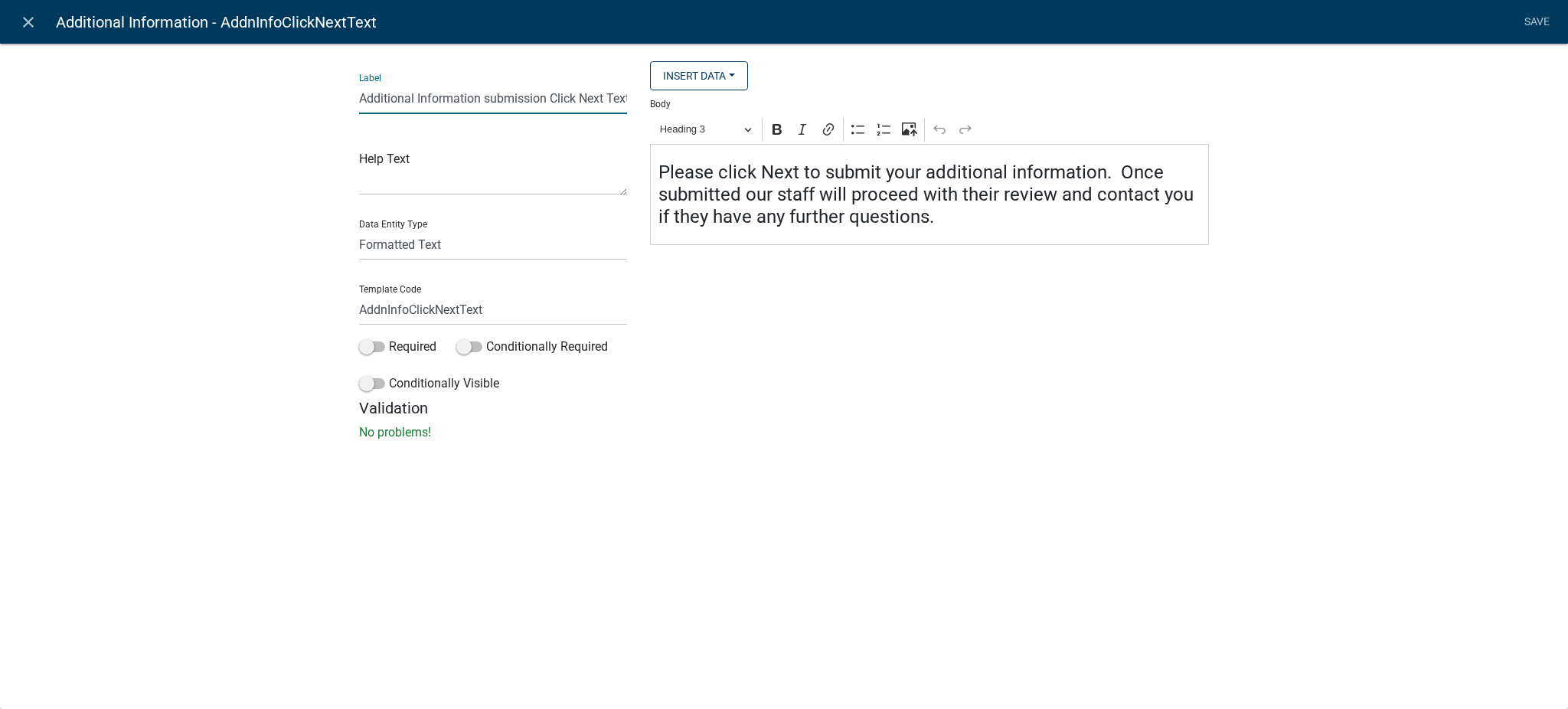
scroll to position [0, 4]
drag, startPoint x: 360, startPoint y: 96, endPoint x: 668, endPoint y: 110, distance: 308.3
click at [668, 110] on div "Label Additional Information submission Click Next Text Help Text Data Entity T…" at bounding box center [784, 229] width 872 height 337
click at [684, 175] on h4 "Please click Next to submit your additional information. Once submitted our sta…" at bounding box center [930, 194] width 543 height 66
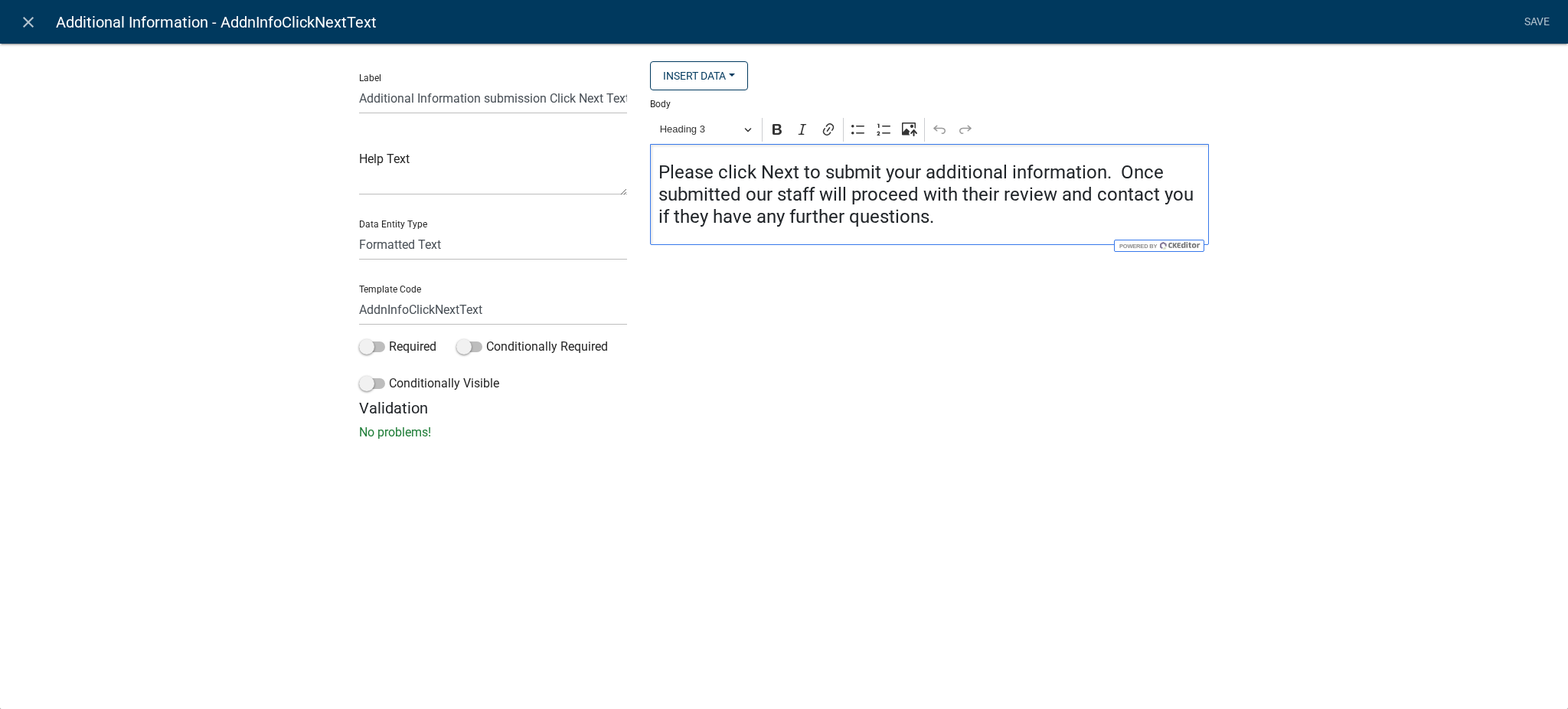
drag, startPoint x: 658, startPoint y: 168, endPoint x: 961, endPoint y: 225, distance: 308.3
click at [961, 225] on h4 "Please click Next to submit your additional information. Once submitted our sta…" at bounding box center [930, 194] width 543 height 66
copy h4 "Please click Next to submit your additional information. Once submitted our sta…"
click at [981, 366] on div "Insert Data Please indicate the additional information required Address Fee Rec…" at bounding box center [930, 229] width 582 height 337
click at [23, 19] on icon "close" at bounding box center [28, 22] width 19 height 19
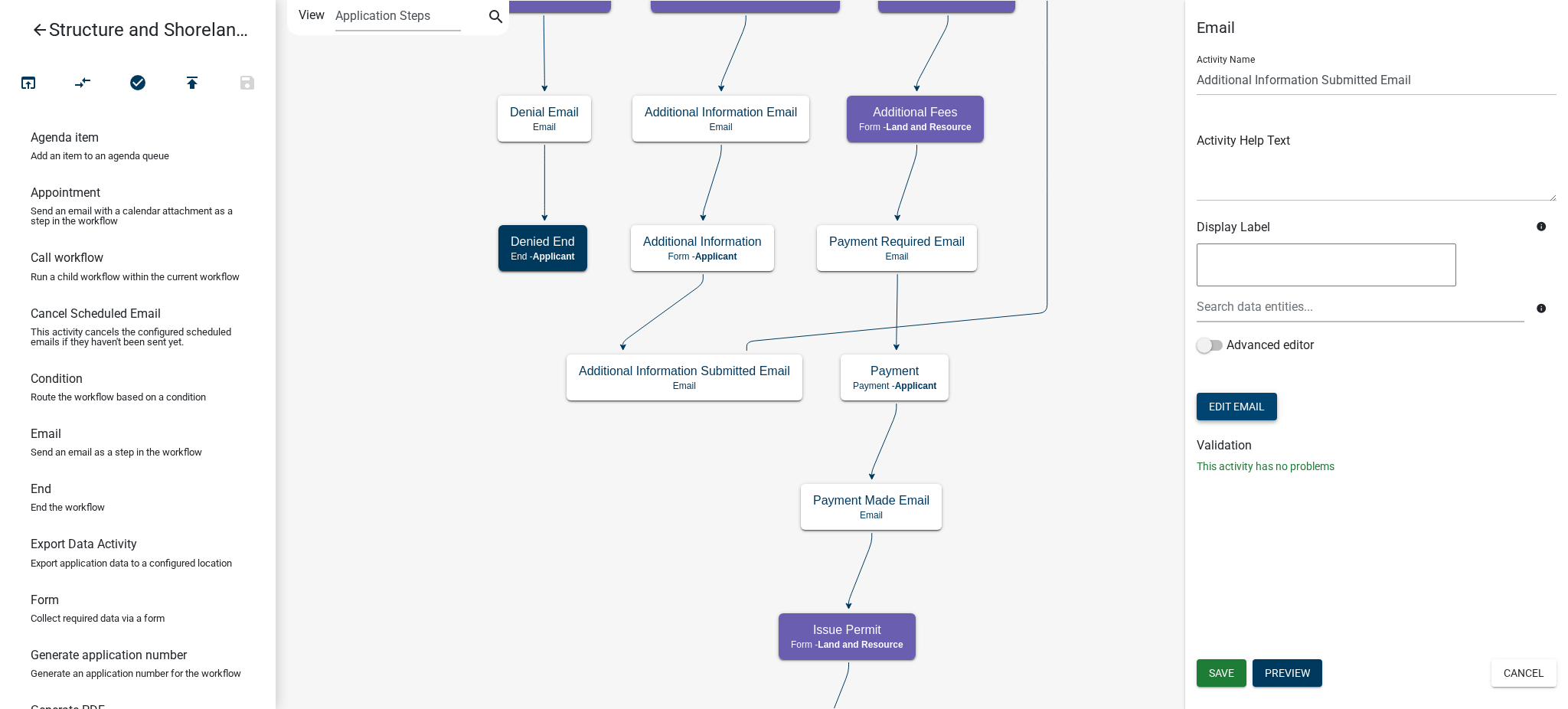
click at [1213, 404] on button "Edit Email" at bounding box center [1237, 406] width 81 height 28
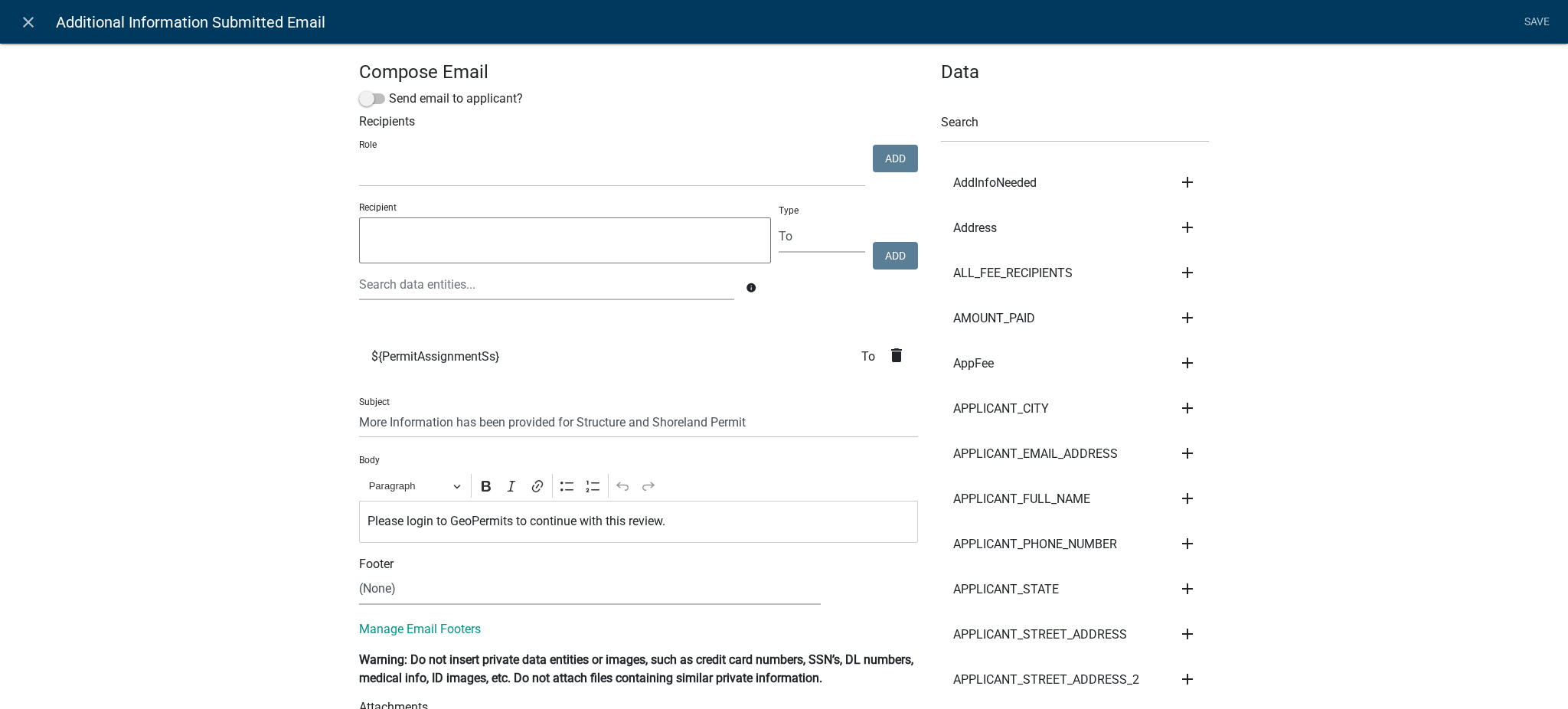
select select
drag, startPoint x: 750, startPoint y: 423, endPoint x: 338, endPoint y: 424, distance: 412.0
click at [779, 415] on input "More Information has been provided for Structure and Shoreland Permit" at bounding box center [638, 422] width 559 height 31
drag, startPoint x: 545, startPoint y: 421, endPoint x: 336, endPoint y: 434, distance: 209.4
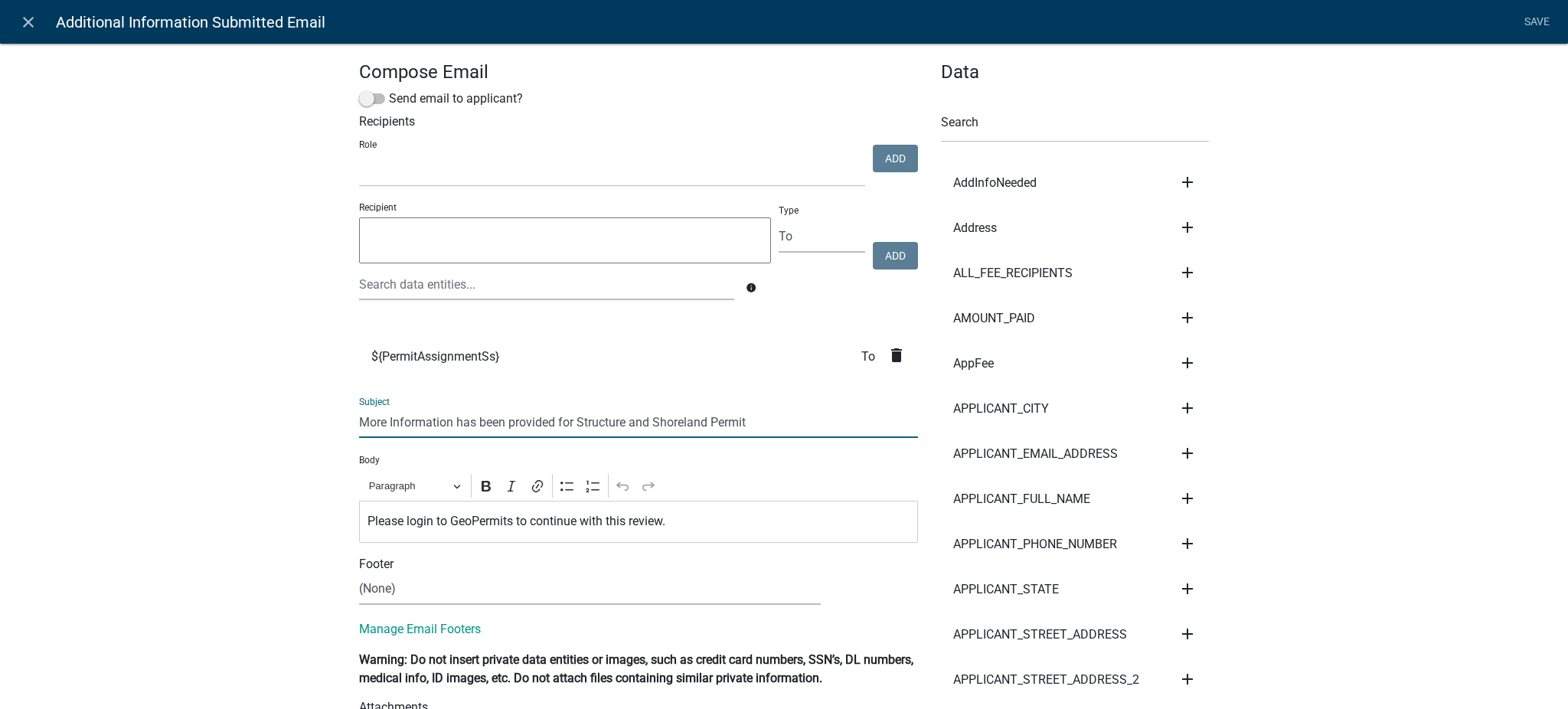
click at [746, 534] on div "Please login to GeoPermits to continue with this review." at bounding box center [638, 521] width 559 height 42
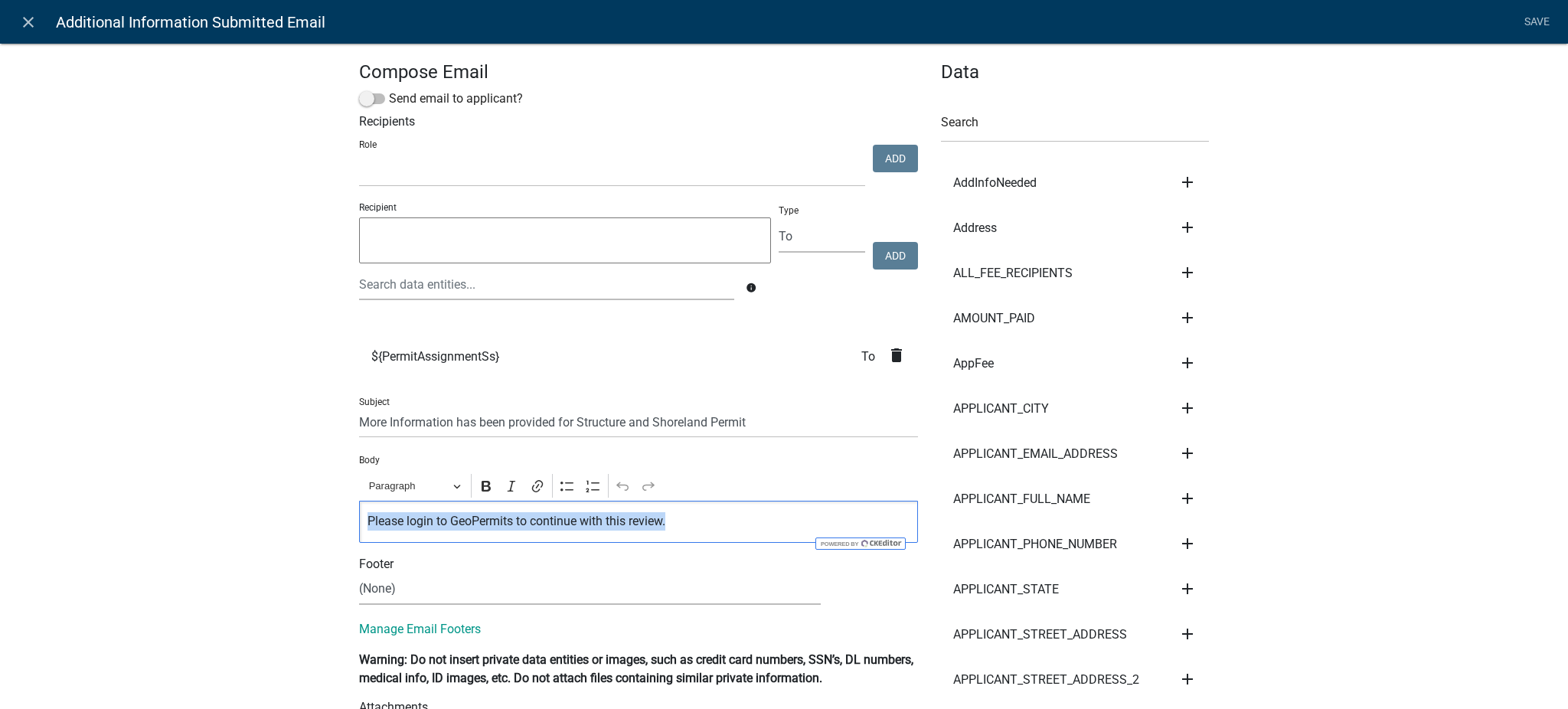
drag, startPoint x: 678, startPoint y: 523, endPoint x: 357, endPoint y: 535, distance: 321.2
click at [359, 535] on div "Please login to GeoPermits to continue with this review." at bounding box center [638, 521] width 559 height 42
copy p "Please login to GeoPermits to continue with this review."
click at [698, 518] on p "Please login to GeoPermits to continue with this review." at bounding box center [638, 521] width 543 height 19
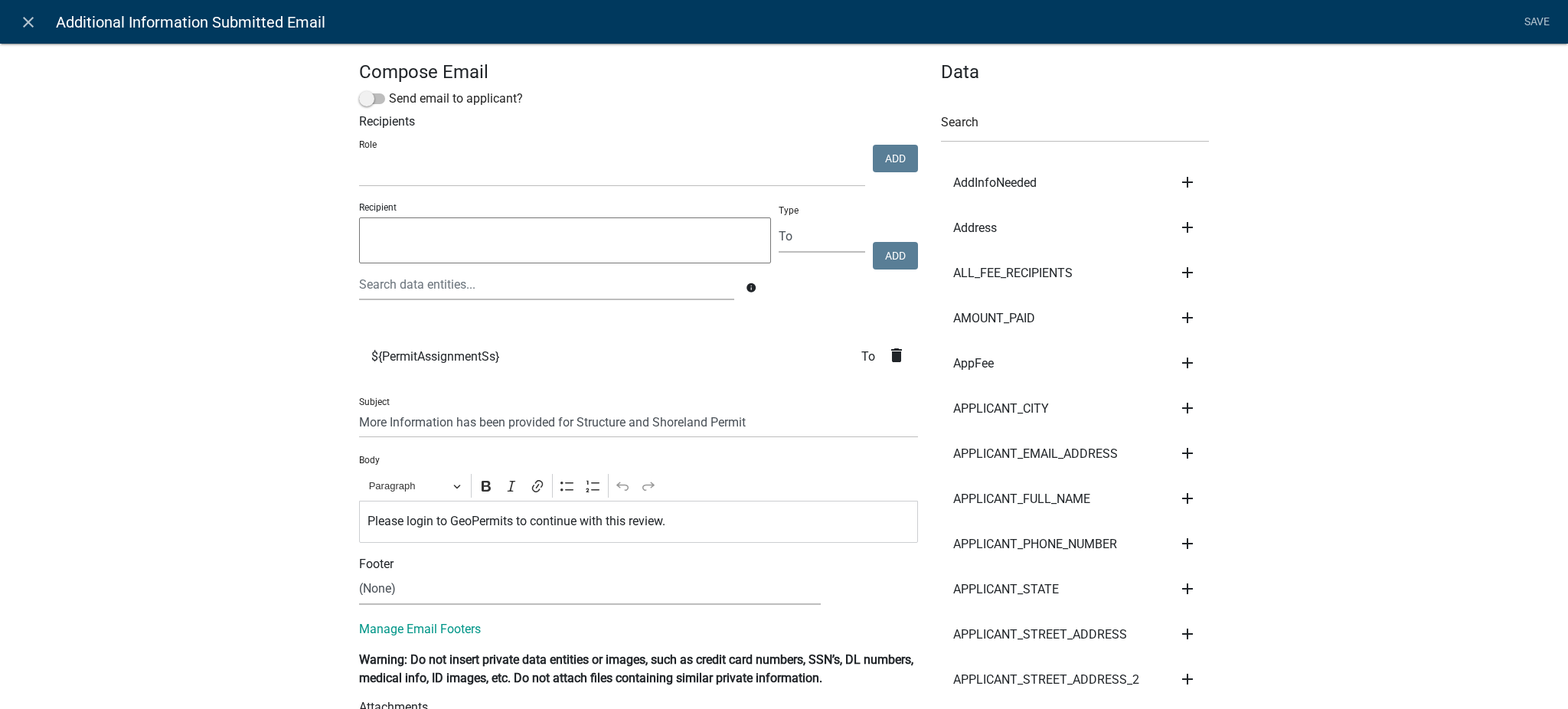
click at [516, 570] on div "Footer" at bounding box center [638, 564] width 582 height 19
drag, startPoint x: 352, startPoint y: 418, endPoint x: 546, endPoint y: 430, distance: 194.4
click at [546, 430] on input "More Information has been provided for Structure and Shoreland Permit" at bounding box center [638, 422] width 559 height 31
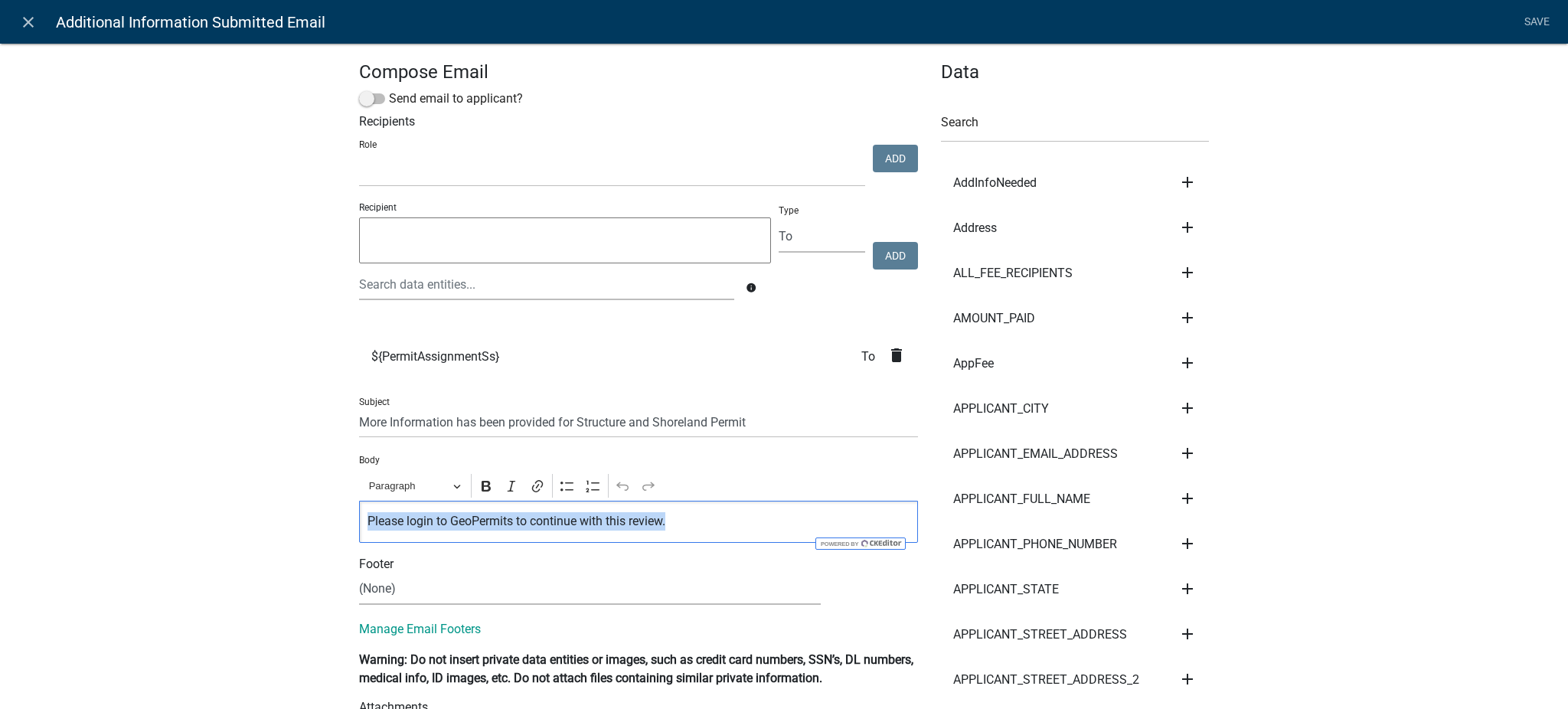
drag, startPoint x: 361, startPoint y: 521, endPoint x: 689, endPoint y: 527, distance: 328.1
click at [689, 527] on p "Please login to GeoPermits to continue with this review." at bounding box center [638, 521] width 543 height 19
click at [29, 18] on icon "close" at bounding box center [28, 22] width 19 height 19
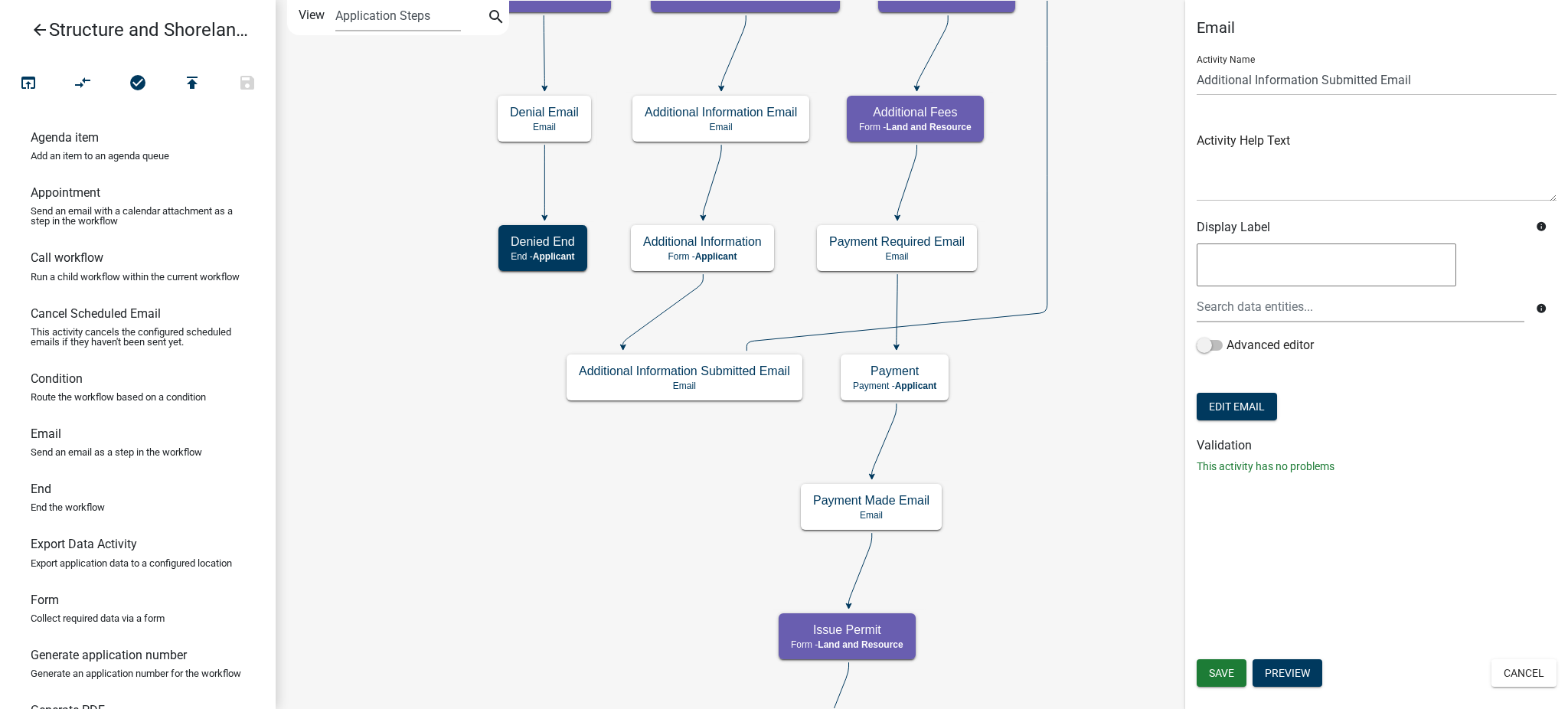
click at [39, 29] on icon "arrow_back" at bounding box center [39, 31] width 19 height 21
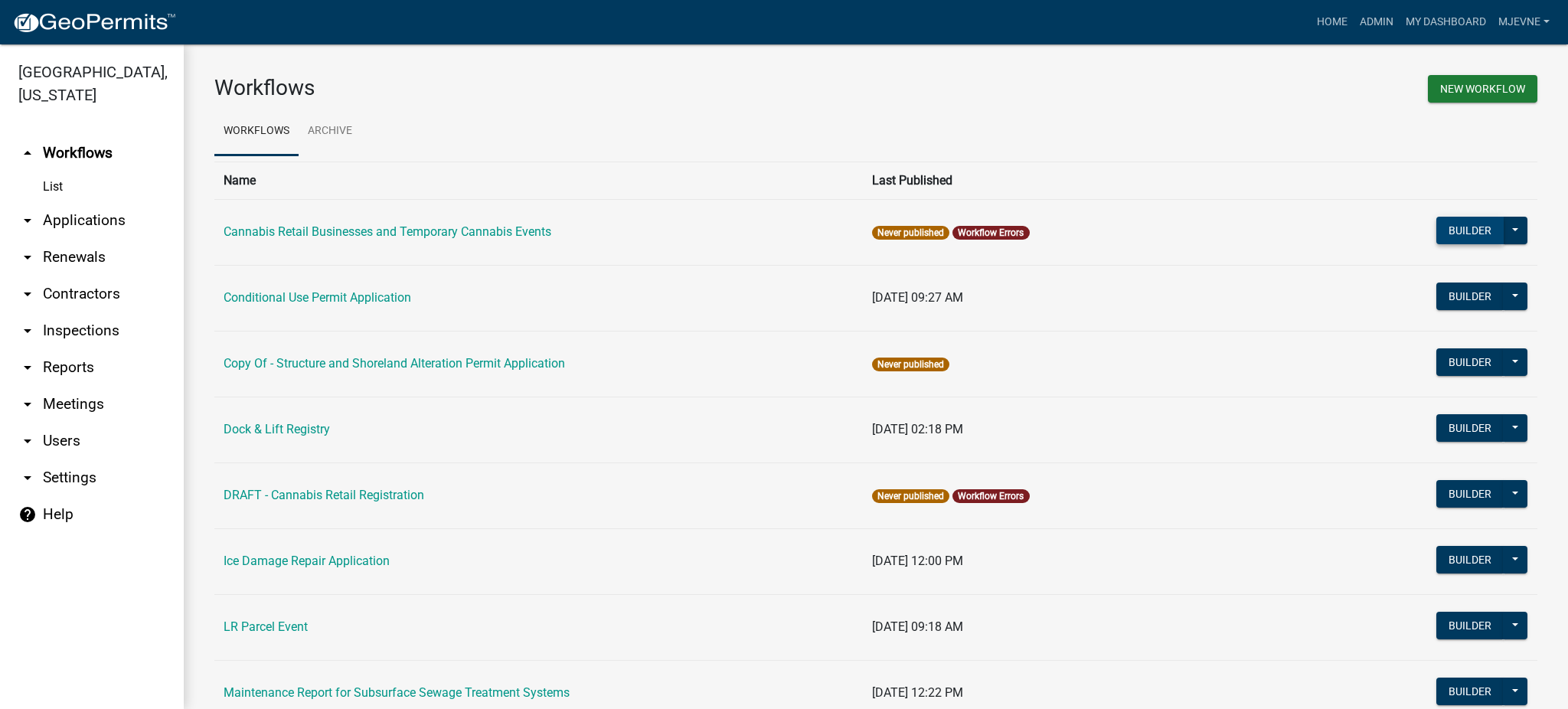
click at [1453, 233] on button "Builder" at bounding box center [1469, 230] width 67 height 28
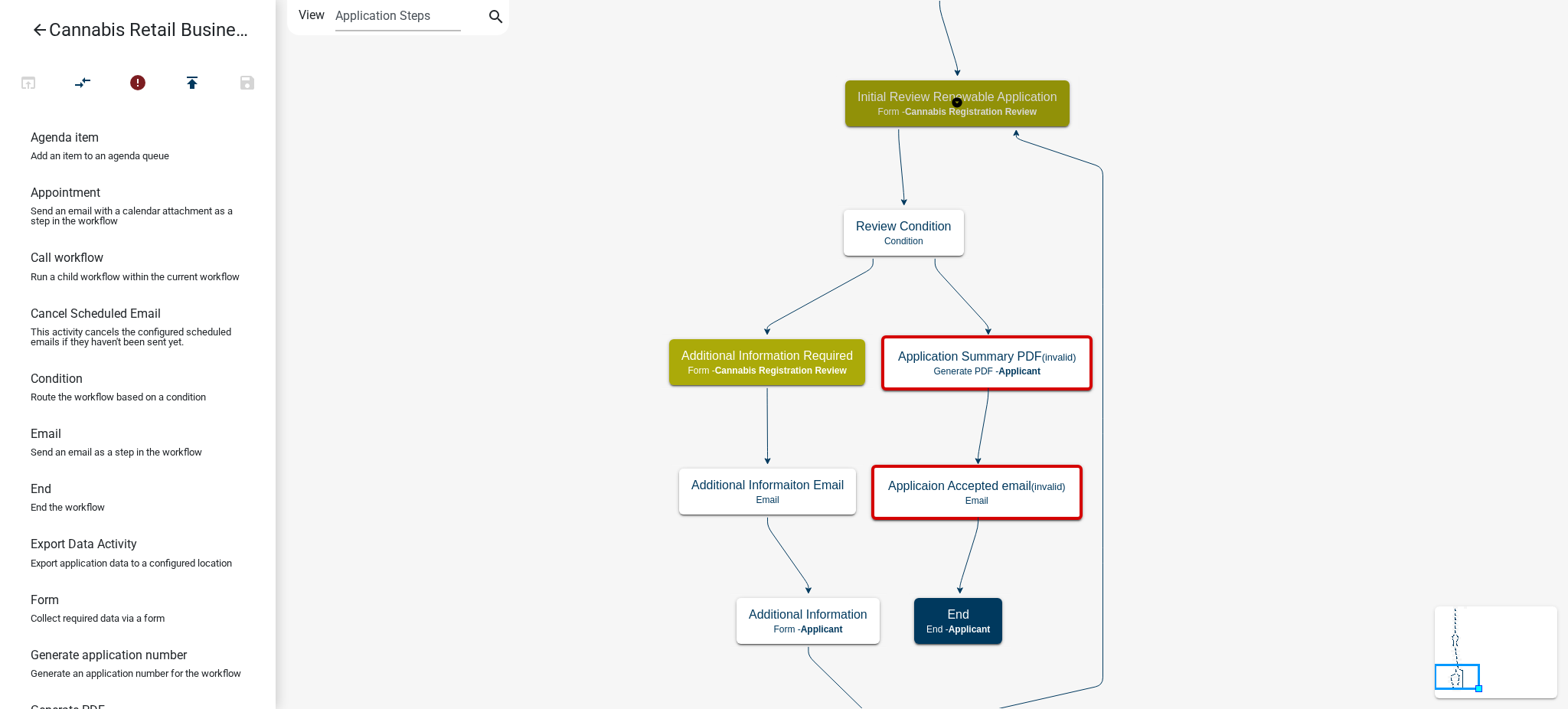
click at [1024, 109] on span "Cannabis Registration Review" at bounding box center [970, 112] width 132 height 11
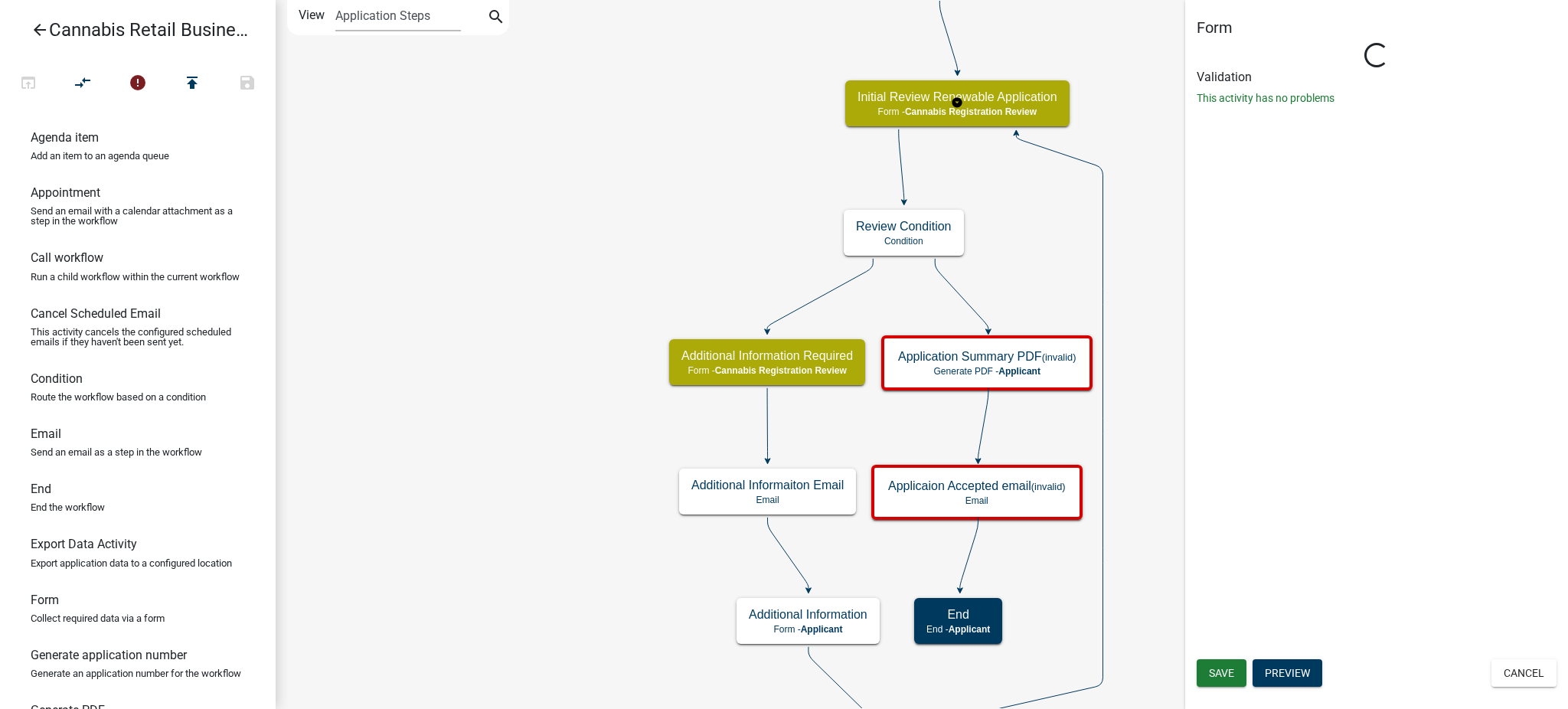
select select "5380C035-E995-43AF-9DCB-4673FB5A2820"
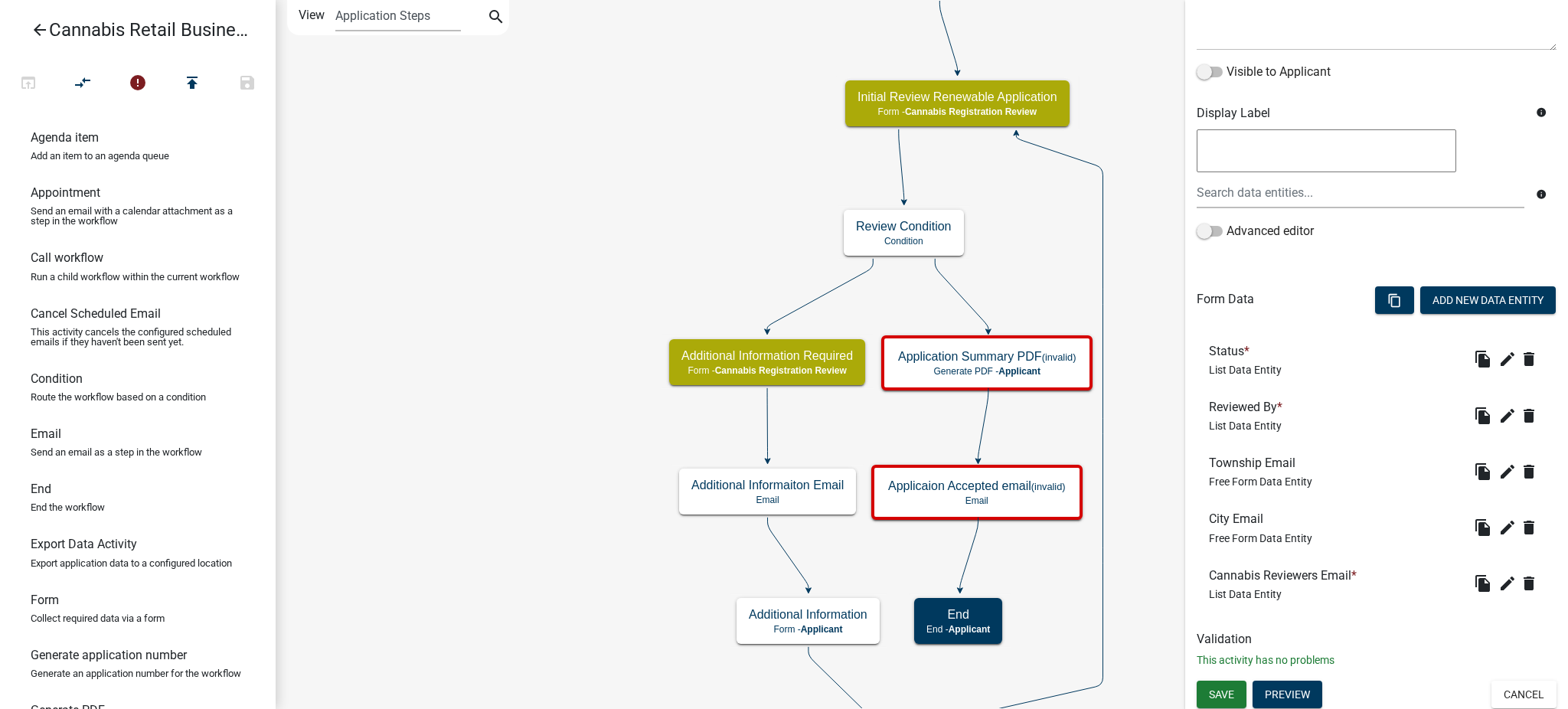
scroll to position [218, 0]
click at [1498, 465] on icon "edit" at bounding box center [1507, 470] width 19 height 19
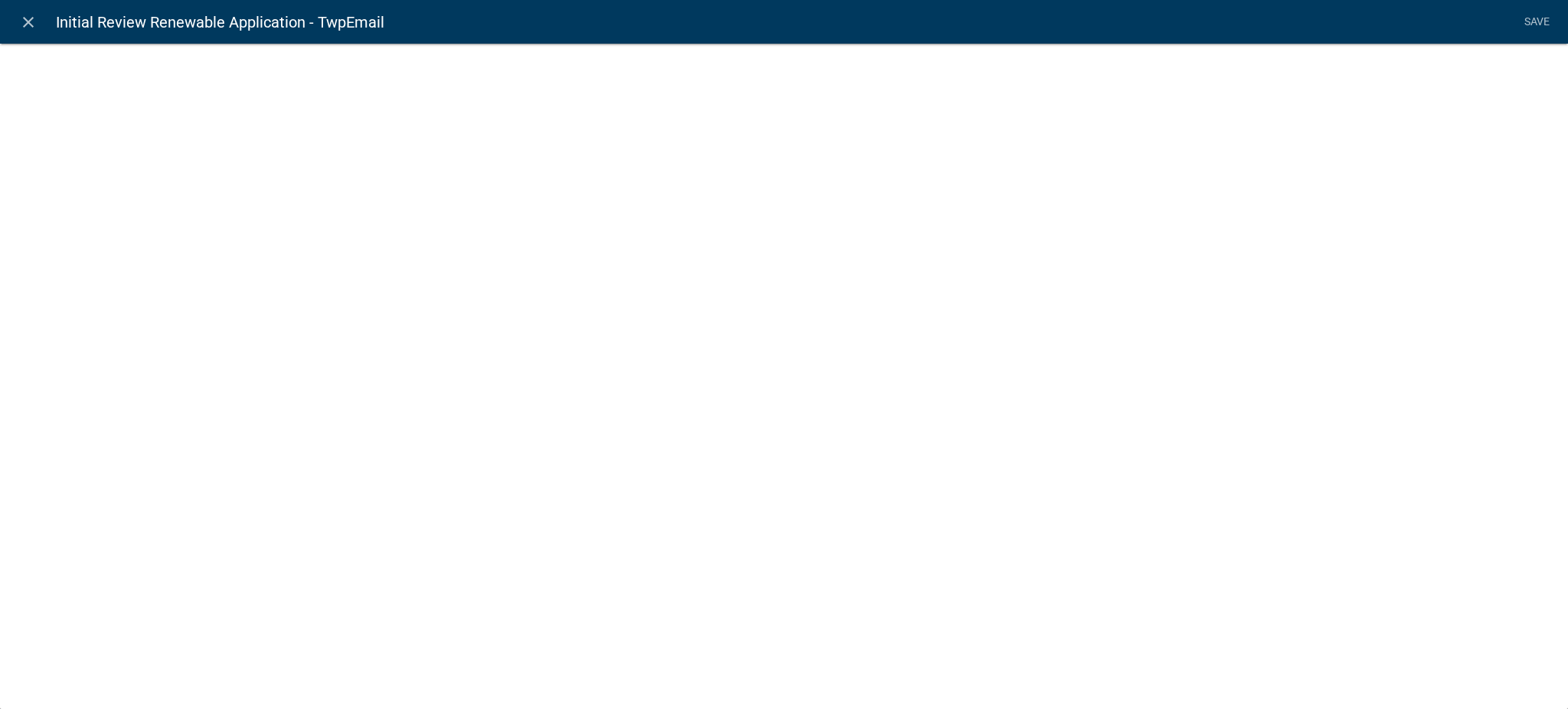
select select "0"
select select
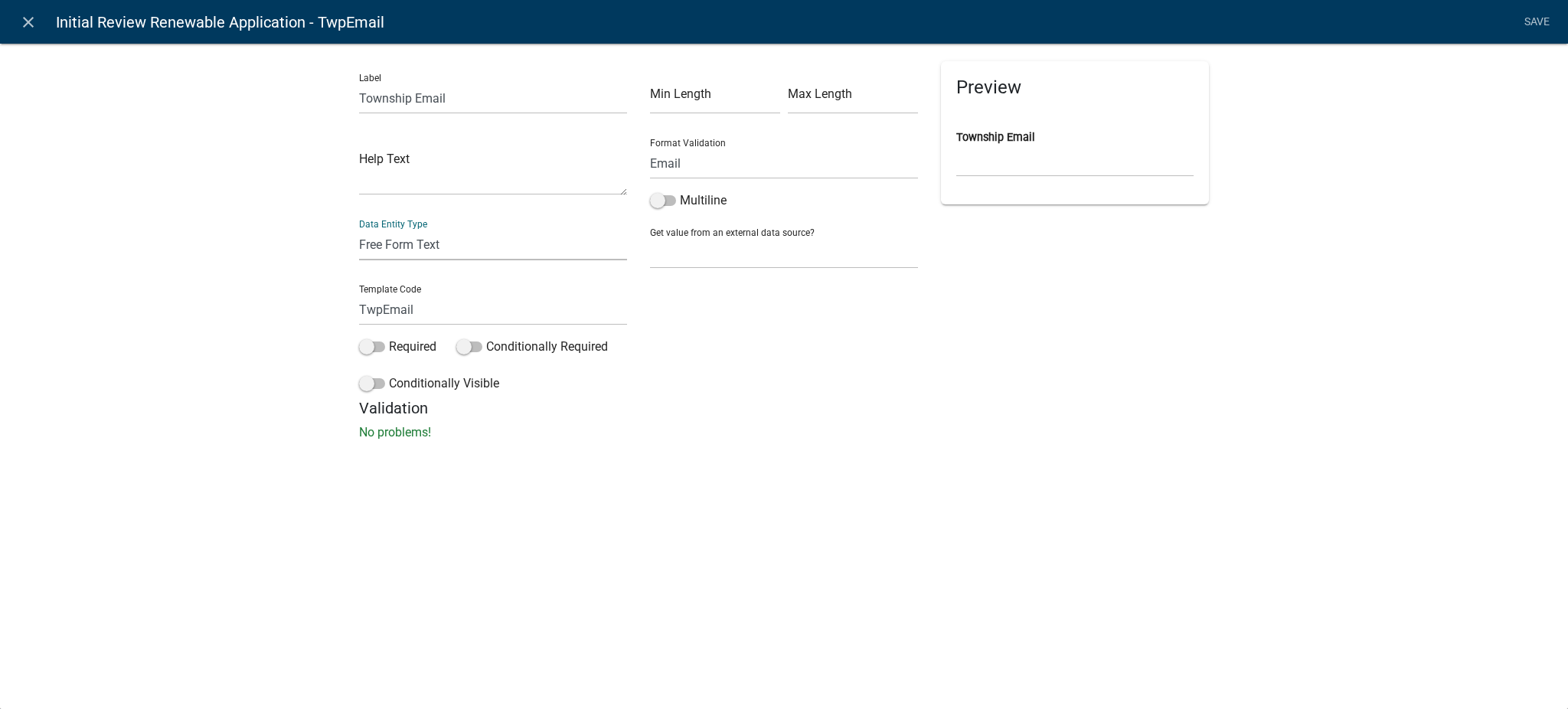
click at [450, 249] on select "Free Form Text Document Display Entity Value Fee Numeric Data Date Map Sketch D…" at bounding box center [493, 244] width 268 height 31
select select "rich-text"
click at [359, 229] on select "Free Form Text Document Display Entity Value Fee Numeric Data Date Map Sketch D…" at bounding box center [493, 244] width 268 height 31
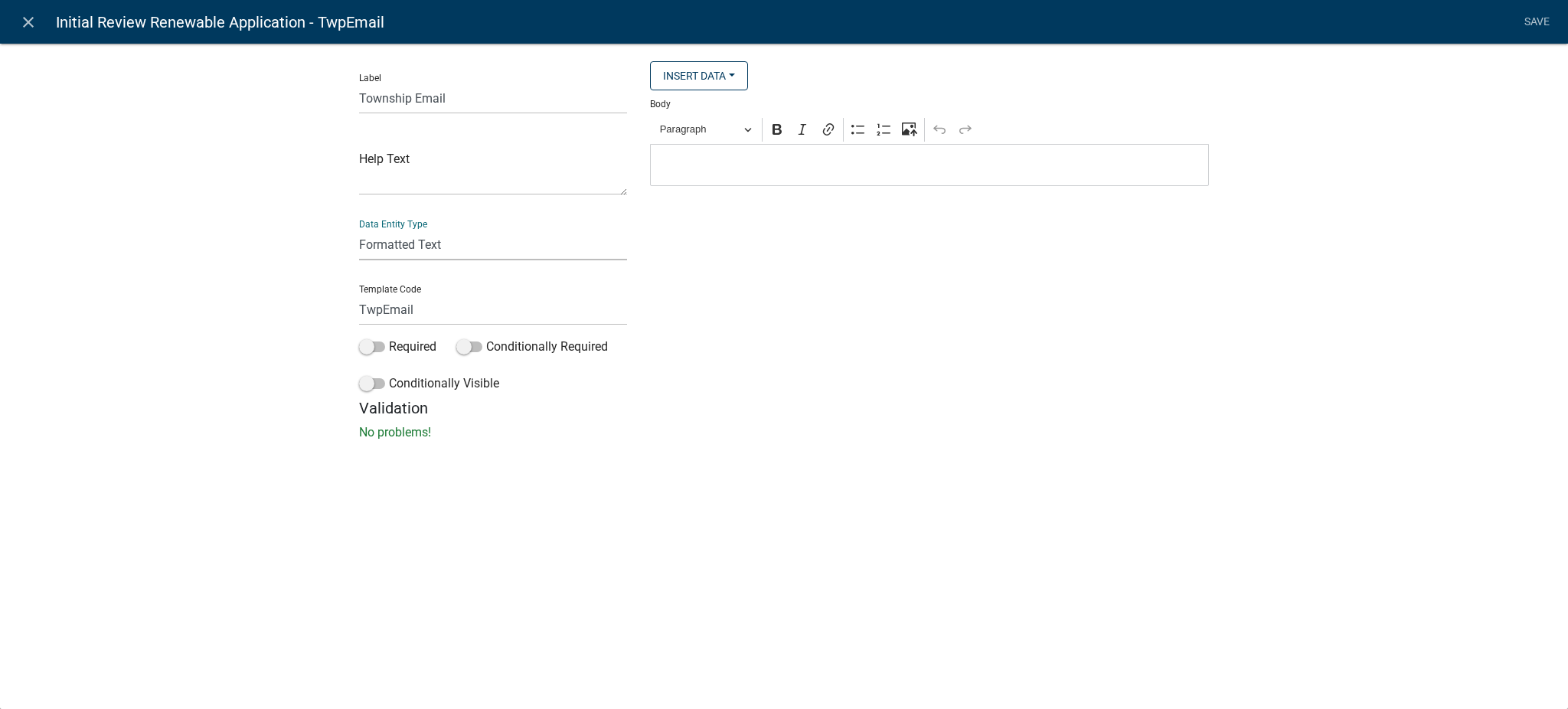
click at [424, 245] on select "Free Form Text Document Display Entity Value Fee Numeric Data Date Map Sketch D…" at bounding box center [493, 244] width 268 height 31
select select "display-entity-value"
click at [359, 229] on select "Free Form Text Document Display Entity Value Fee Numeric Data Date Map Sketch D…" at bounding box center [493, 244] width 268 height 31
select select "display-entity-value"
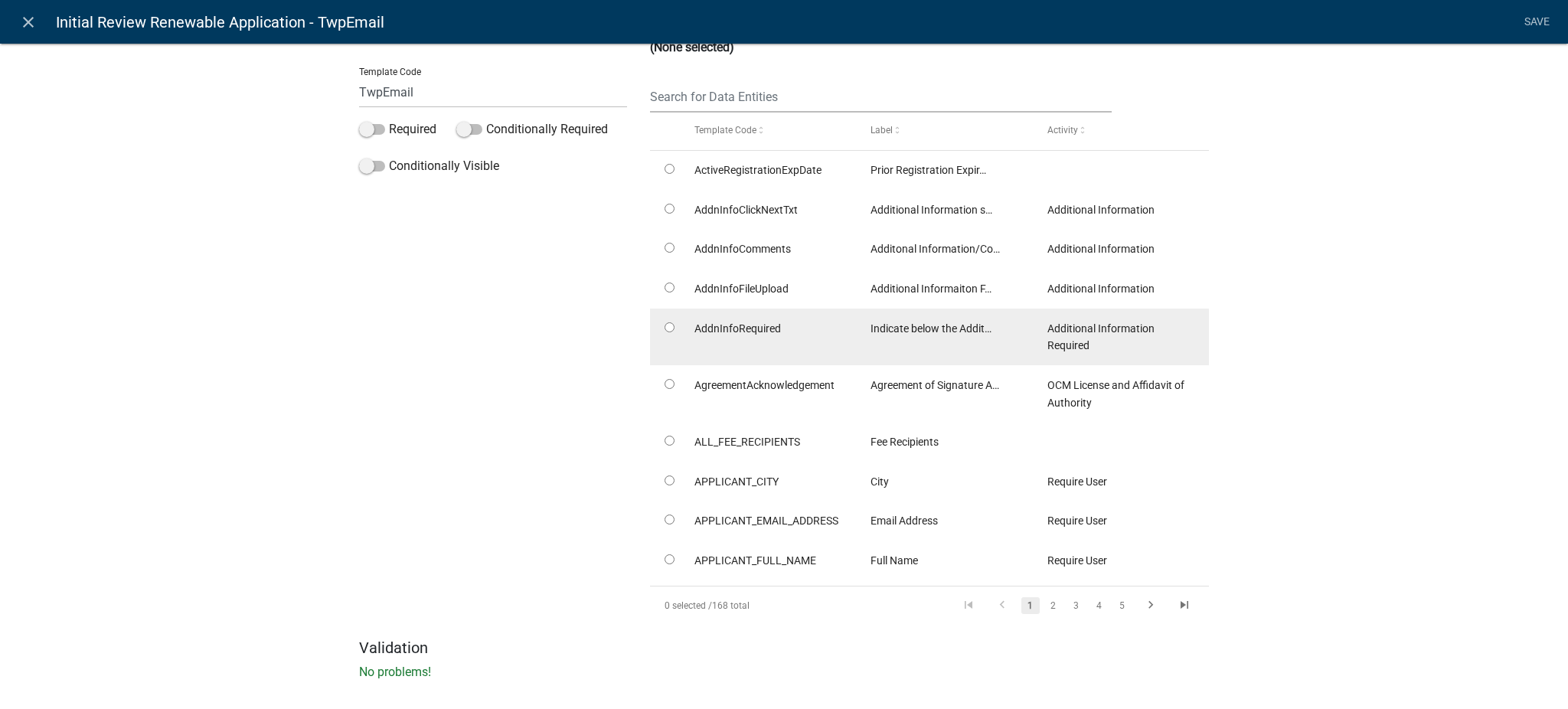
scroll to position [154, 0]
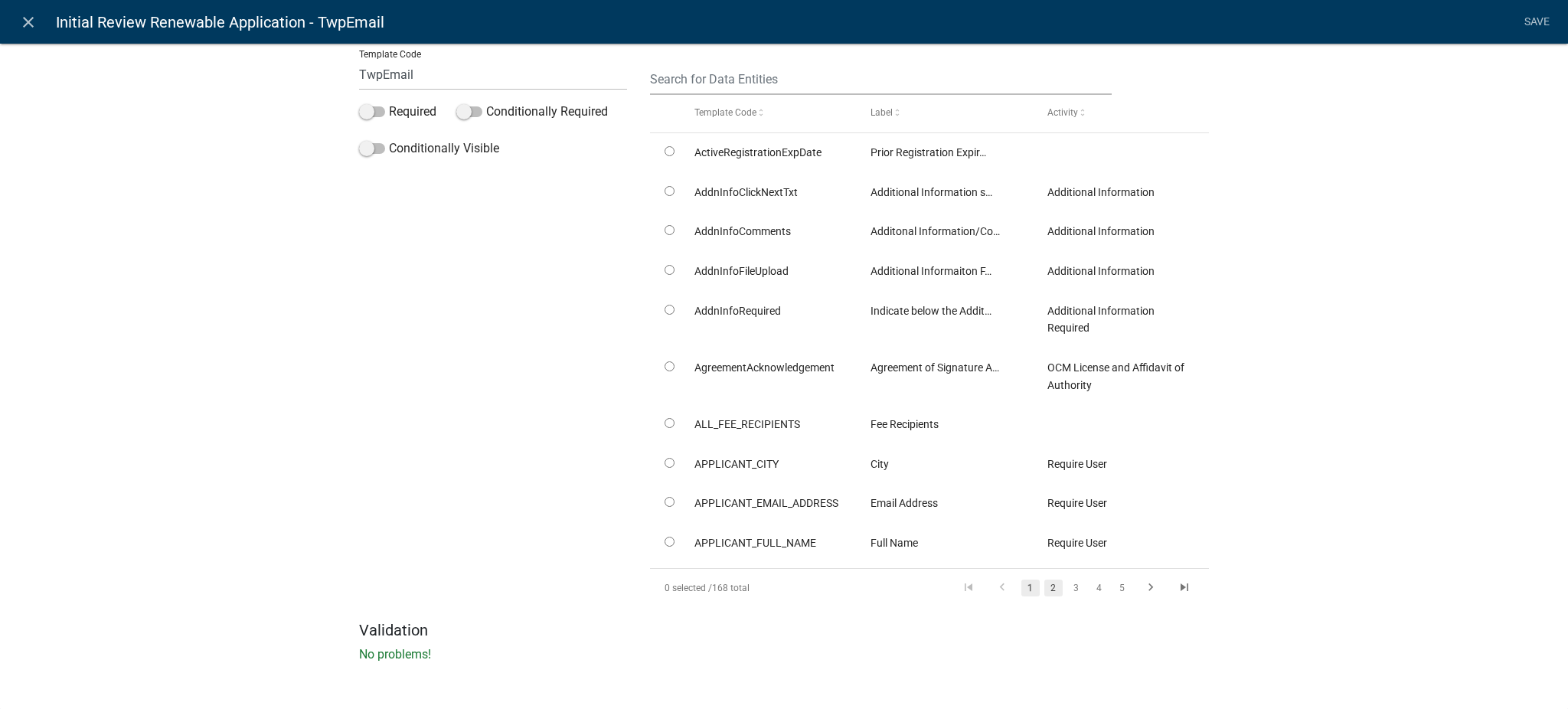
click at [1044, 587] on link "2" at bounding box center [1053, 587] width 19 height 17
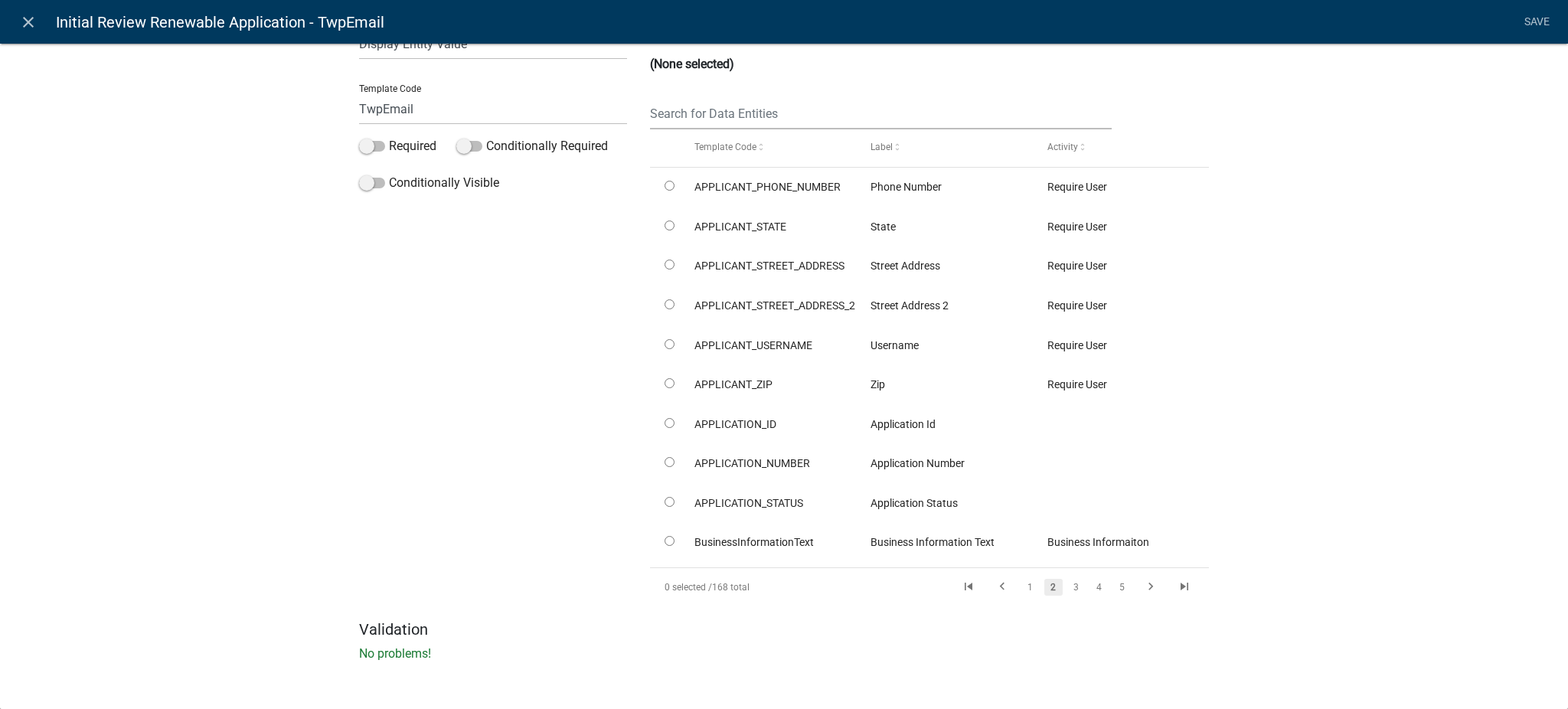
scroll to position [118, 0]
click at [1120, 588] on link "5" at bounding box center [1122, 587] width 19 height 17
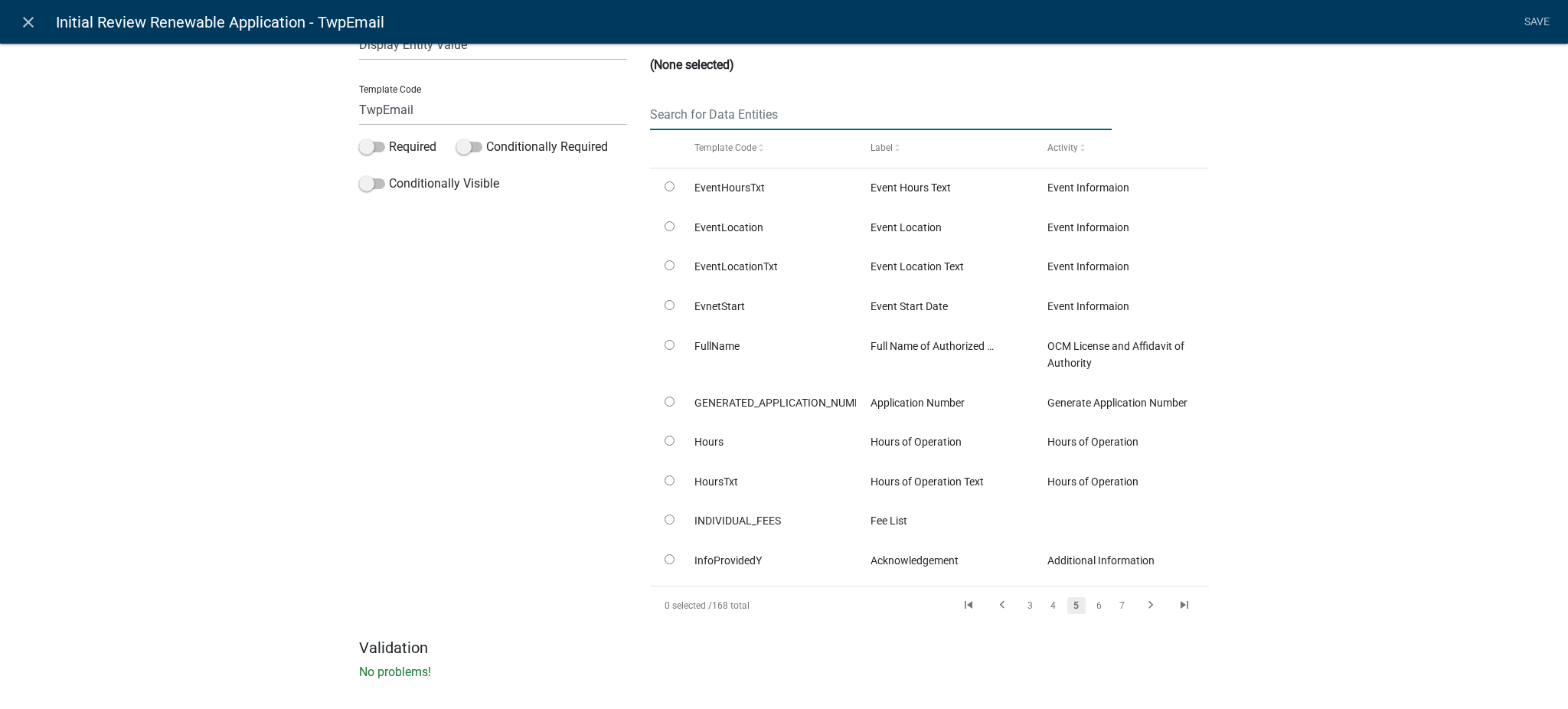
click at [660, 114] on input "text" at bounding box center [880, 114] width 461 height 31
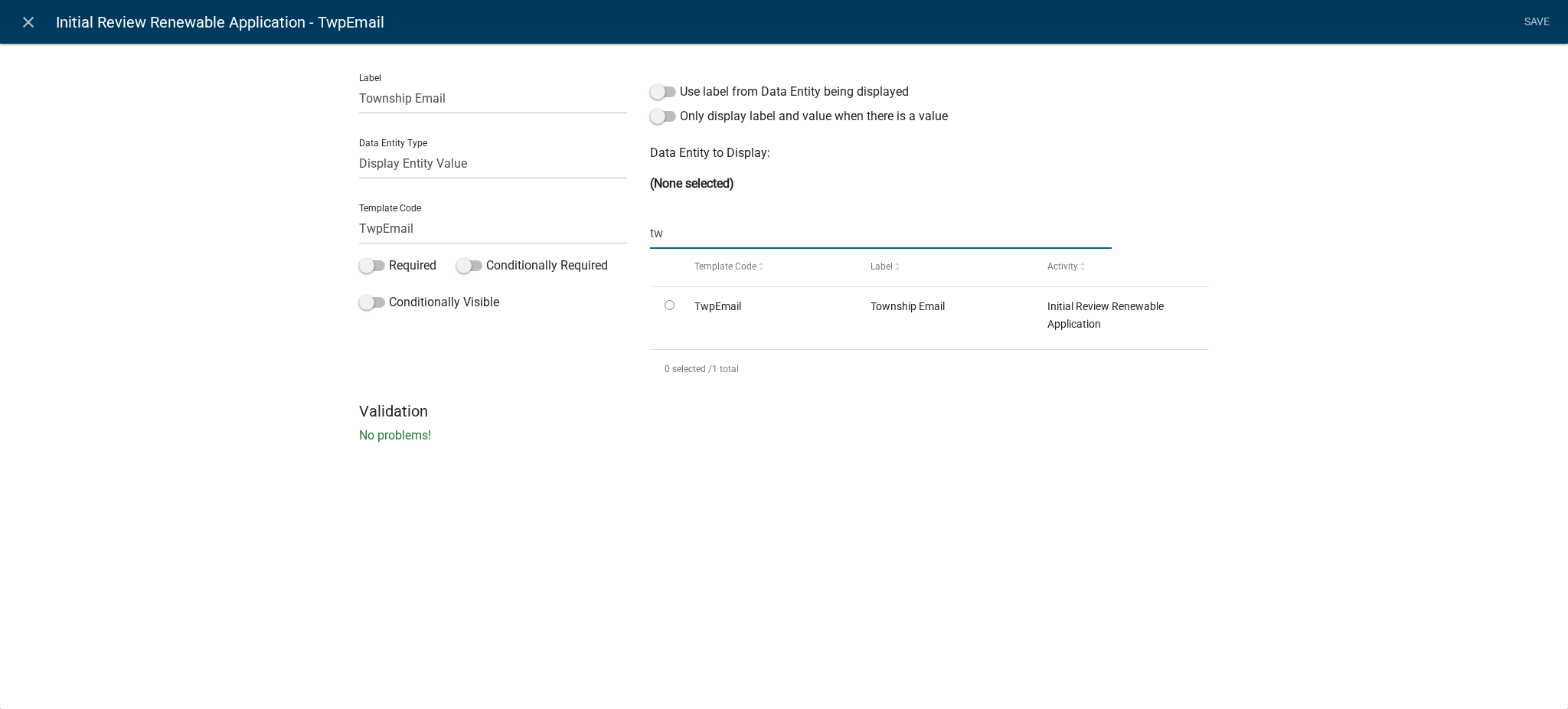
scroll to position [0, 0]
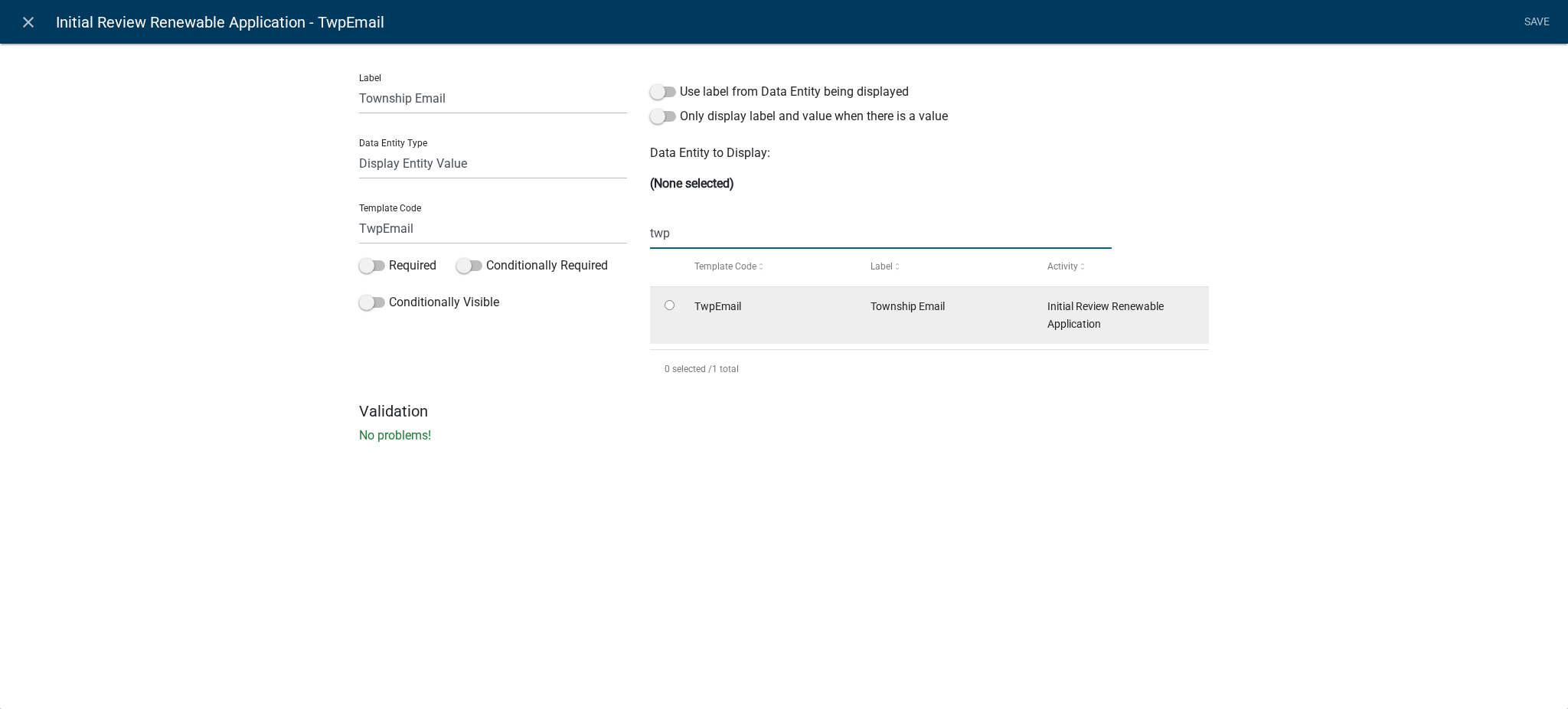
type input "twp"
click at [672, 304] on input "radio" at bounding box center [669, 304] width 10 height 10
radio input "true"
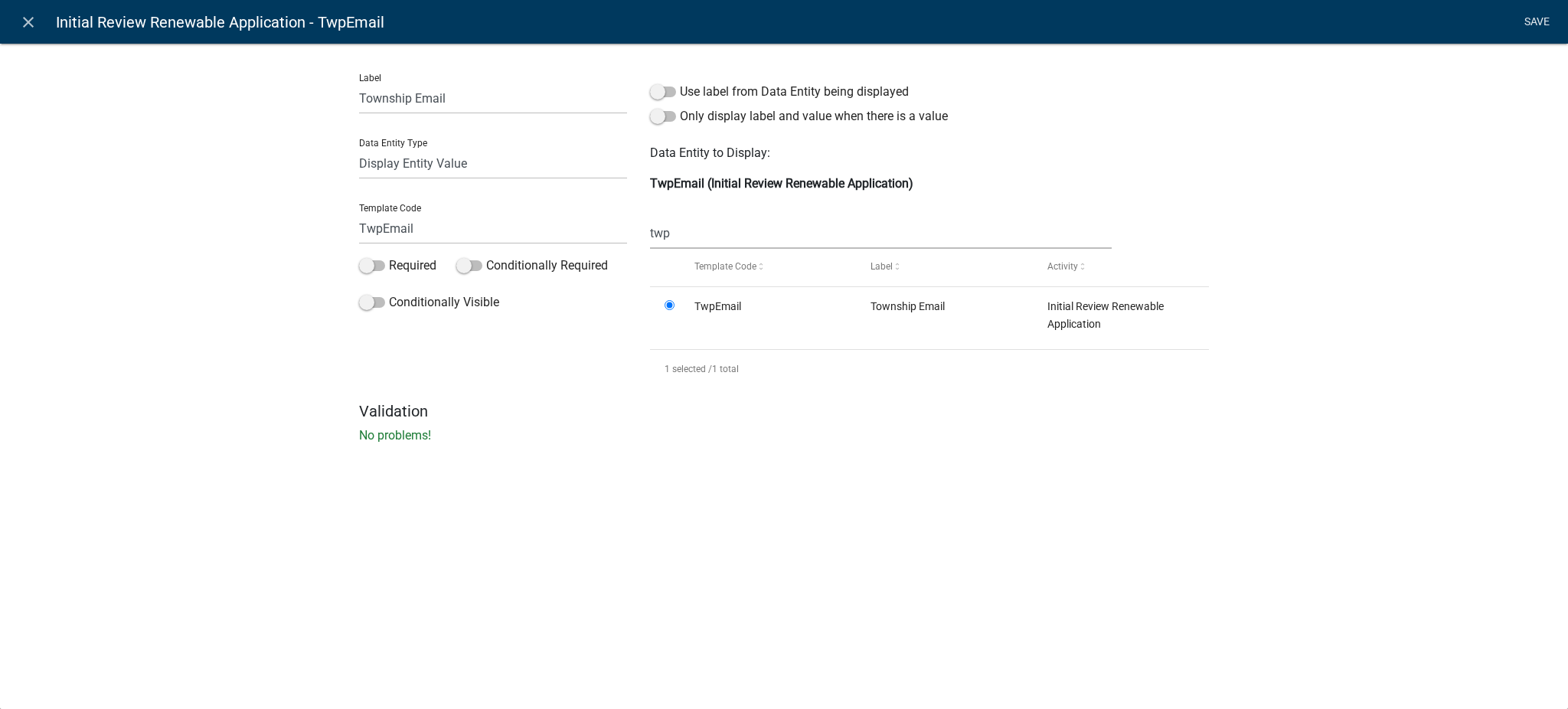
click at [1538, 21] on link "Save" at bounding box center [1536, 22] width 39 height 29
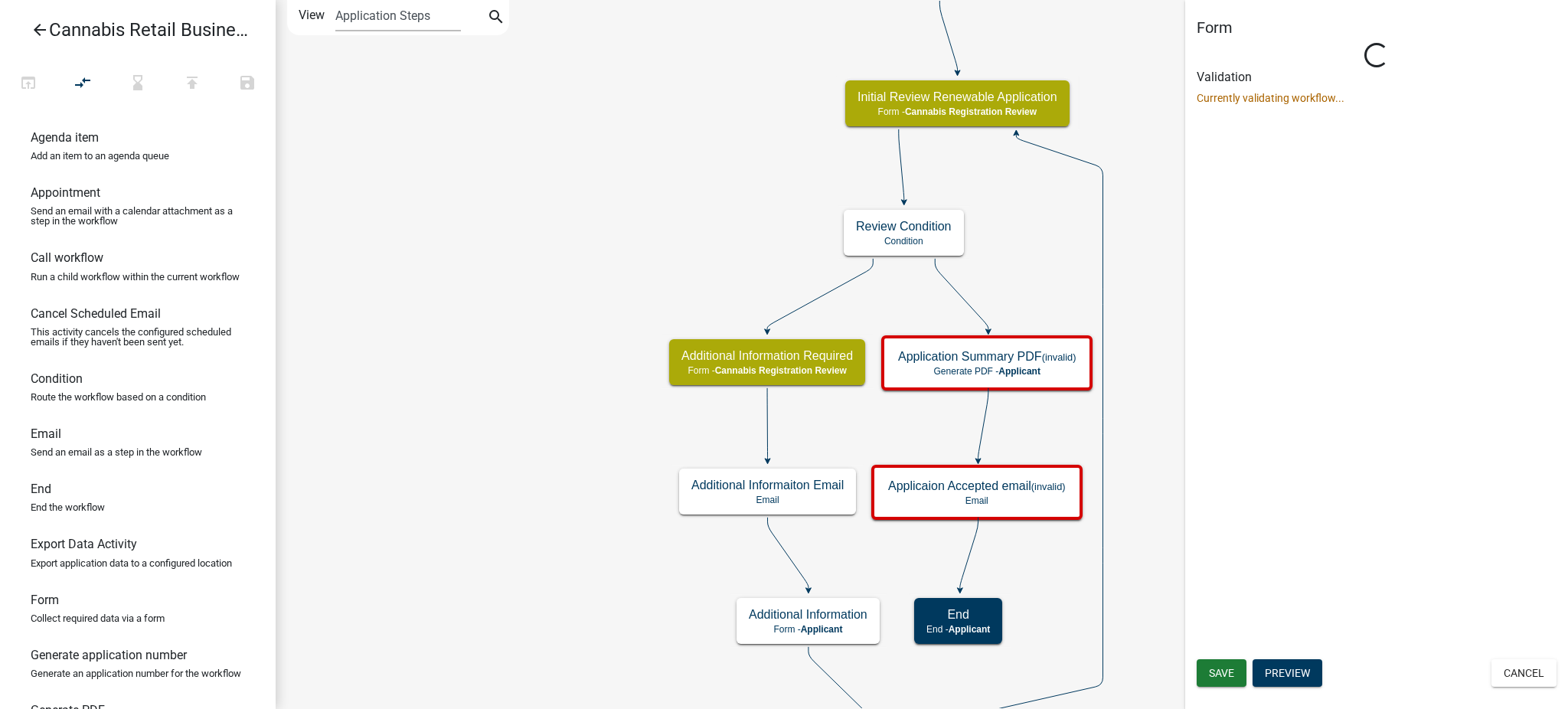
select select "5380C035-E995-43AF-9DCB-4673FB5A2820"
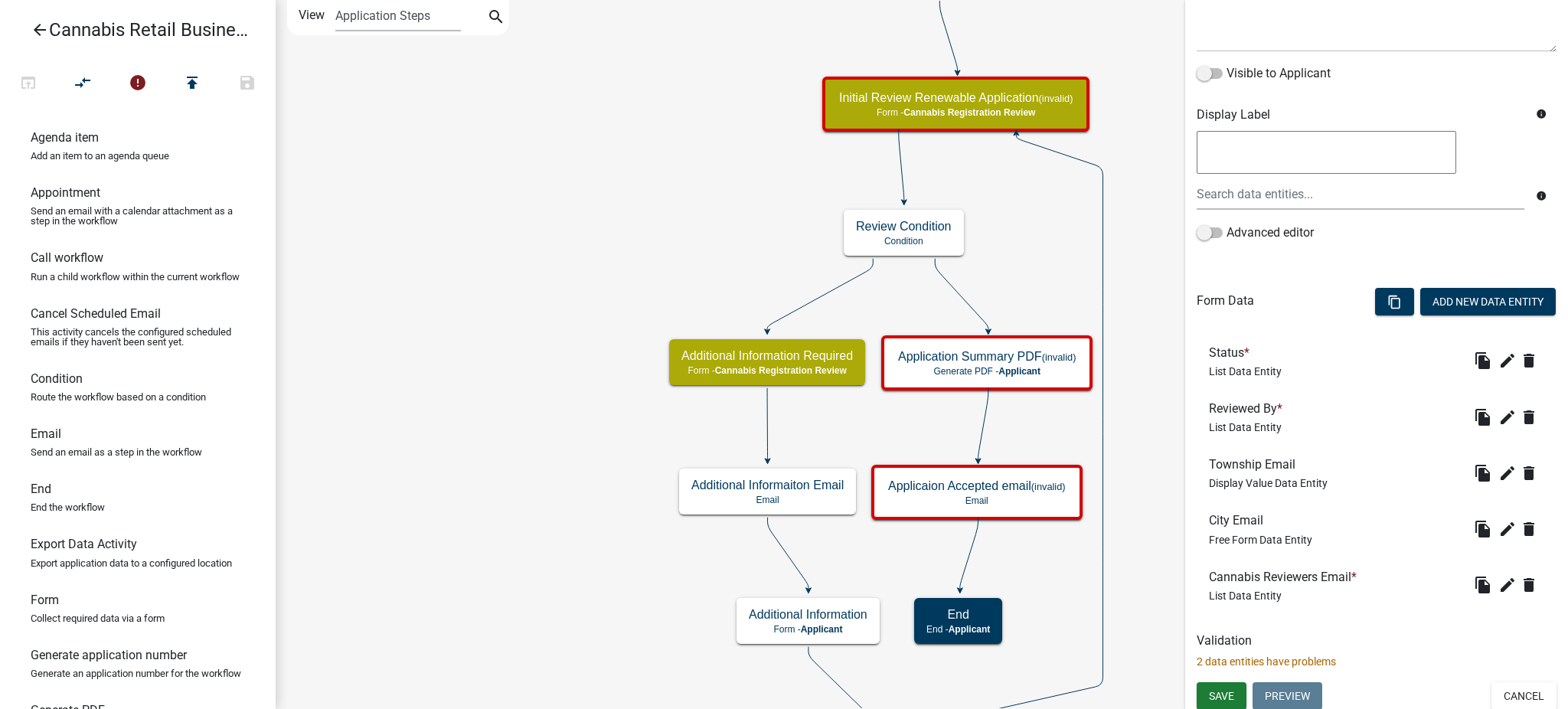
scroll to position [218, 0]
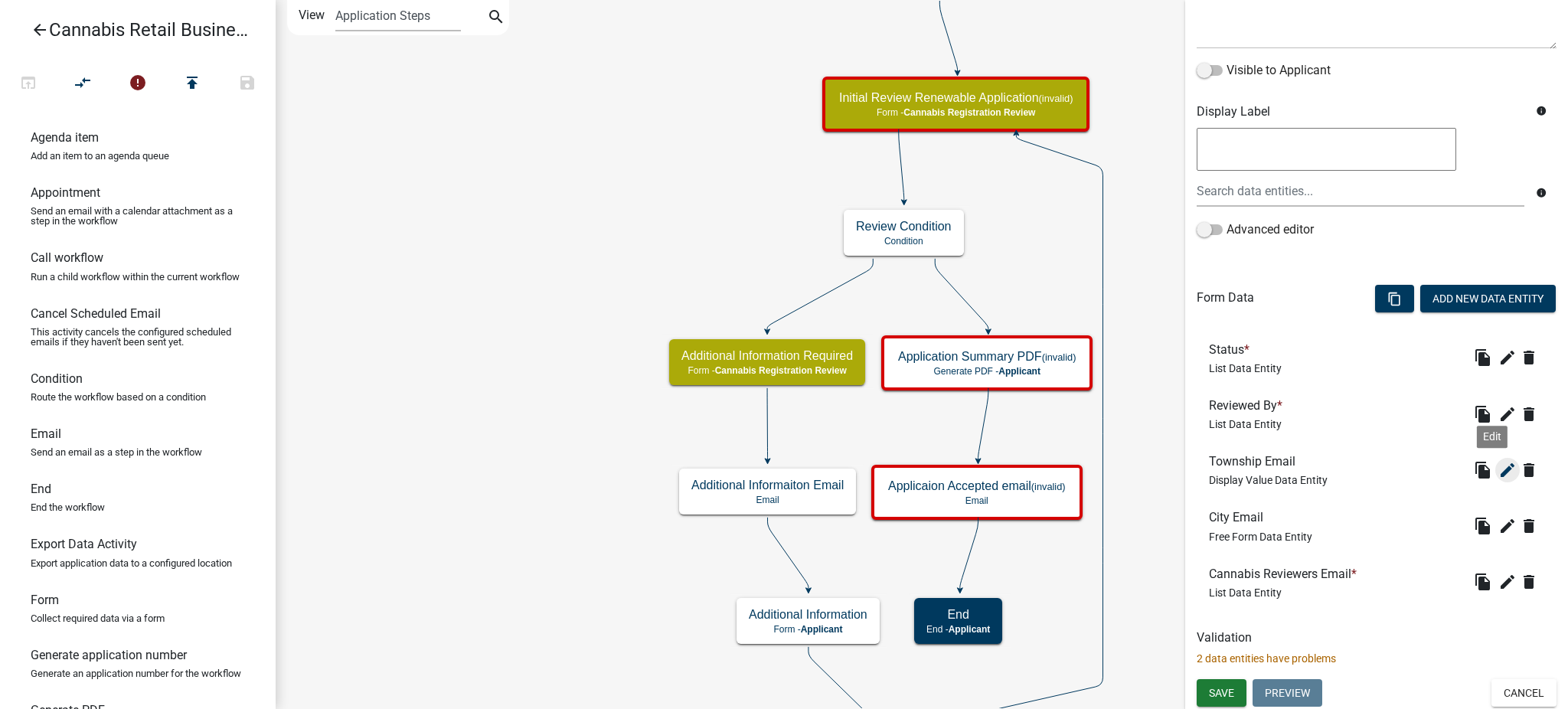
click at [1498, 471] on icon "edit" at bounding box center [1507, 470] width 19 height 19
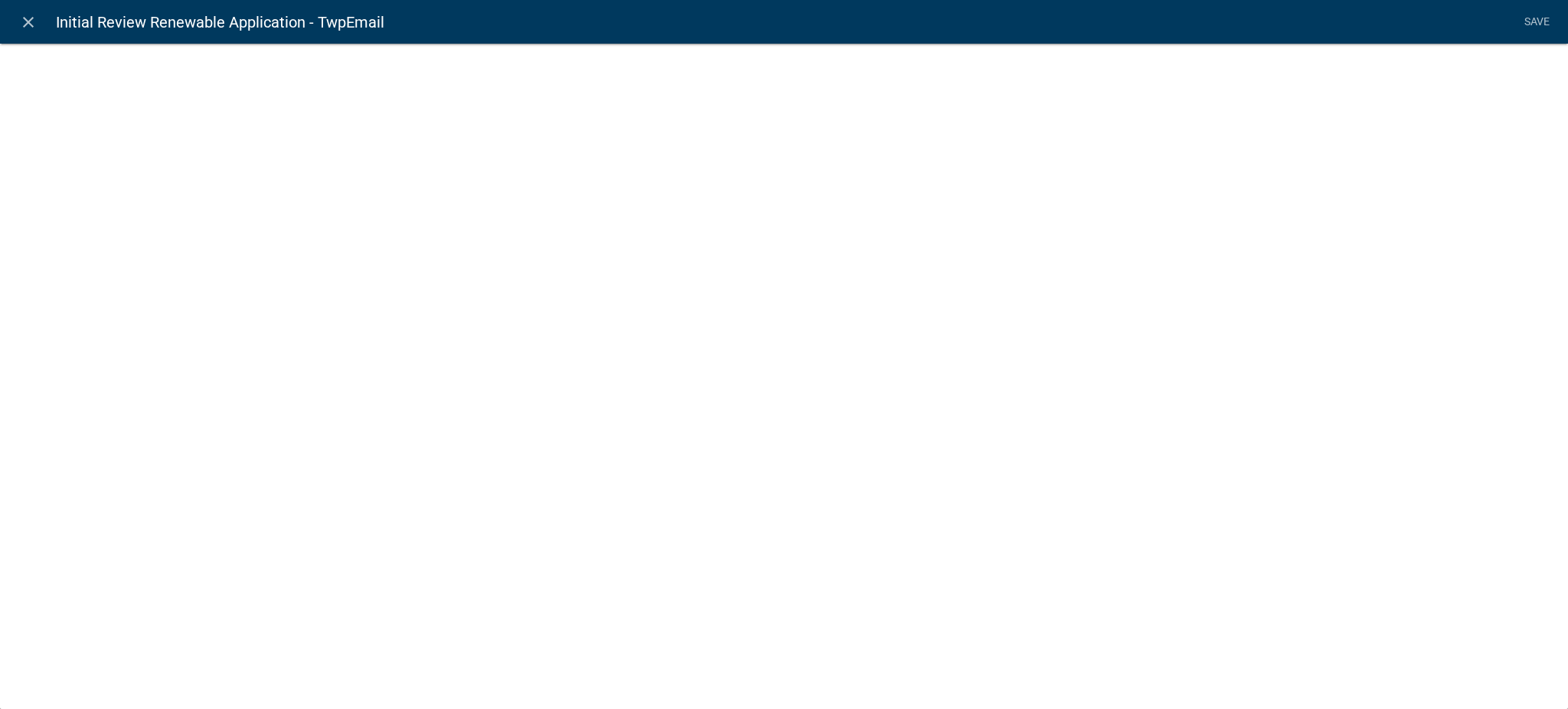
select select "display-entity-value"
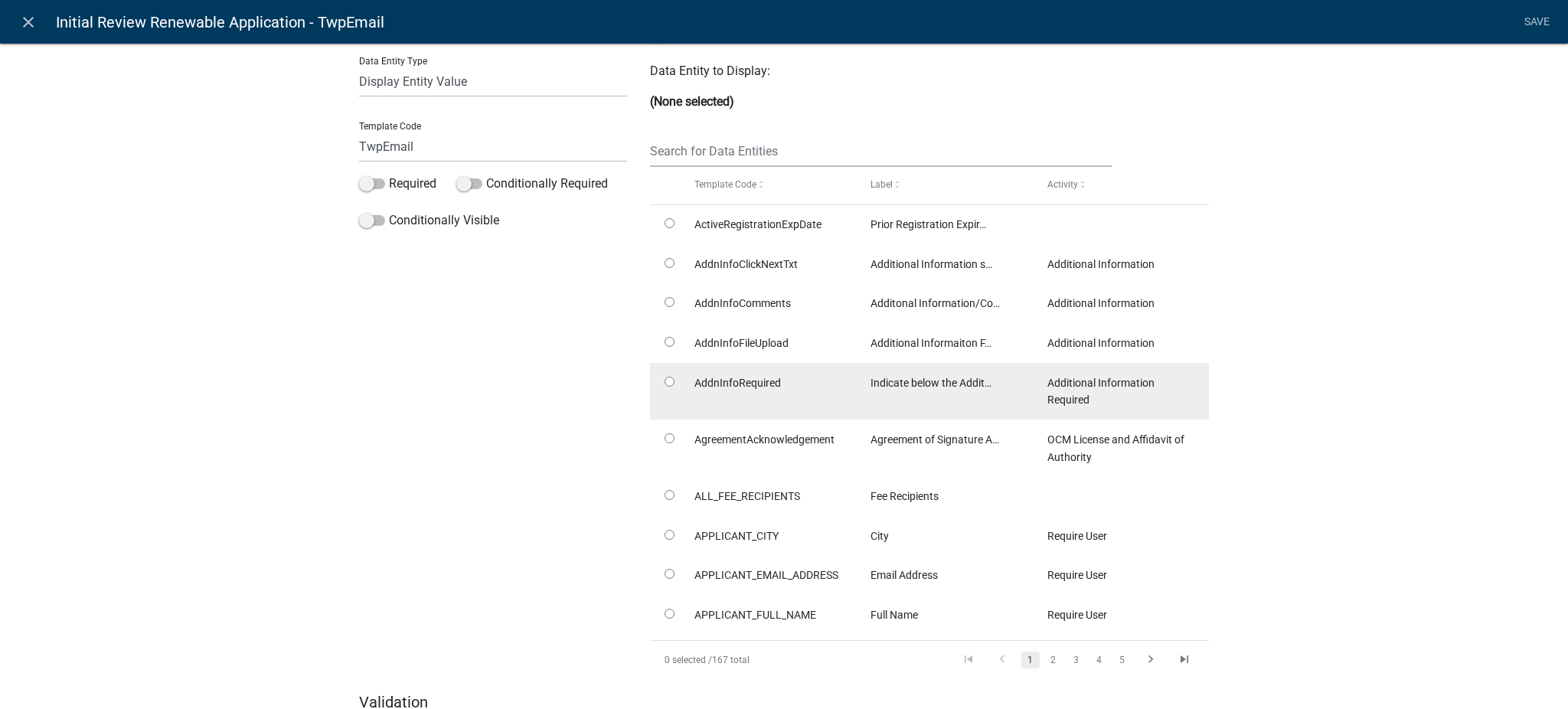
scroll to position [154, 0]
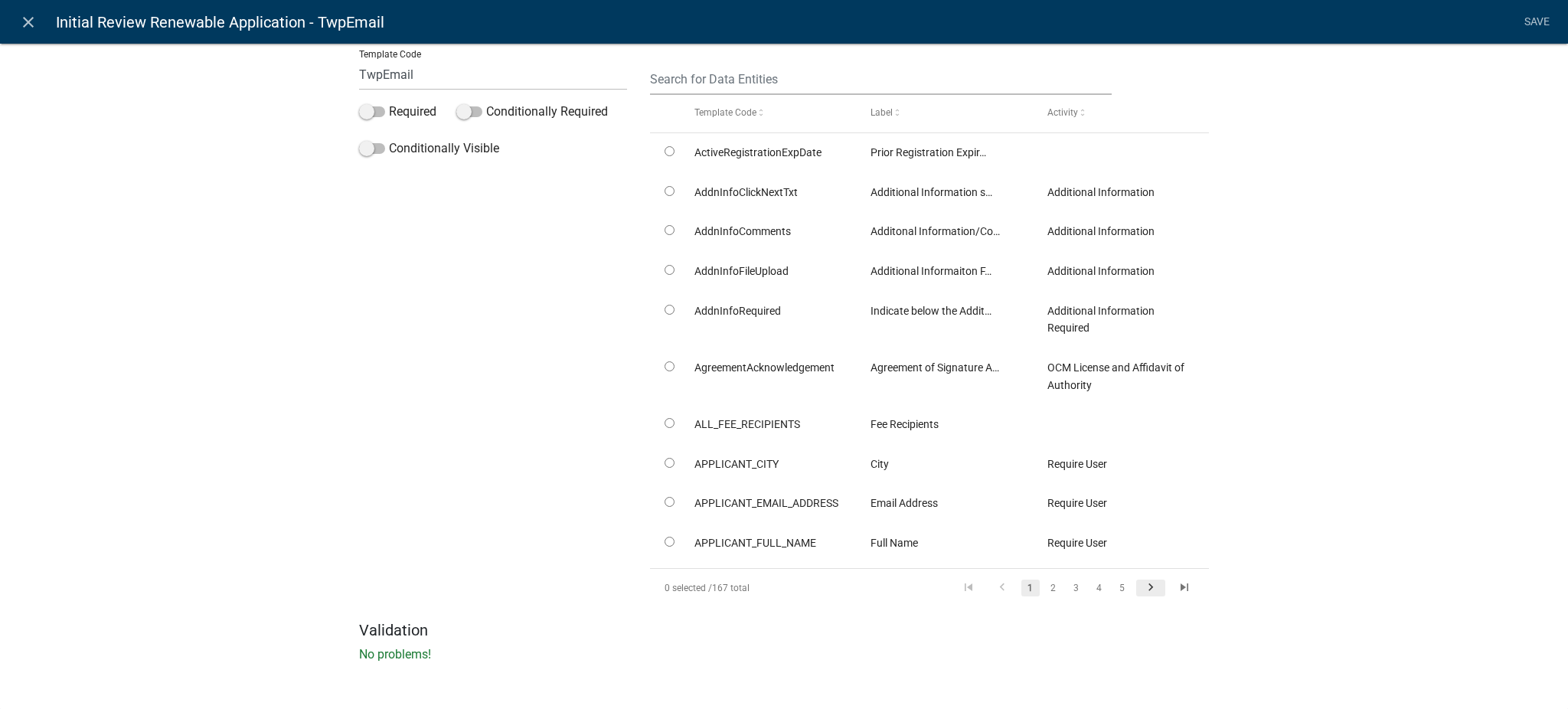
click at [1141, 585] on icon "go to next page" at bounding box center [1151, 589] width 20 height 19
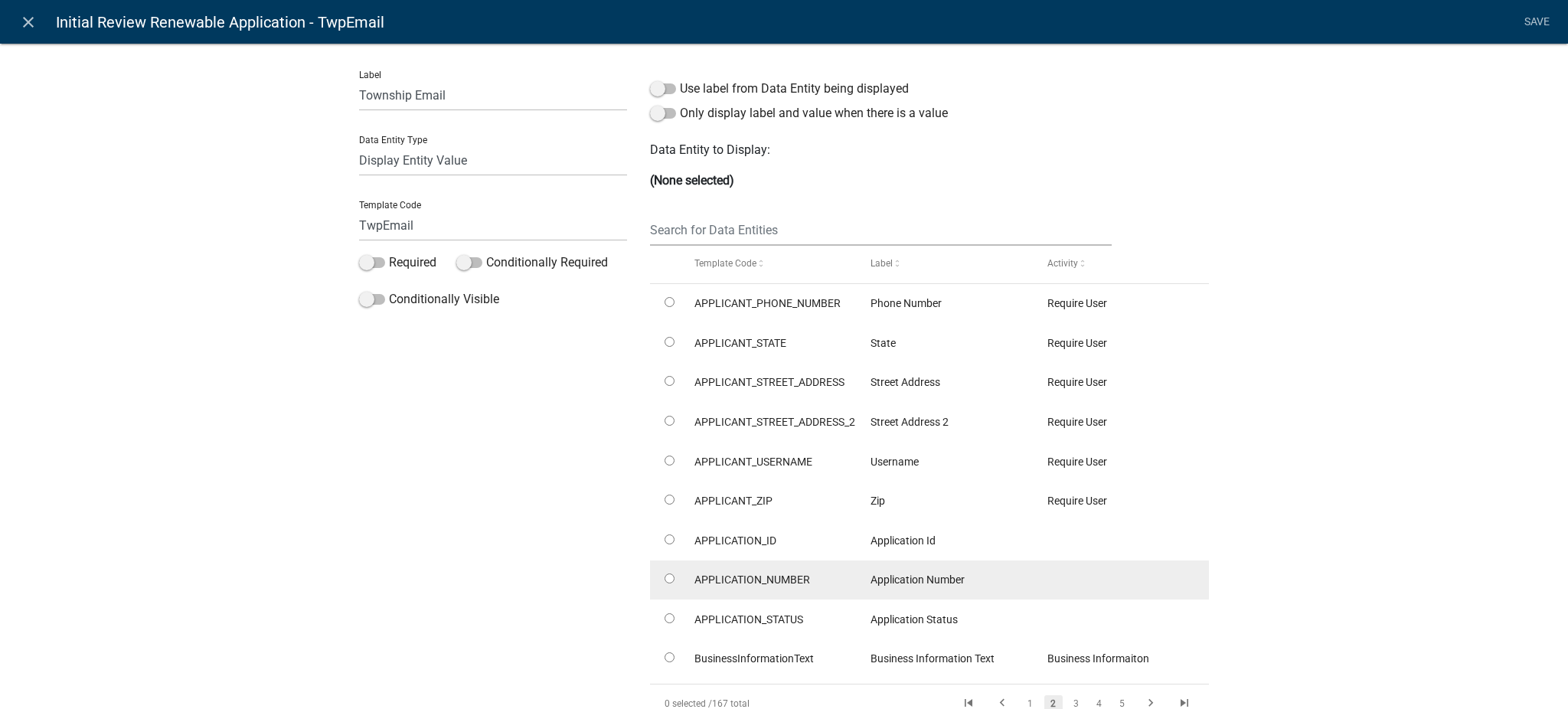
scroll to position [0, 0]
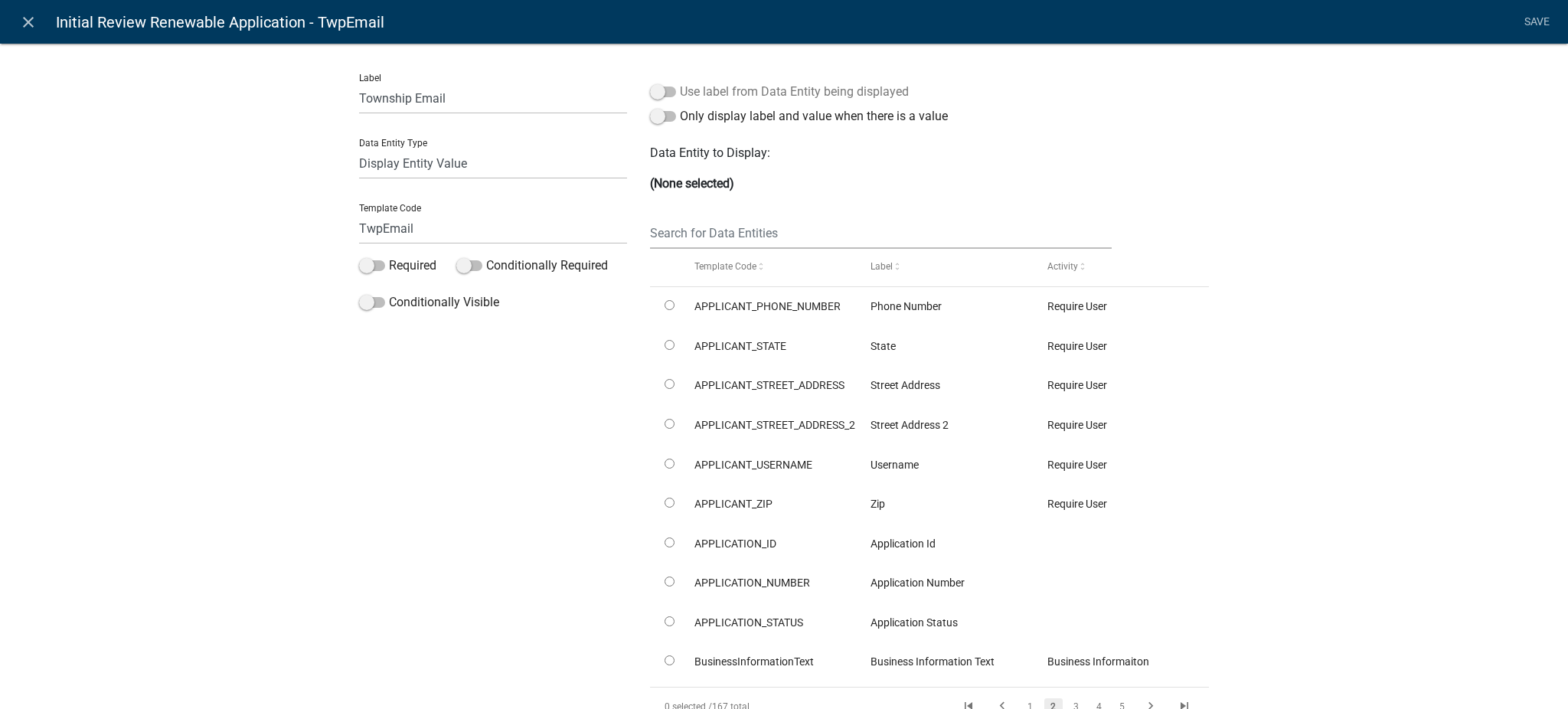
click at [667, 89] on label "Use label from Data Entity being displayed" at bounding box center [779, 91] width 259 height 19
click at [680, 82] on input "Use label from Data Entity being displayed" at bounding box center [680, 82] width 0 height 0
click at [688, 231] on input "text" at bounding box center [880, 233] width 461 height 31
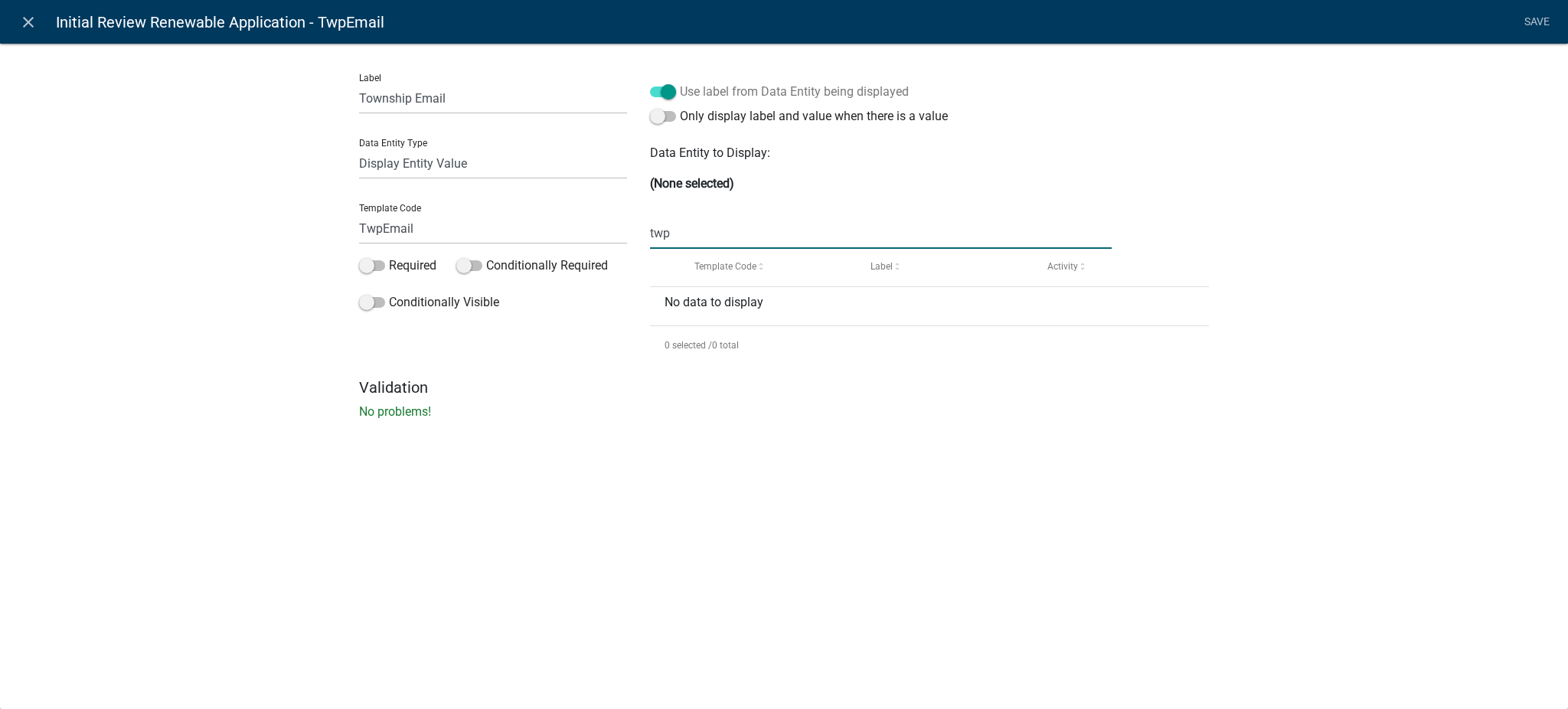
type input "twp"
click at [656, 90] on span at bounding box center [663, 92] width 26 height 11
click at [680, 82] on input "Use label from Data Entity being displayed" at bounding box center [680, 82] width 0 height 0
click at [686, 232] on input "twp" at bounding box center [880, 233] width 461 height 31
drag, startPoint x: 692, startPoint y: 236, endPoint x: 618, endPoint y: 243, distance: 74.3
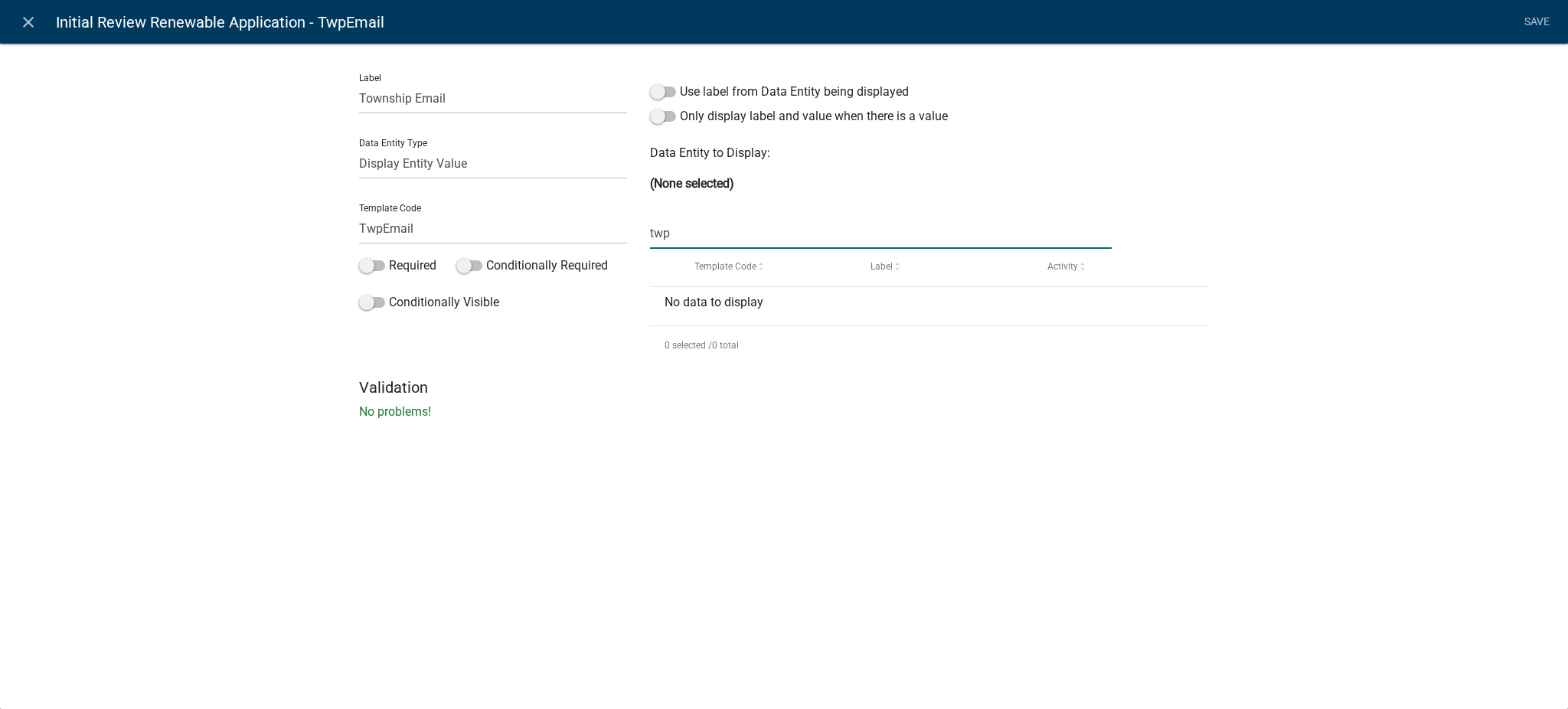
click at [618, 243] on div "Label Township Email Data Entity Type Free Form Text Document Display Entity Va…" at bounding box center [784, 219] width 872 height 317
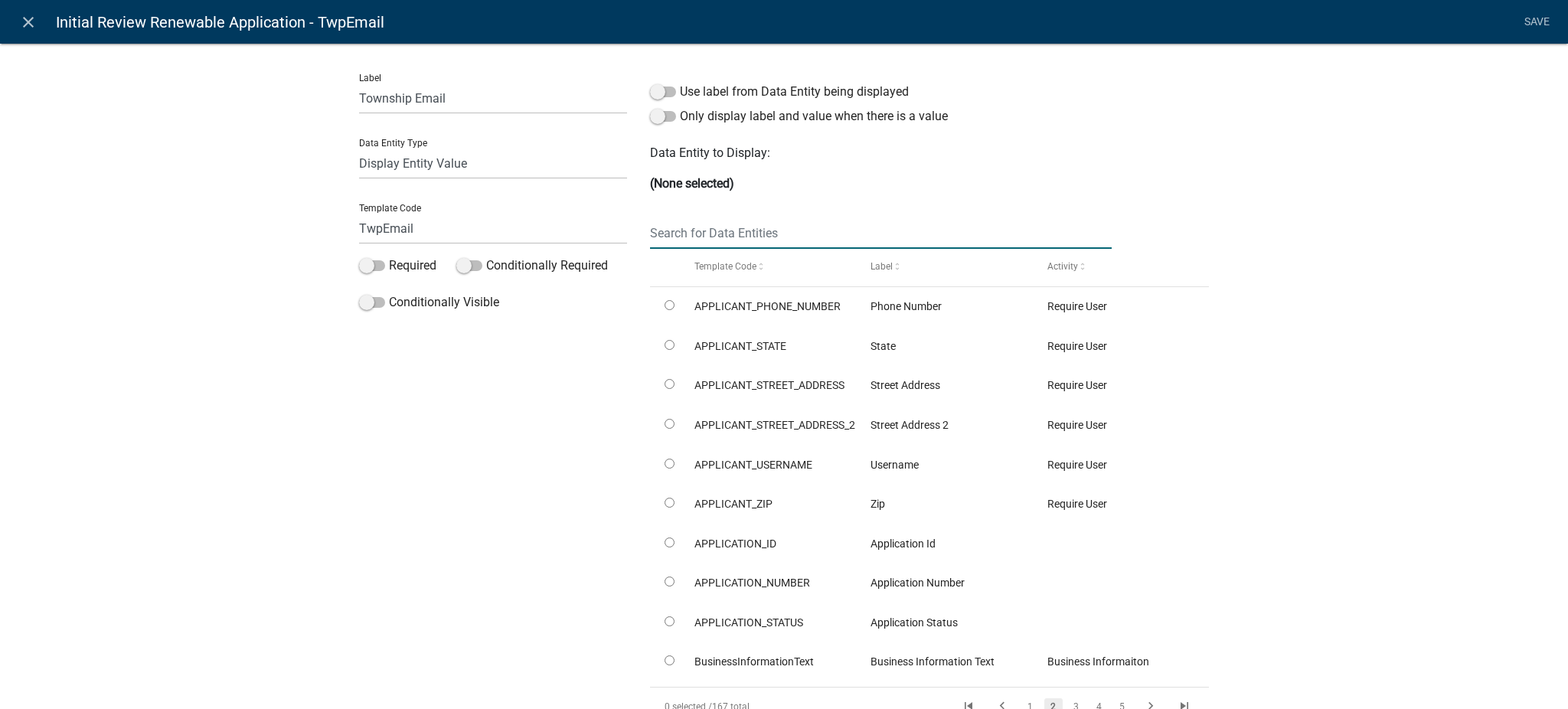
click at [513, 481] on div "Label Township Email Data Entity Type Free Form Text Document Display Entity Va…" at bounding box center [493, 399] width 291 height 678
click at [444, 226] on input "TwpEmail" at bounding box center [493, 228] width 268 height 31
click at [466, 166] on select "Free Form Text Document Display Entity Value Fee Numeric Data Date Map Sketch D…" at bounding box center [493, 163] width 268 height 31
click at [513, 653] on div "Label Township Email Data Entity Type Free Form Text Document Display Entity Va…" at bounding box center [493, 399] width 291 height 678
click at [419, 164] on select "Free Form Text Document Display Entity Value Fee Numeric Data Date Map Sketch D…" at bounding box center [493, 163] width 268 height 31
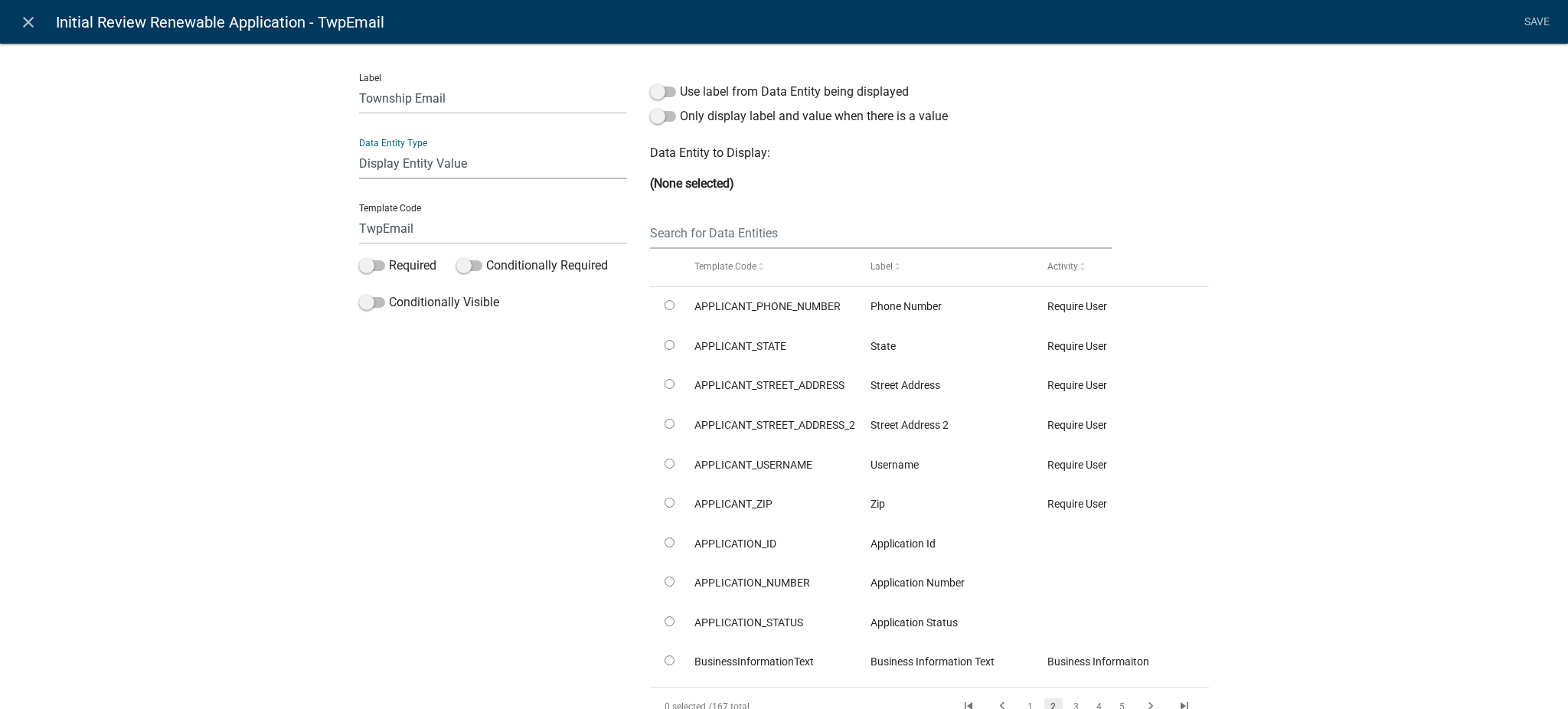
select select "free-form-text"
click at [359, 148] on select "Free Form Text Document Display Entity Value Fee Numeric Data Date Map Sketch D…" at bounding box center [493, 163] width 268 height 31
select select
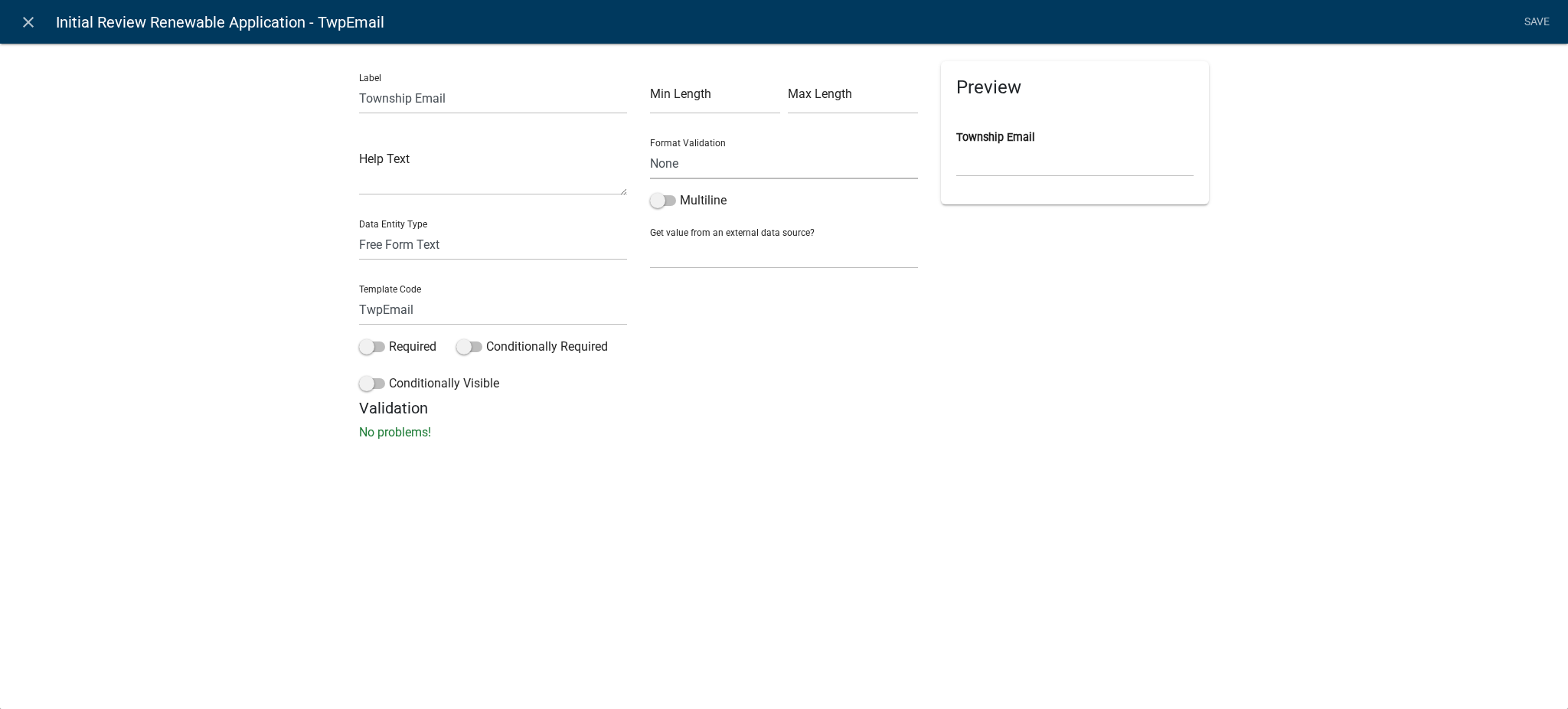
click at [672, 162] on select "None Email PhoneNumber" at bounding box center [784, 163] width 268 height 31
select select "0"
click at [650, 148] on select "None Email PhoneNumber" at bounding box center [784, 163] width 268 height 31
click at [1527, 16] on link "Save" at bounding box center [1536, 22] width 39 height 29
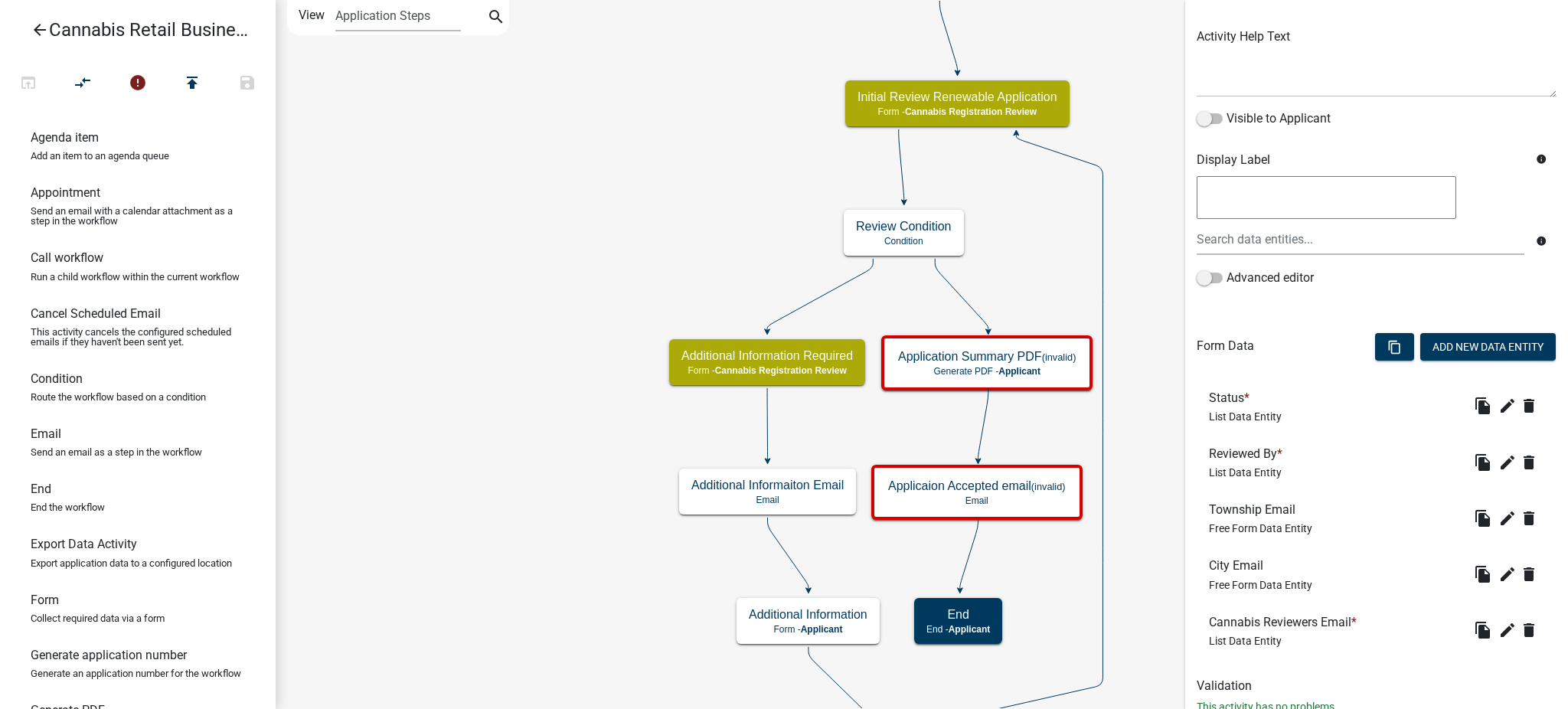
scroll to position [218, 0]
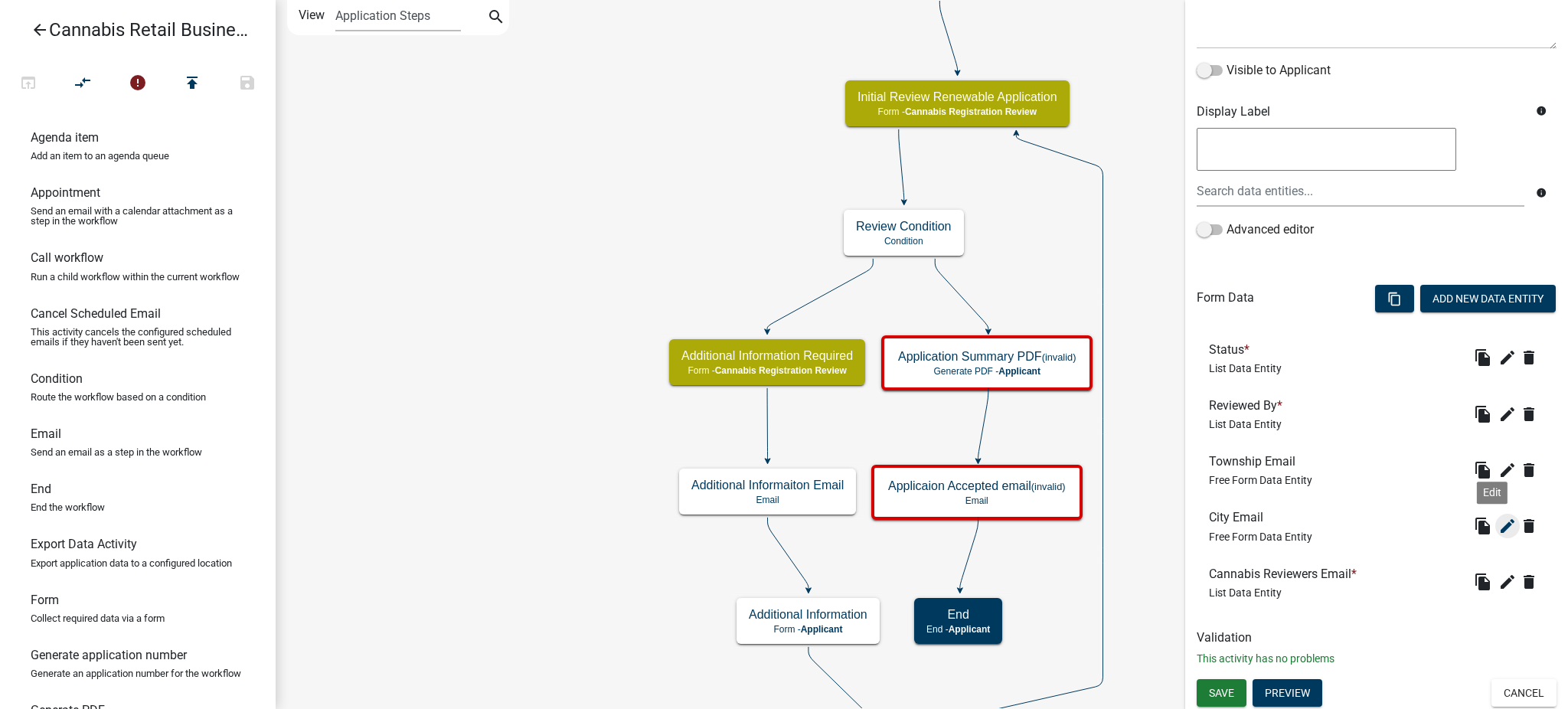
click at [1498, 525] on icon "edit" at bounding box center [1507, 525] width 19 height 19
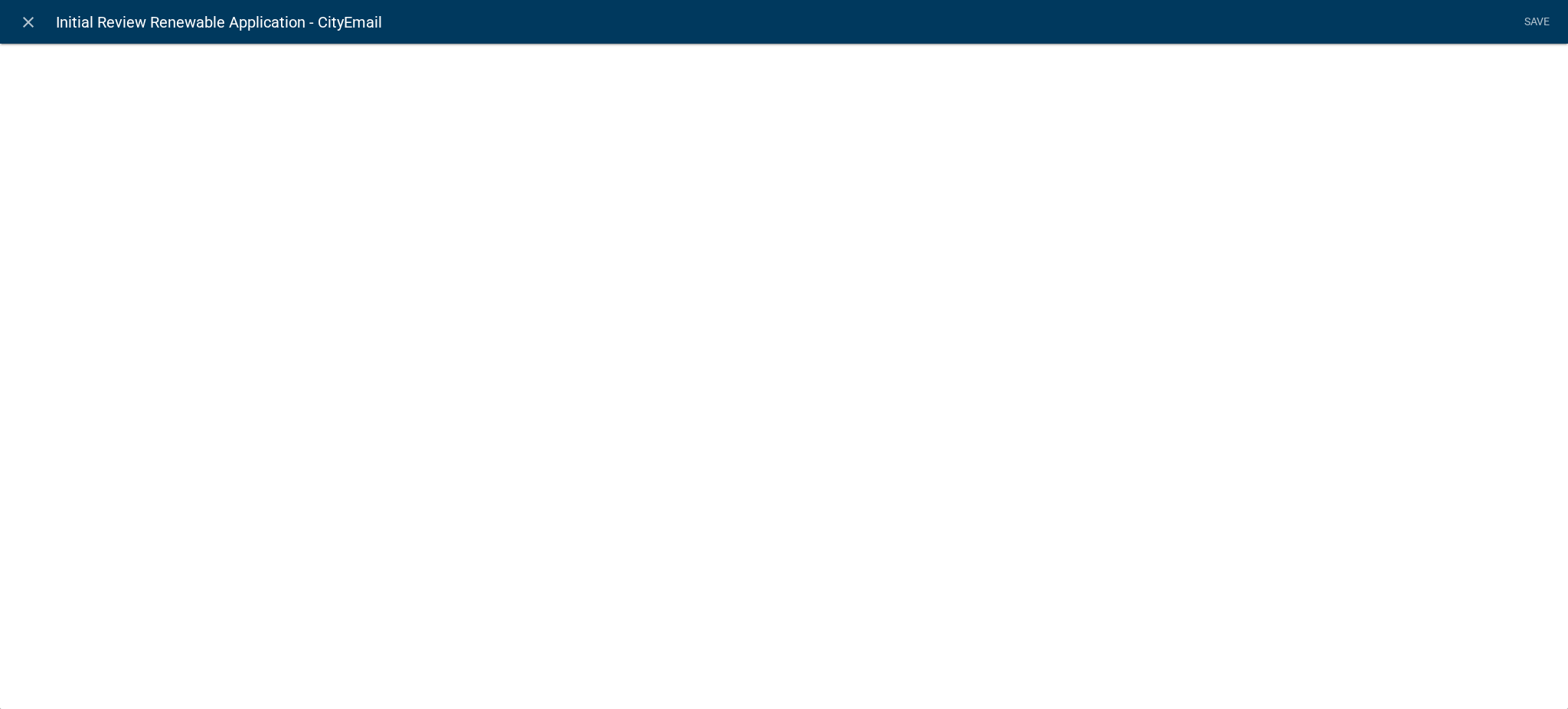
select select "0"
select select
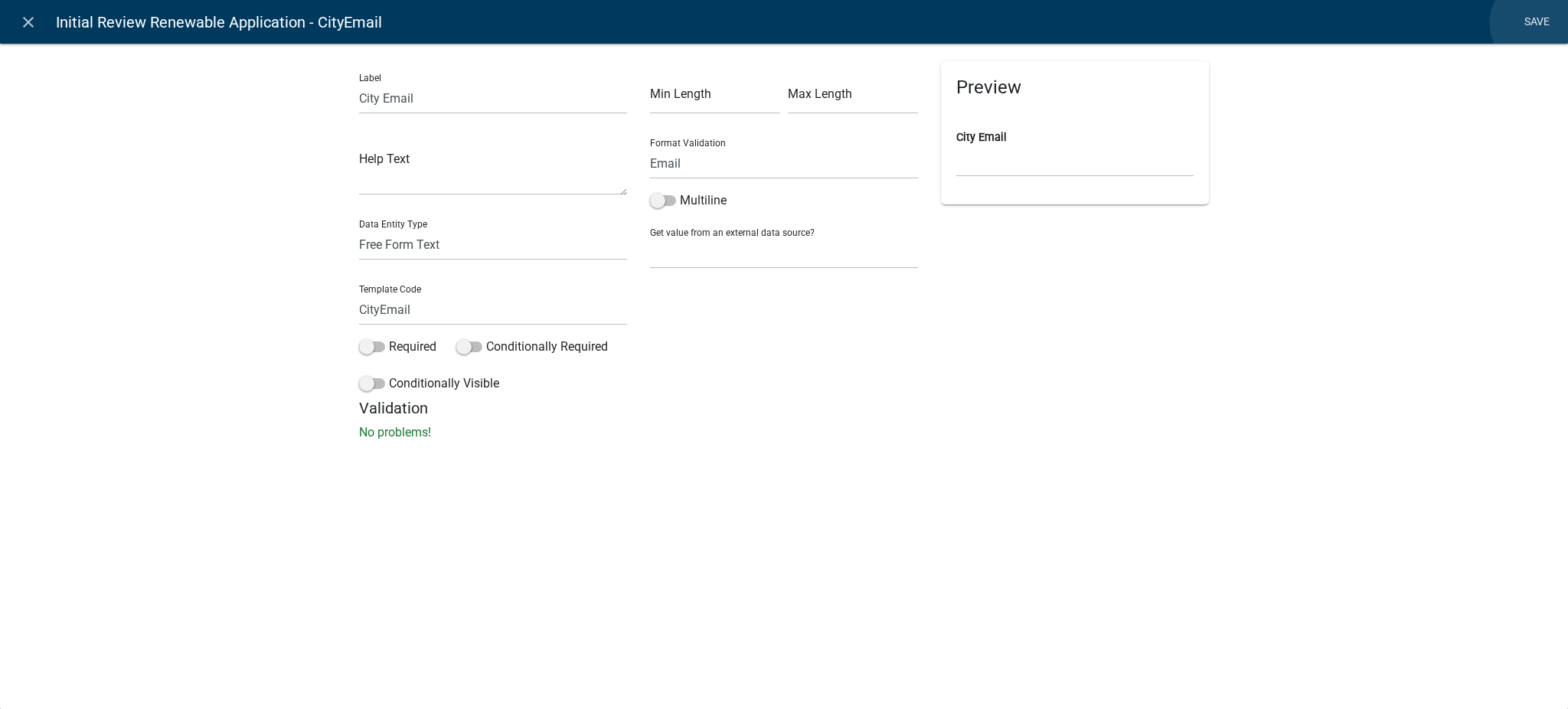
click at [1538, 23] on link "Save" at bounding box center [1536, 22] width 39 height 29
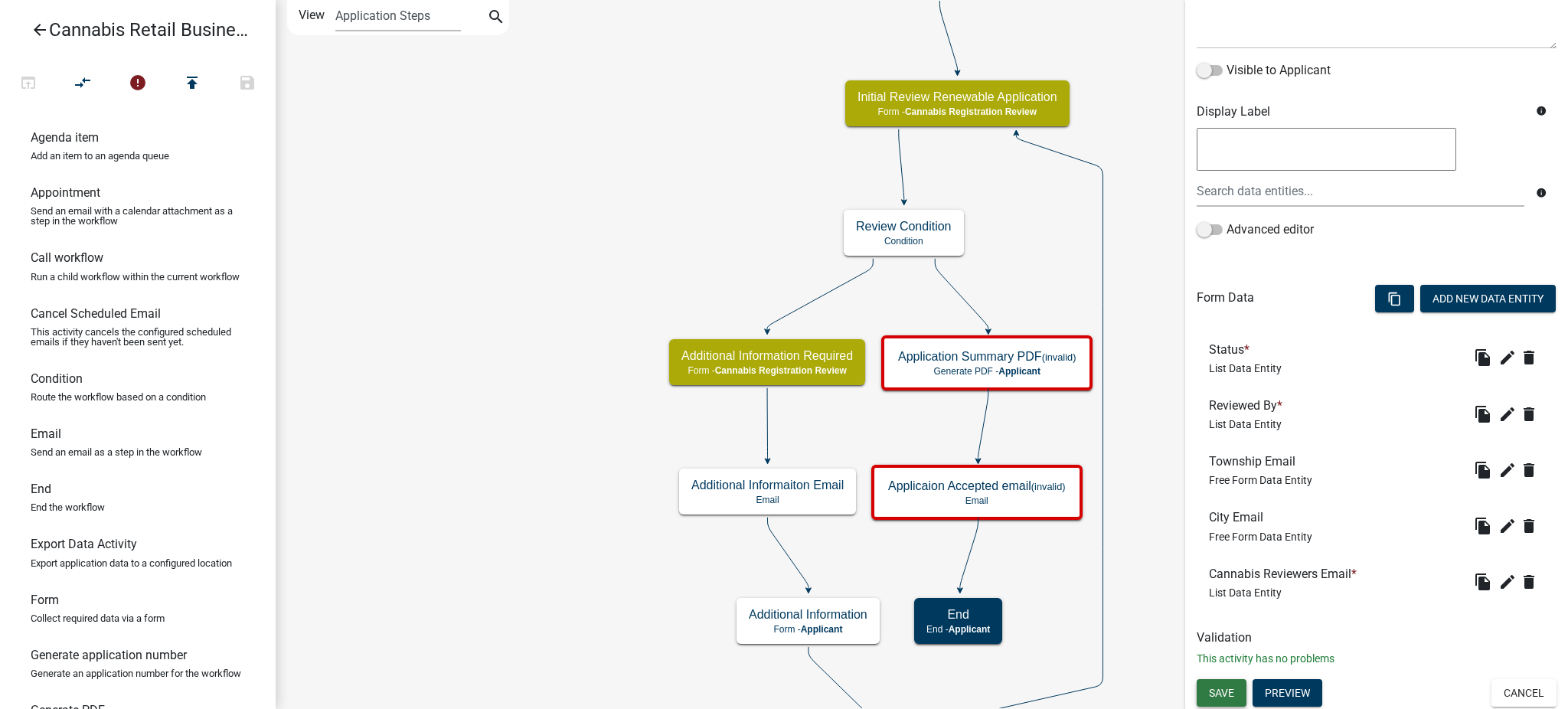
click at [1221, 689] on span "Save" at bounding box center [1221, 692] width 25 height 13
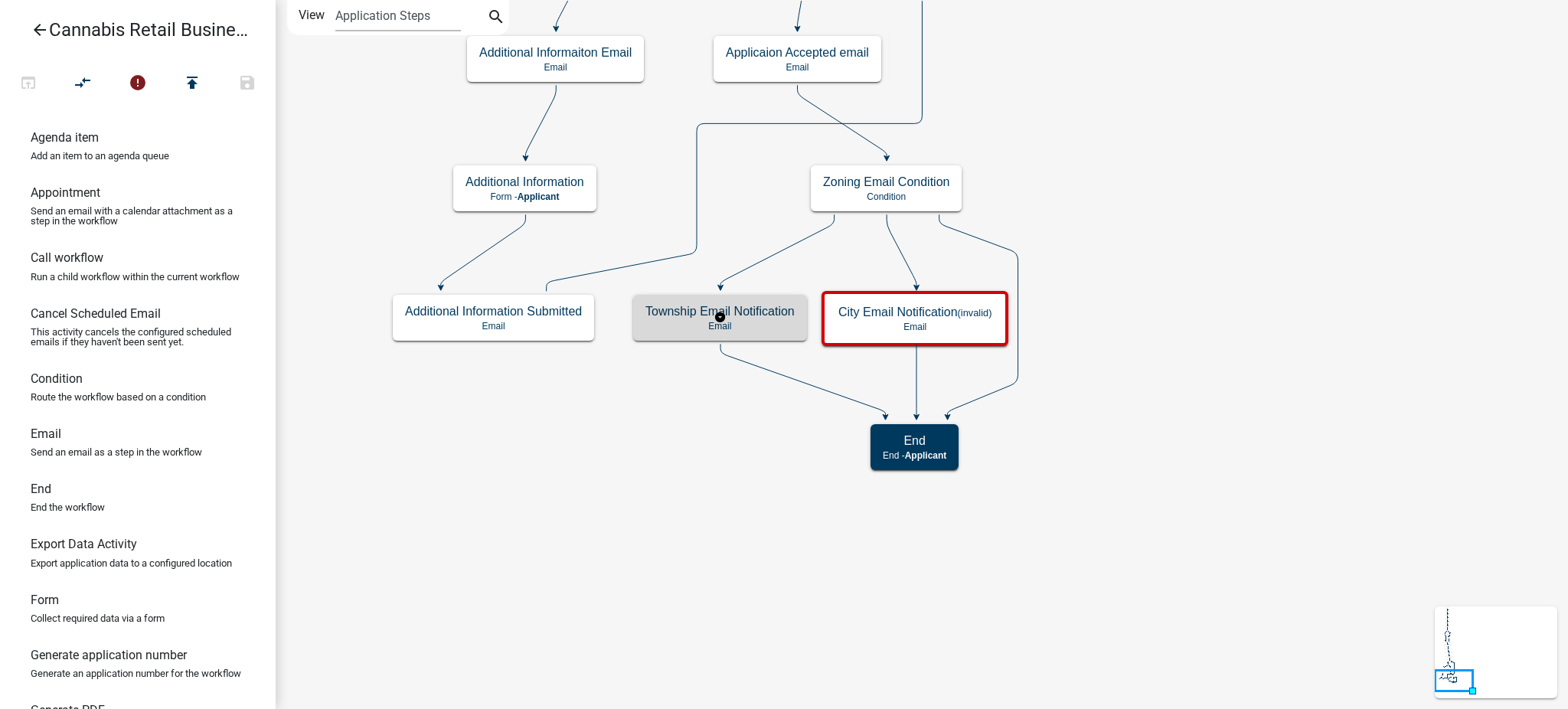
click at [765, 315] on h5 "Township Email Notification" at bounding box center [720, 311] width 150 height 14
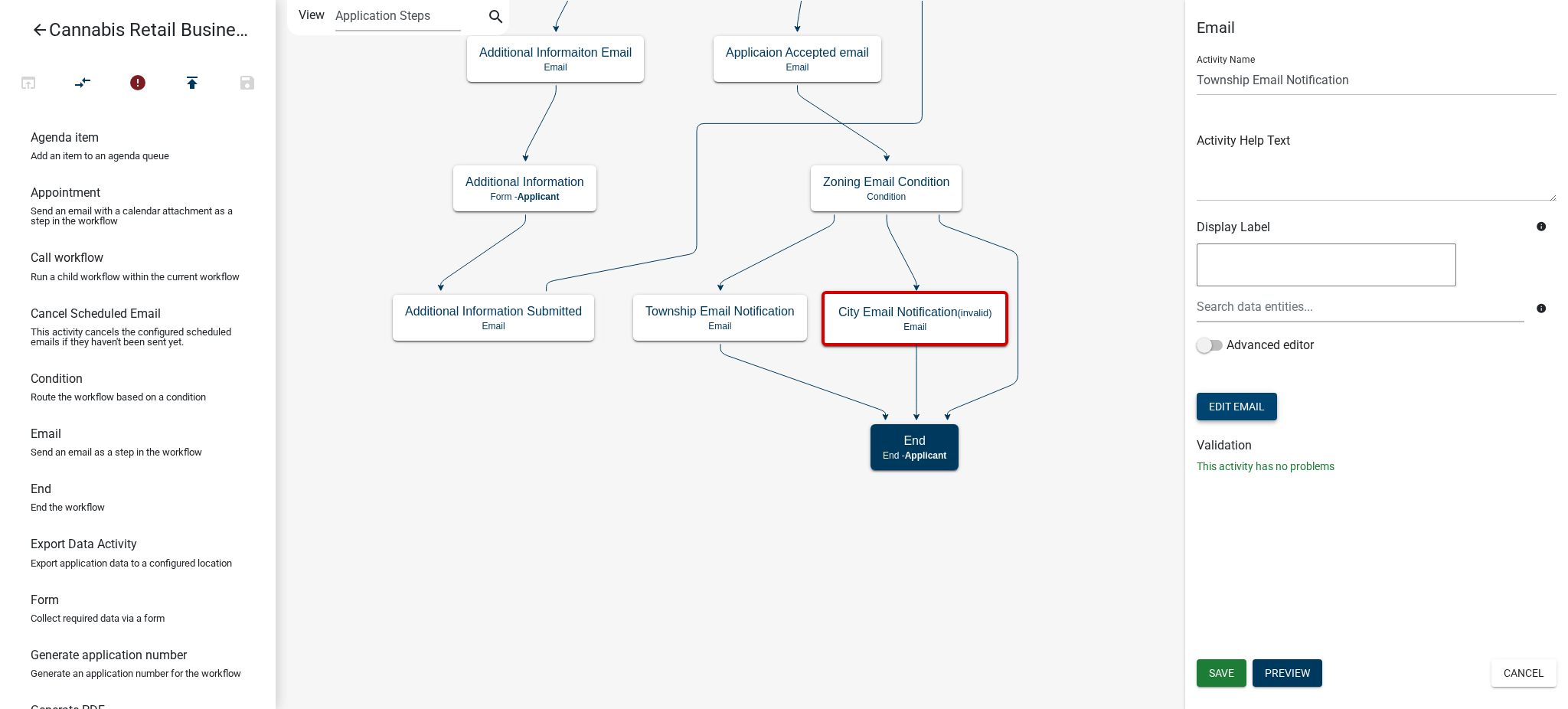
click at [1236, 408] on button "Edit Email" at bounding box center [1237, 406] width 81 height 28
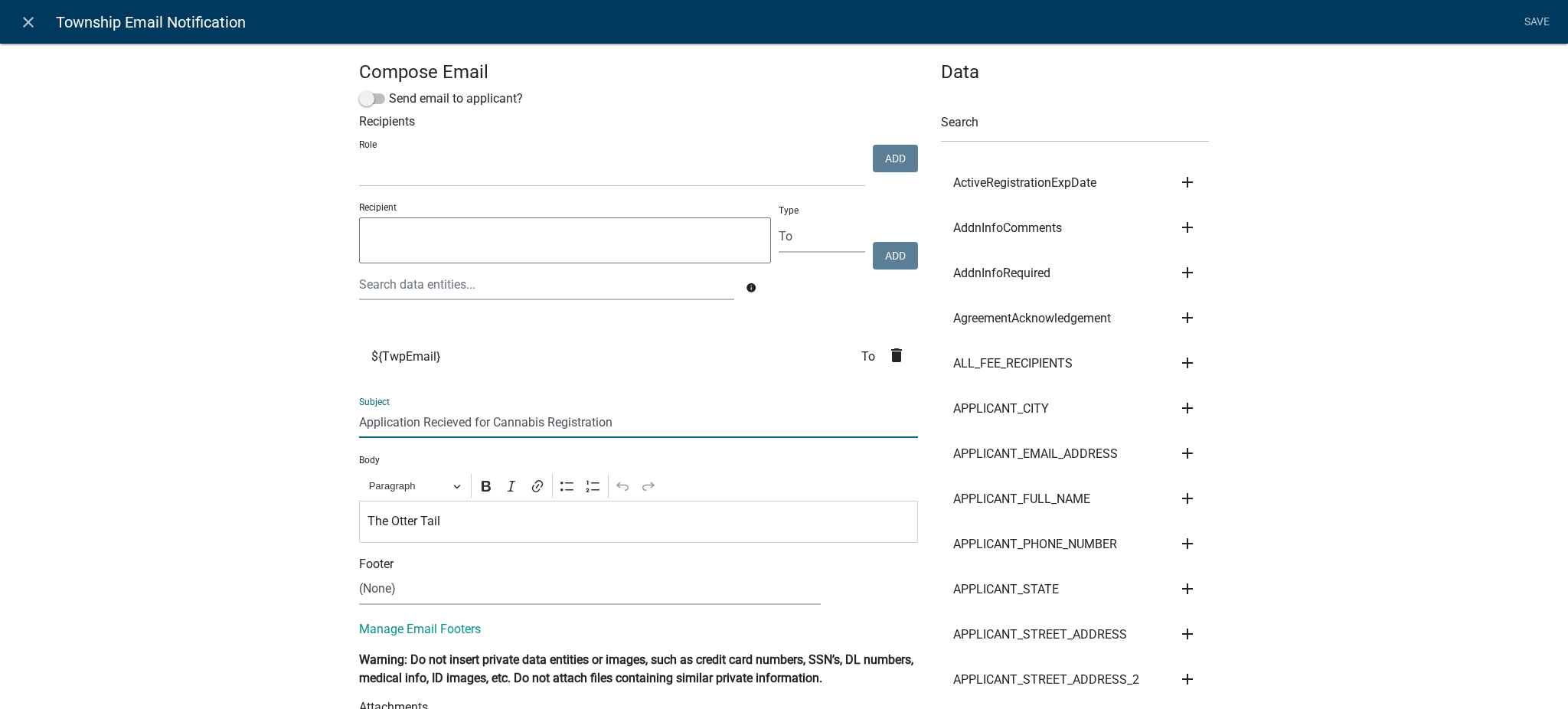
drag, startPoint x: 609, startPoint y: 426, endPoint x: 331, endPoint y: 440, distance: 278.4
click at [26, 19] on icon "close" at bounding box center [28, 22] width 19 height 19
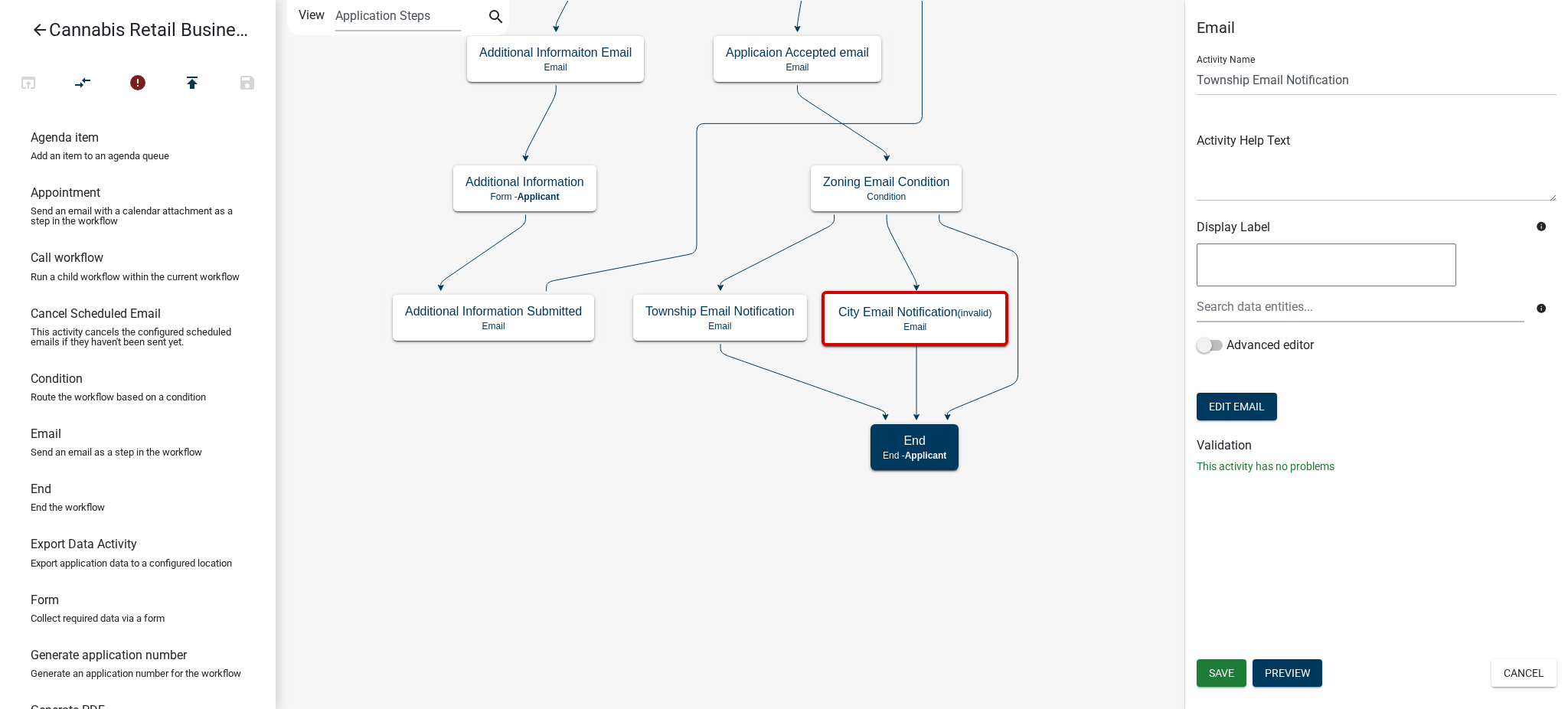
click at [39, 24] on icon "arrow_back" at bounding box center [39, 31] width 19 height 21
